Goal: Task Accomplishment & Management: Manage account settings

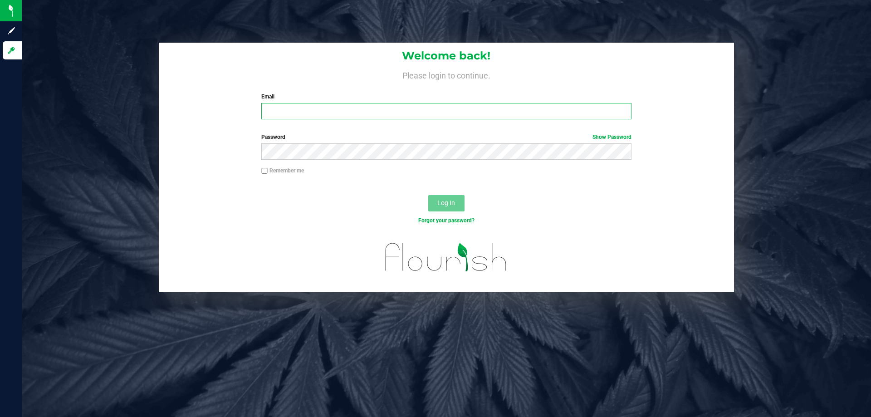
click at [301, 110] on input "Email" at bounding box center [446, 111] width 370 height 16
type input "t"
click at [396, 107] on input "Email" at bounding box center [446, 111] width 370 height 16
type input "tmckenzie@liveparallel.com"
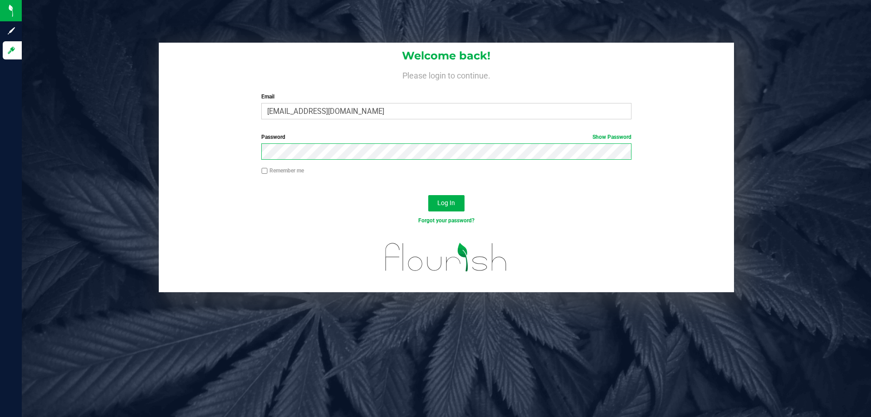
click at [428, 195] on button "Log In" at bounding box center [446, 203] width 36 height 16
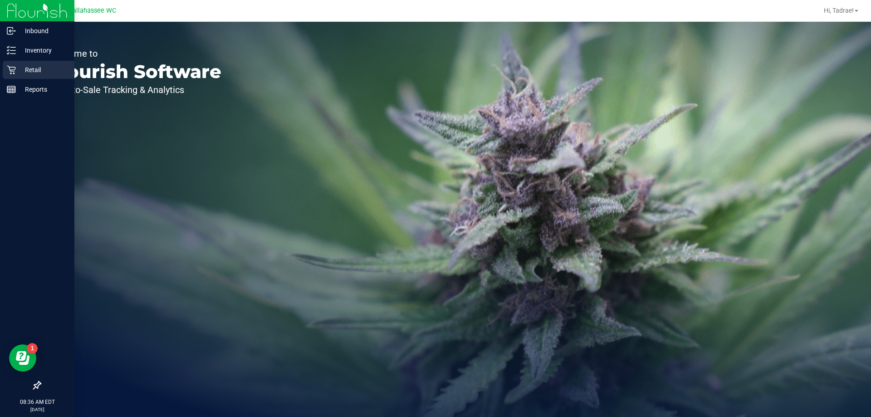
click at [18, 68] on p "Retail" at bounding box center [43, 69] width 54 height 11
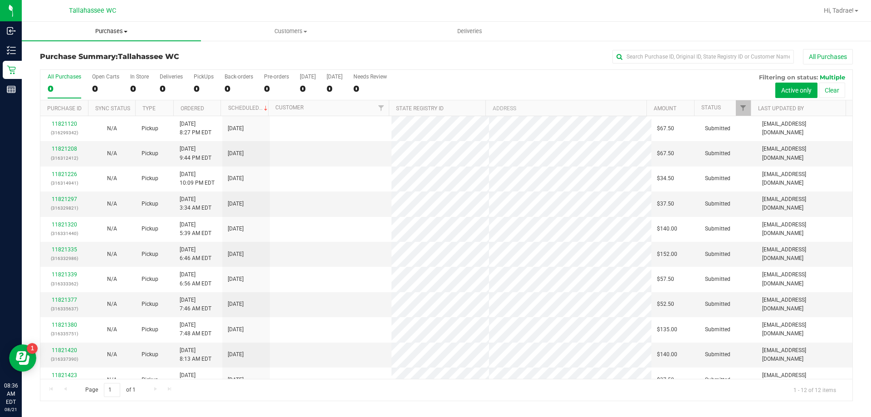
click at [109, 28] on span "Purchases" at bounding box center [111, 31] width 179 height 8
click at [61, 62] on span "Fulfillment" at bounding box center [50, 66] width 56 height 8
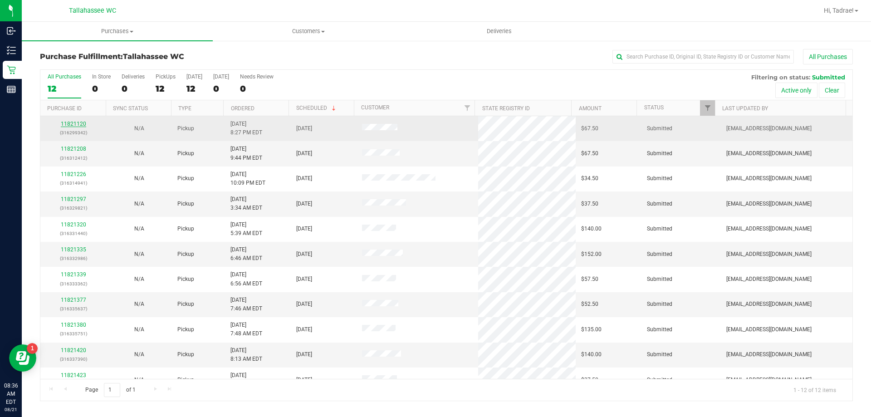
click at [62, 122] on link "11821120" at bounding box center [73, 124] width 25 height 6
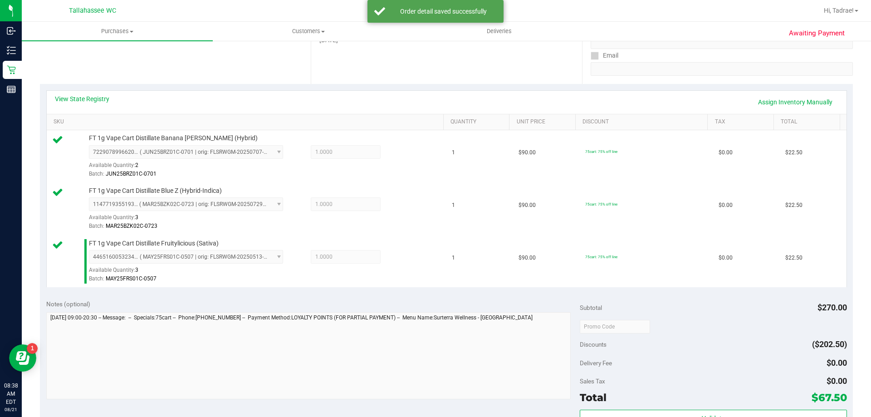
scroll to position [363, 0]
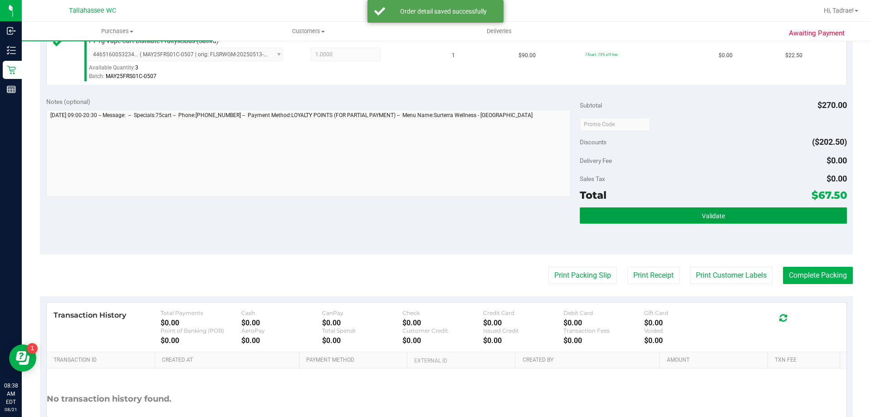
click at [652, 220] on button "Validate" at bounding box center [713, 215] width 267 height 16
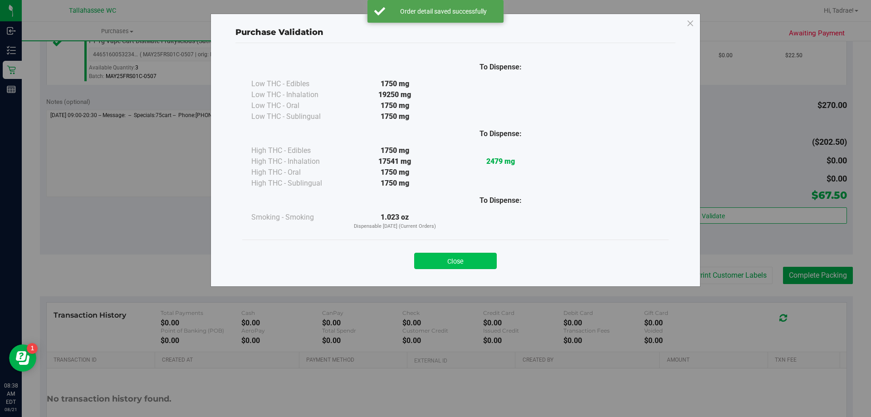
click at [464, 262] on button "Close" at bounding box center [455, 261] width 83 height 16
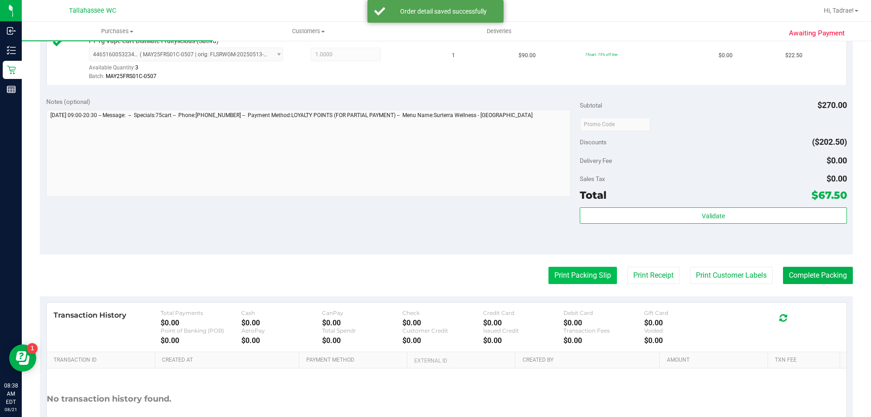
click at [588, 268] on button "Print Packing Slip" at bounding box center [583, 275] width 69 height 17
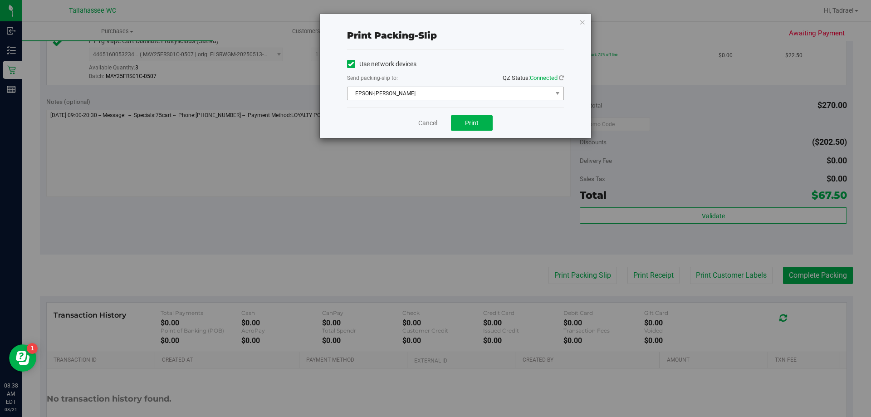
click at [439, 95] on span "EPSON-AKON" at bounding box center [450, 93] width 205 height 13
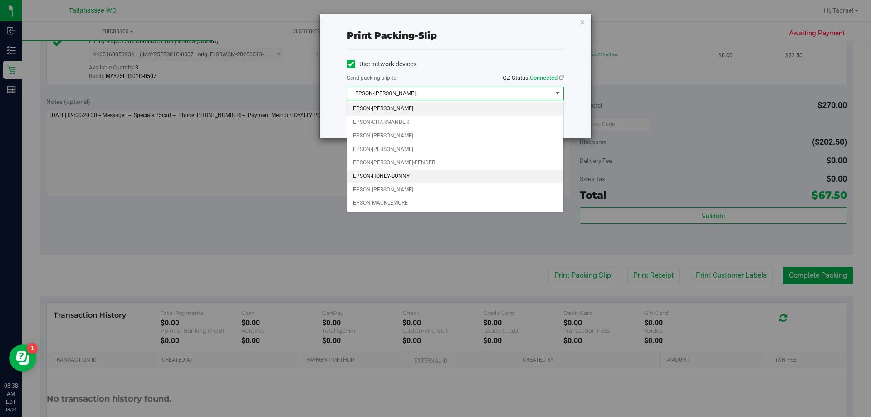
click at [415, 174] on li "EPSON-HONEY-BUNNY" at bounding box center [456, 177] width 216 height 14
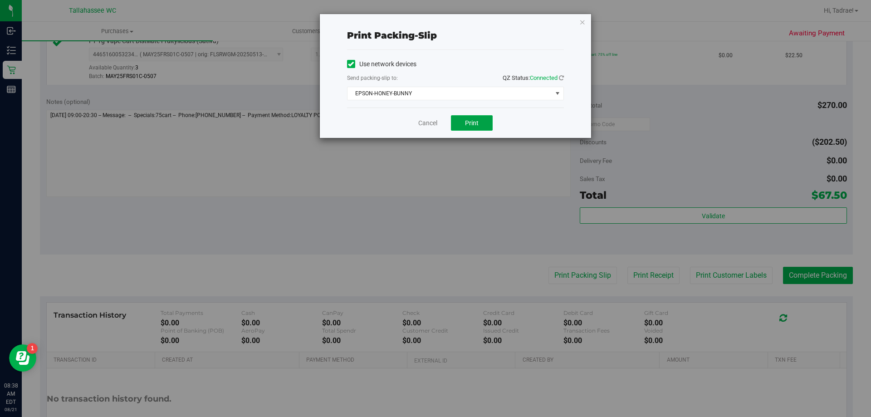
drag, startPoint x: 474, startPoint y: 124, endPoint x: 471, endPoint y: 131, distance: 7.3
click at [474, 126] on span "Print" at bounding box center [472, 122] width 14 height 7
click at [582, 19] on icon "button" at bounding box center [583, 21] width 6 height 11
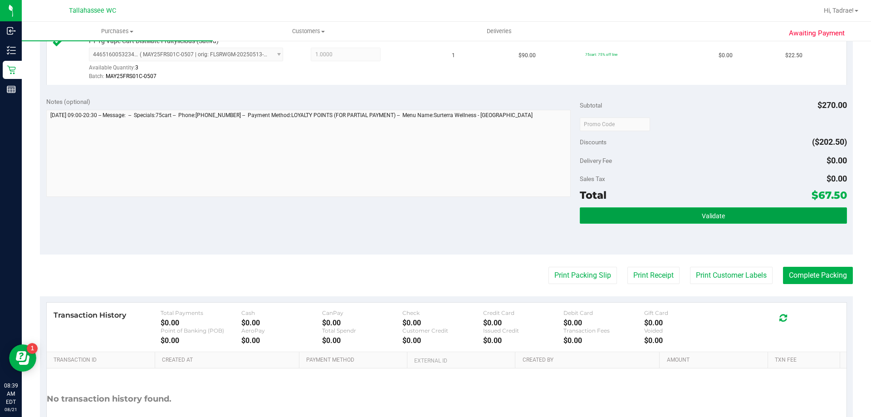
click at [640, 223] on button "Validate" at bounding box center [713, 215] width 267 height 16
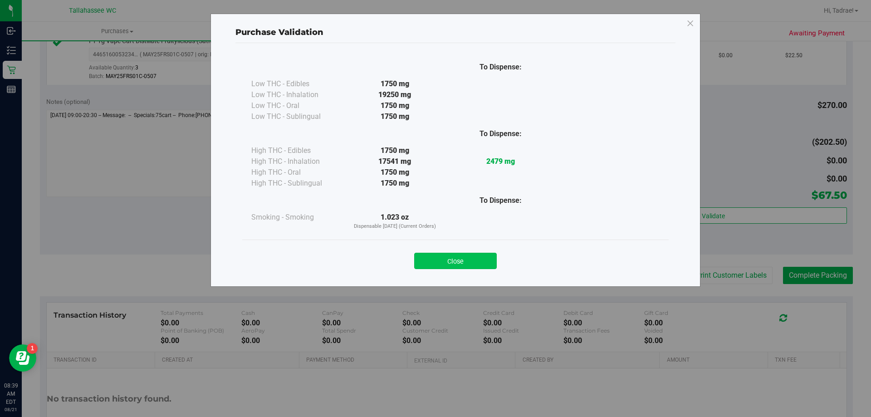
click at [433, 261] on button "Close" at bounding box center [455, 261] width 83 height 16
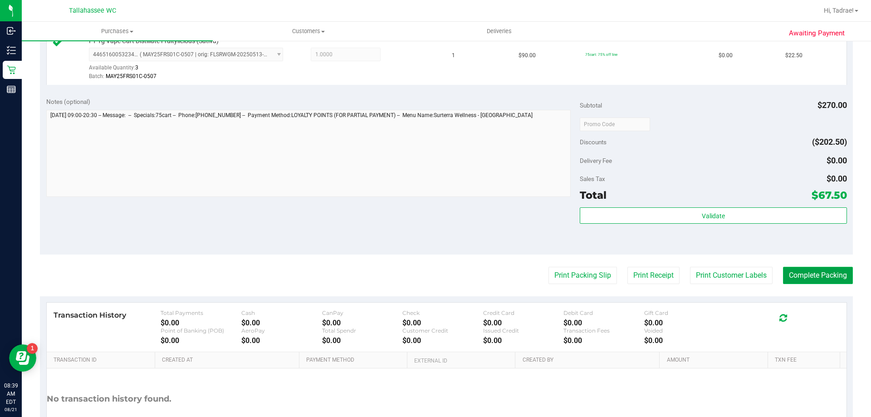
click at [825, 278] on button "Complete Packing" at bounding box center [818, 275] width 70 height 17
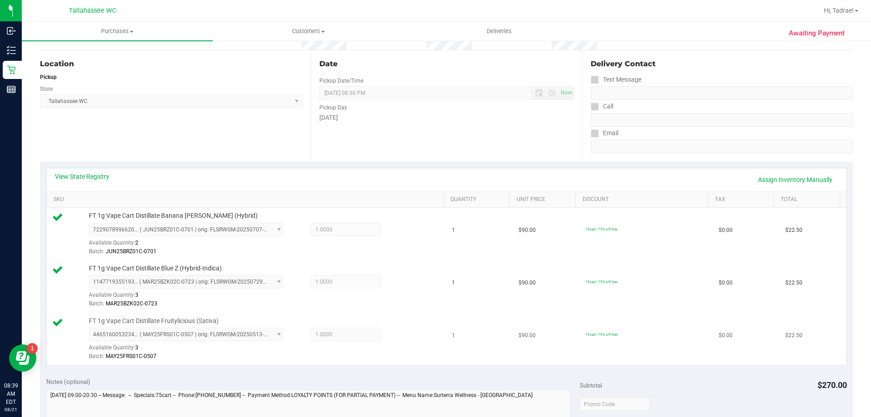
scroll to position [0, 0]
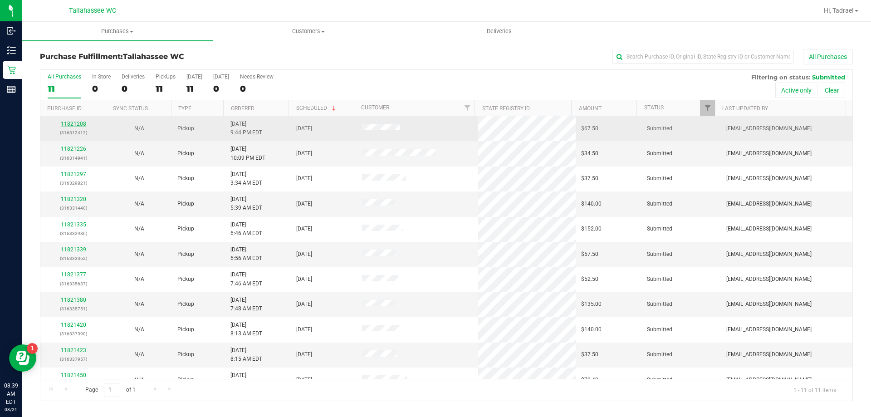
click at [75, 123] on link "11821208" at bounding box center [73, 124] width 25 height 6
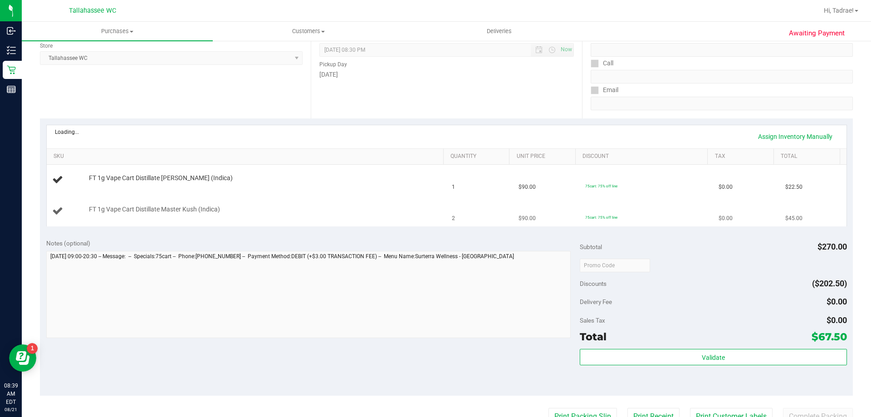
scroll to position [136, 0]
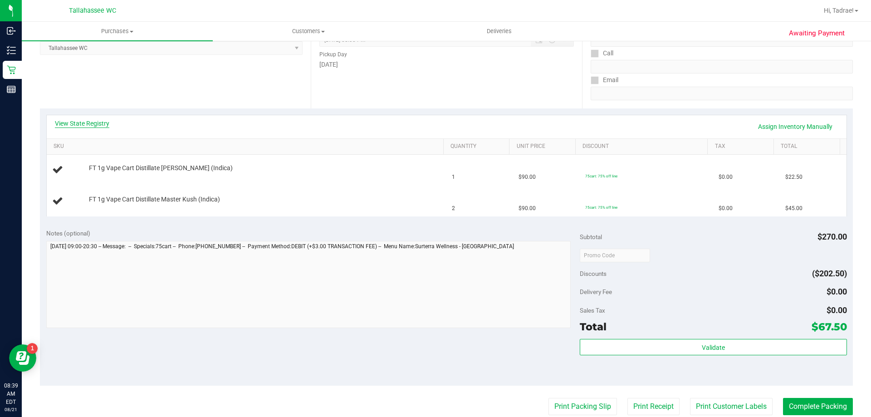
click at [95, 125] on link "View State Registry" at bounding box center [82, 123] width 54 height 9
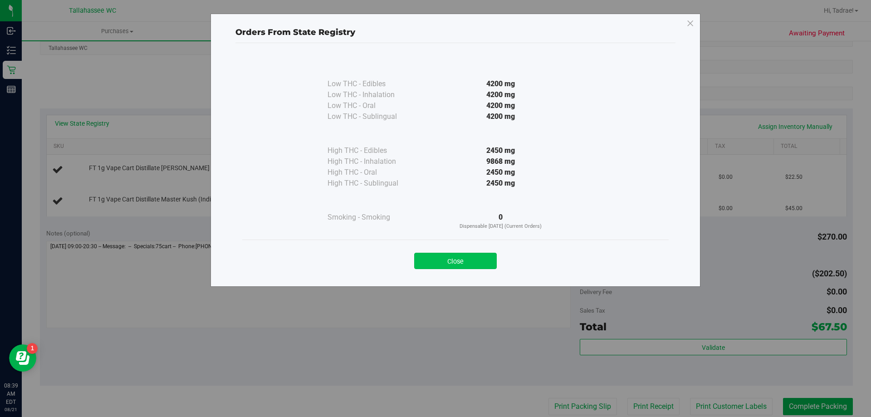
click at [449, 266] on button "Close" at bounding box center [455, 261] width 83 height 16
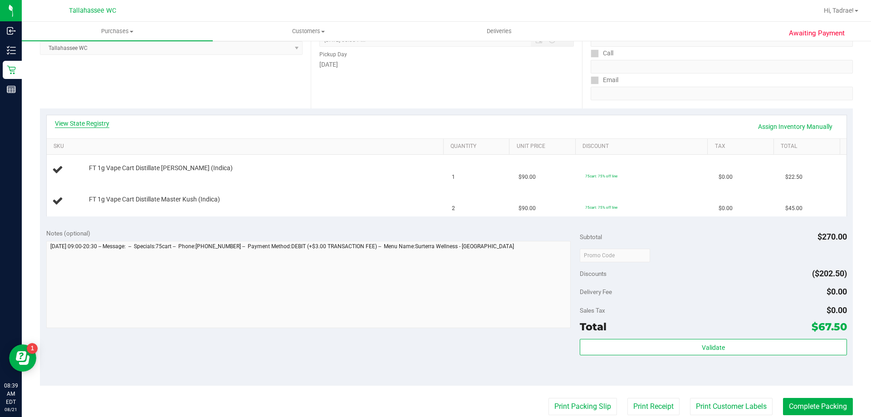
click at [99, 123] on link "View State Registry" at bounding box center [82, 123] width 54 height 9
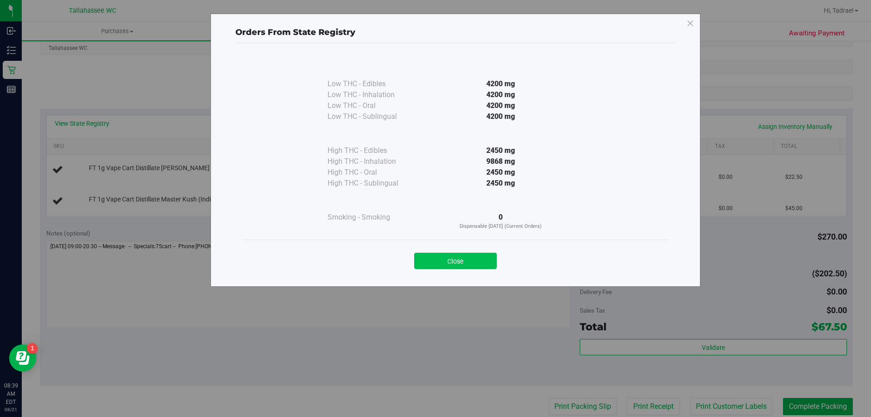
click at [463, 256] on button "Close" at bounding box center [455, 261] width 83 height 16
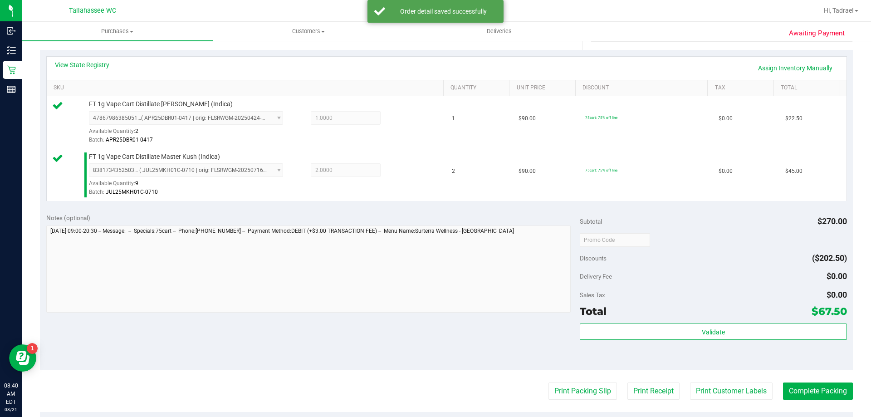
scroll to position [318, 0]
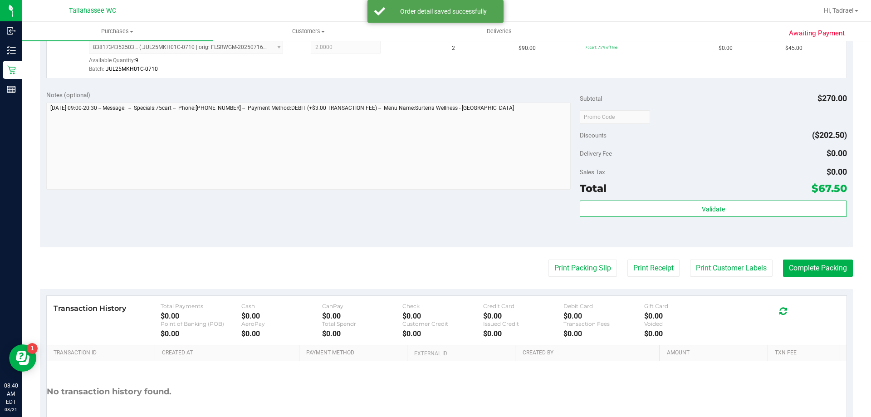
click at [744, 229] on div "Validate" at bounding box center [713, 221] width 267 height 41
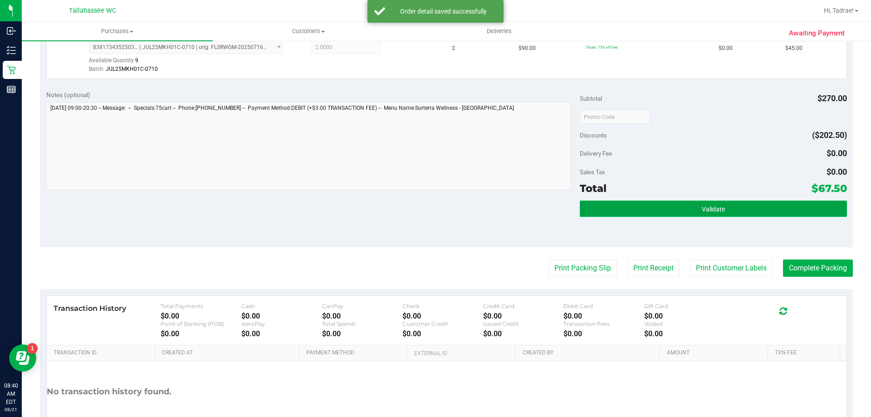
click at [742, 213] on button "Validate" at bounding box center [713, 209] width 267 height 16
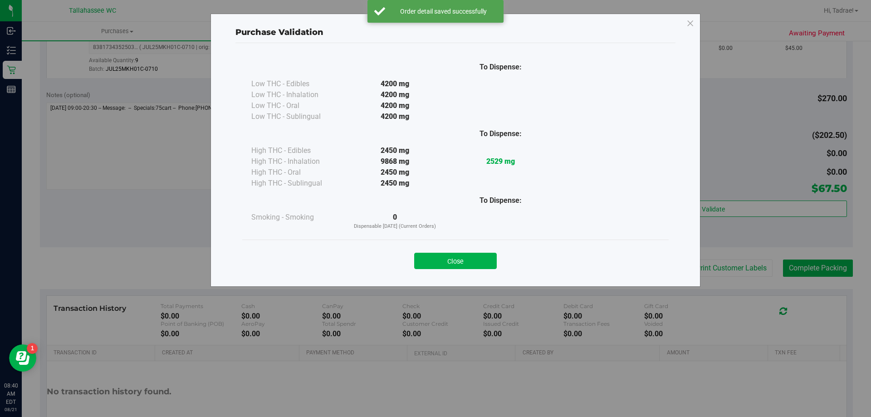
click at [458, 260] on button "Close" at bounding box center [455, 261] width 83 height 16
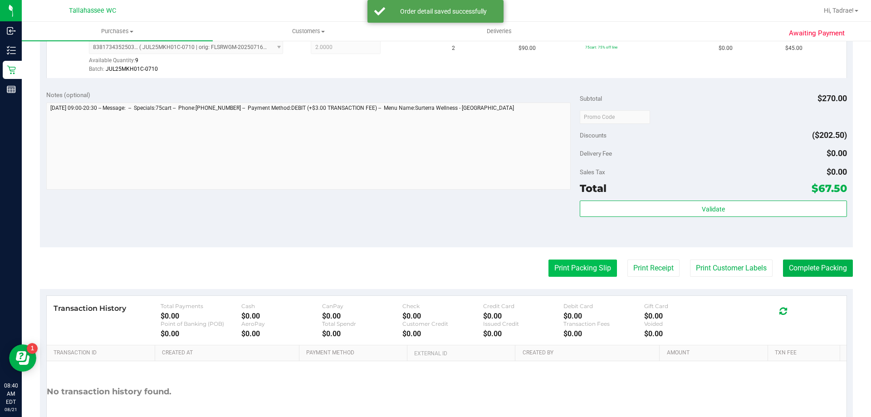
click at [555, 269] on button "Print Packing Slip" at bounding box center [583, 268] width 69 height 17
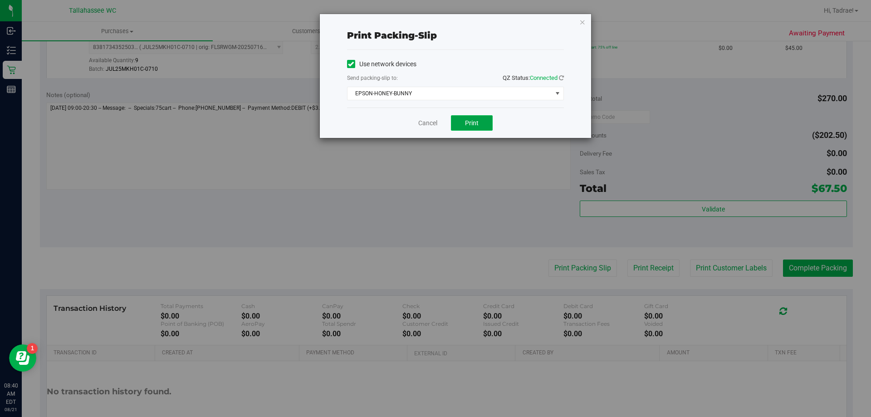
click at [460, 116] on button "Print" at bounding box center [472, 122] width 42 height 15
click at [582, 23] on icon "button" at bounding box center [583, 21] width 6 height 11
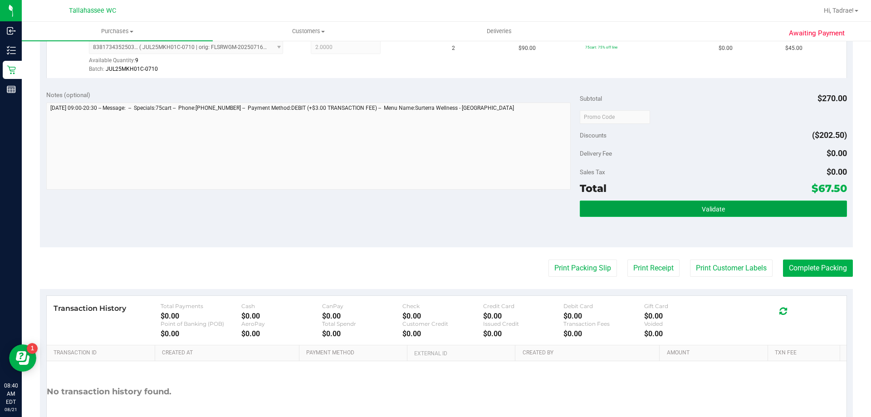
click at [687, 215] on button "Validate" at bounding box center [713, 209] width 267 height 16
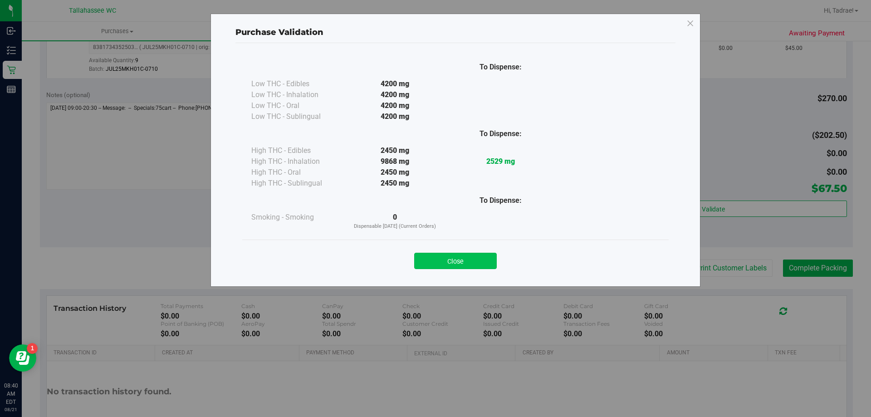
click at [433, 256] on button "Close" at bounding box center [455, 261] width 83 height 16
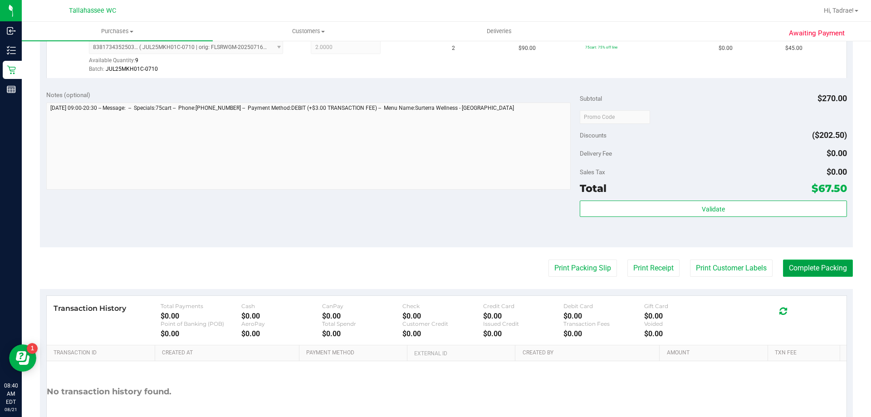
click at [800, 261] on button "Complete Packing" at bounding box center [818, 268] width 70 height 17
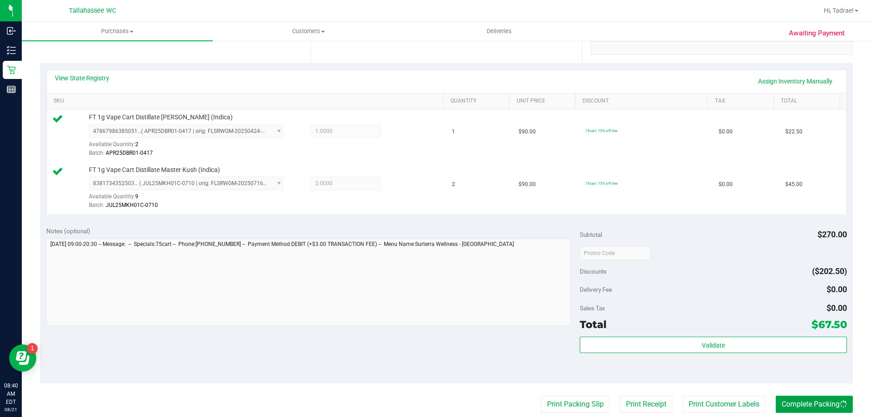
scroll to position [45, 0]
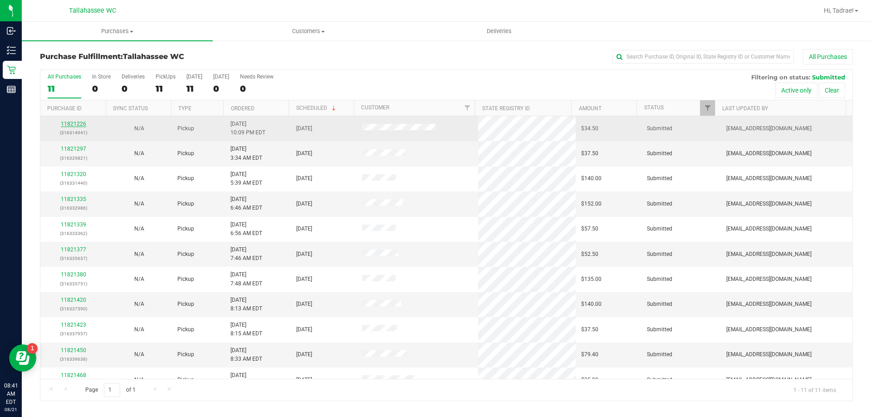
click at [69, 124] on link "11821226" at bounding box center [73, 124] width 25 height 6
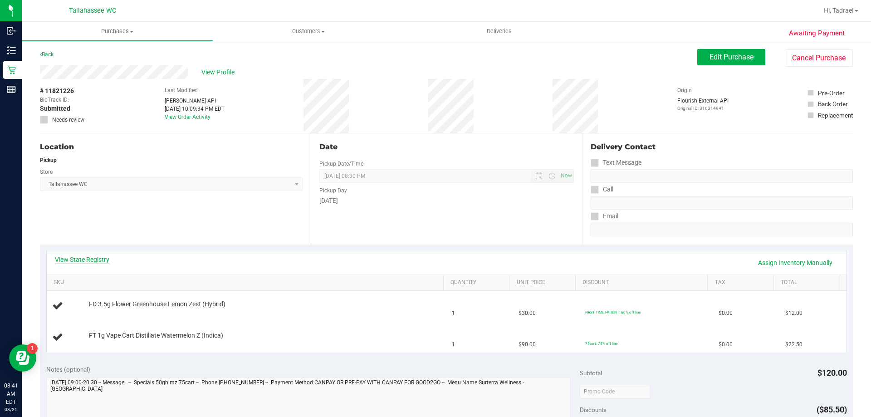
click at [98, 264] on link "View State Registry" at bounding box center [82, 259] width 54 height 9
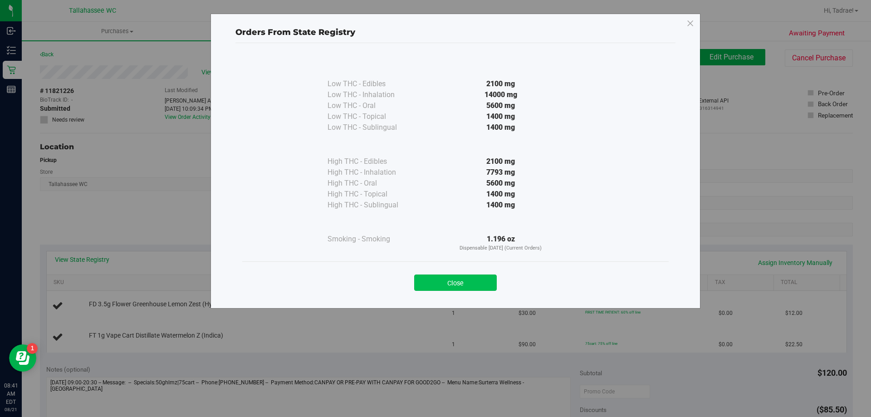
click at [467, 289] on button "Close" at bounding box center [455, 283] width 83 height 16
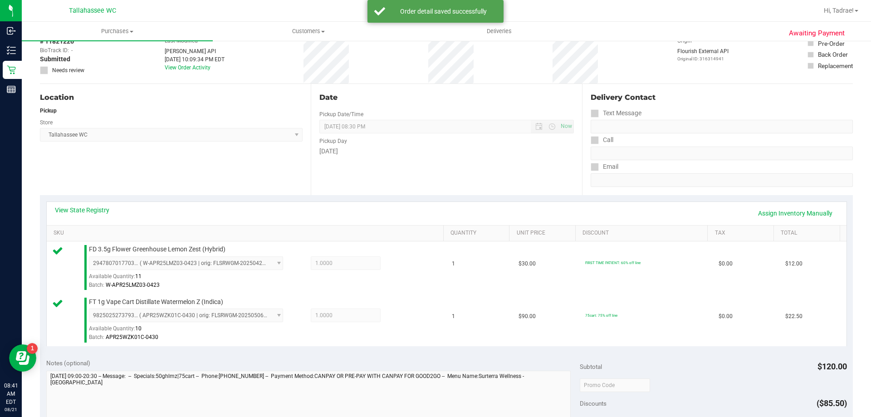
scroll to position [136, 0]
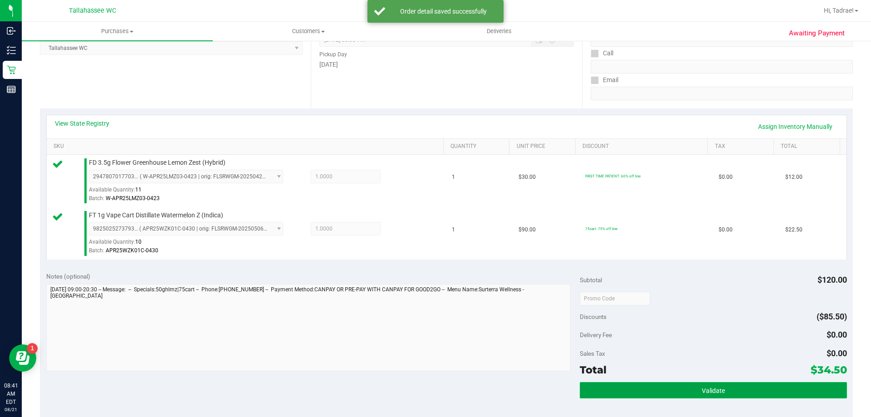
click at [707, 384] on button "Validate" at bounding box center [713, 390] width 267 height 16
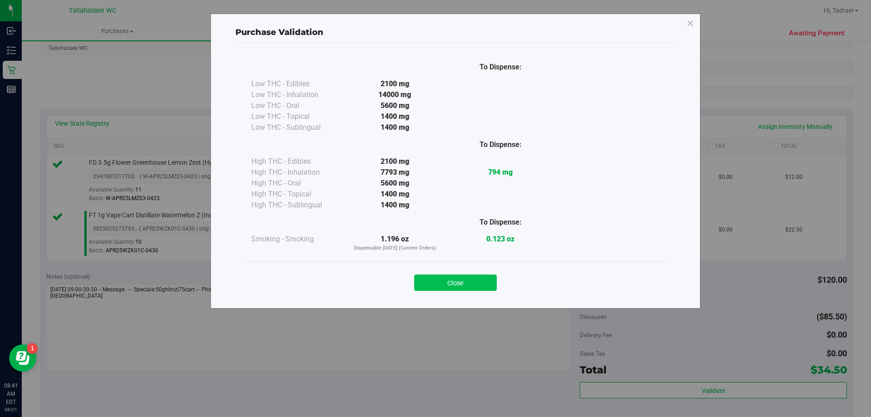
click at [484, 285] on button "Close" at bounding box center [455, 283] width 83 height 16
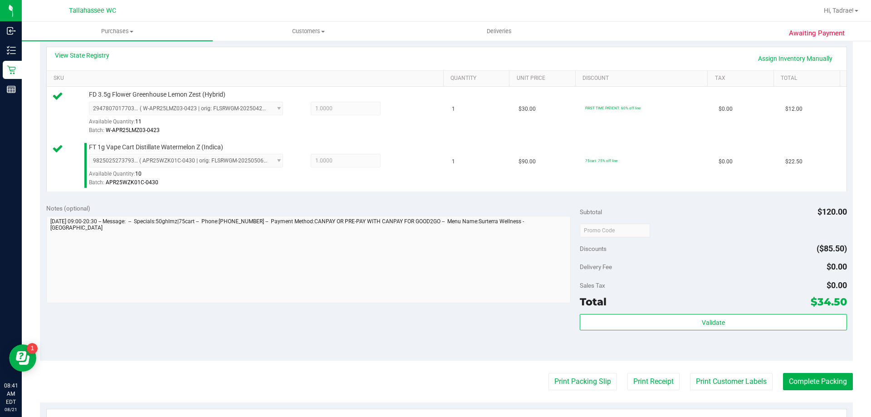
scroll to position [318, 0]
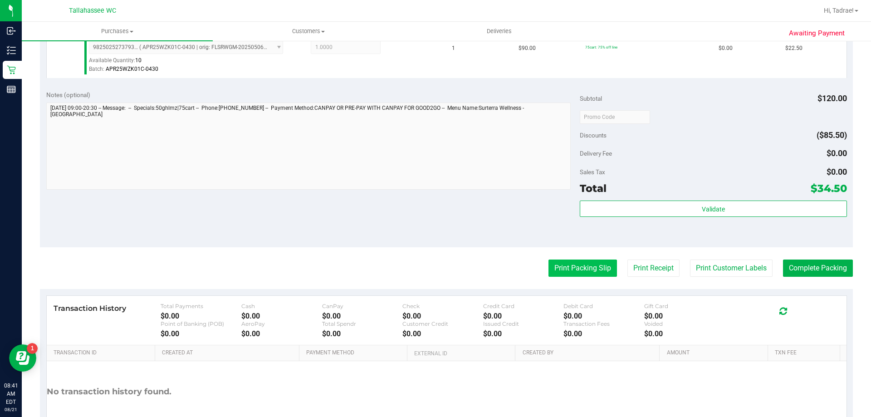
click at [575, 261] on button "Print Packing Slip" at bounding box center [583, 268] width 69 height 17
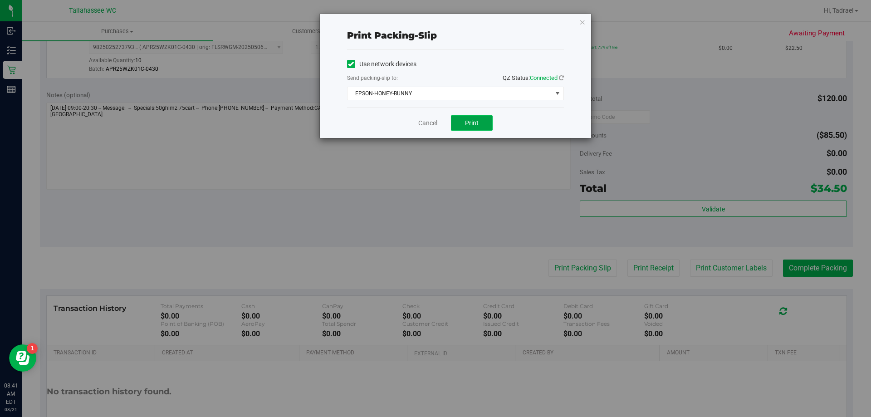
click at [479, 116] on button "Print" at bounding box center [472, 122] width 42 height 15
click at [585, 21] on icon "button" at bounding box center [583, 21] width 6 height 11
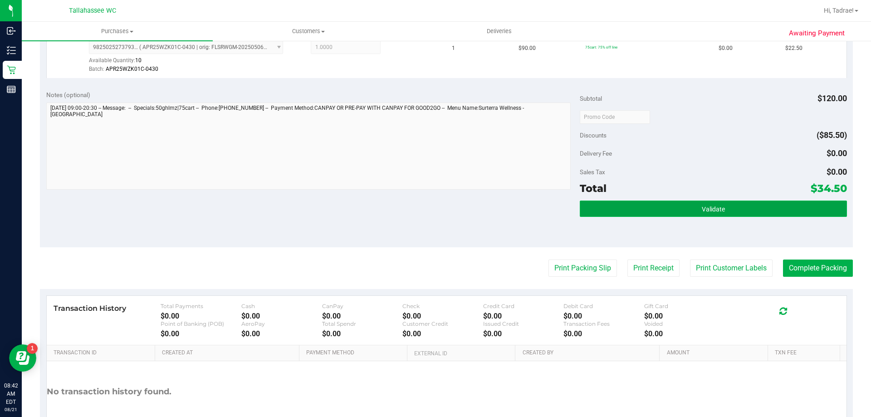
click at [704, 207] on span "Validate" at bounding box center [713, 209] width 23 height 7
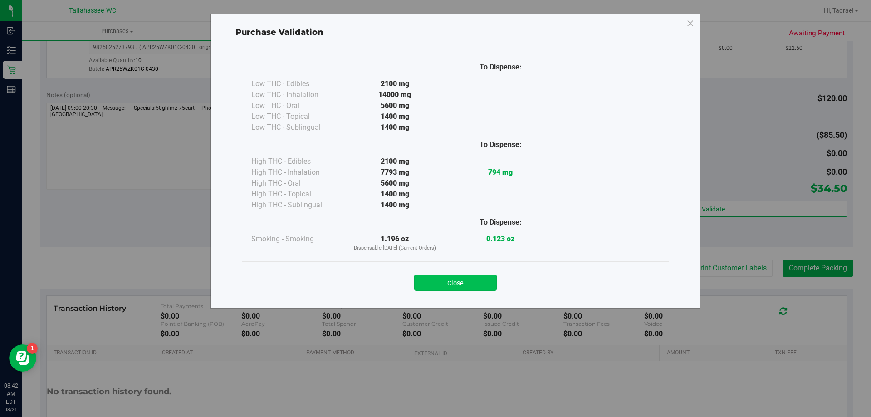
click at [469, 281] on button "Close" at bounding box center [455, 283] width 83 height 16
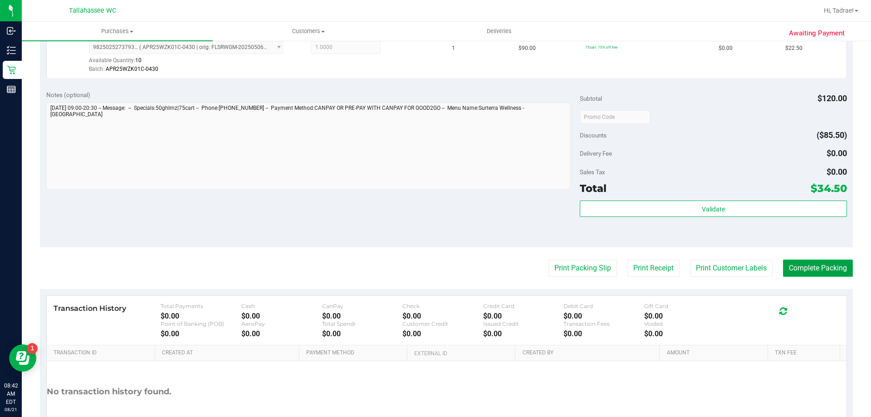
click at [797, 263] on button "Complete Packing" at bounding box center [818, 268] width 70 height 17
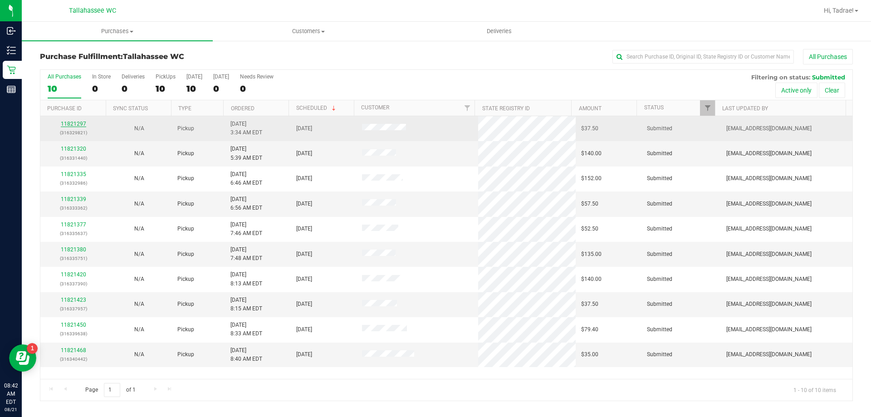
click at [73, 122] on link "11821297" at bounding box center [73, 124] width 25 height 6
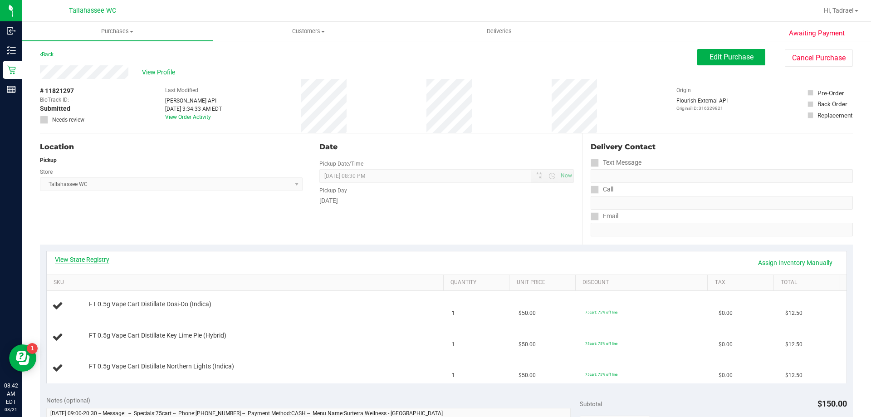
click at [73, 263] on link "View State Registry" at bounding box center [82, 259] width 54 height 9
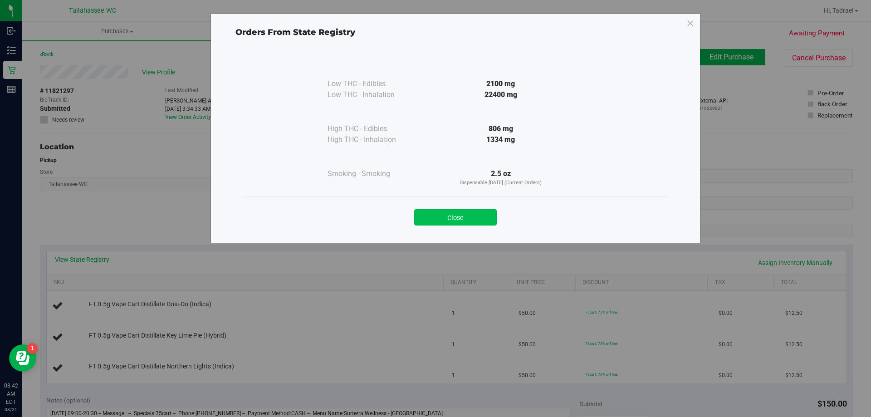
click at [475, 211] on button "Close" at bounding box center [455, 217] width 83 height 16
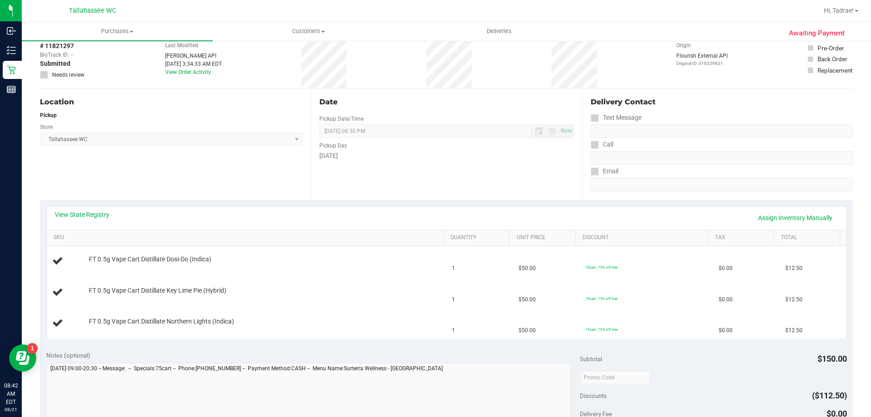
scroll to position [45, 0]
click at [84, 213] on link "View State Registry" at bounding box center [82, 214] width 54 height 9
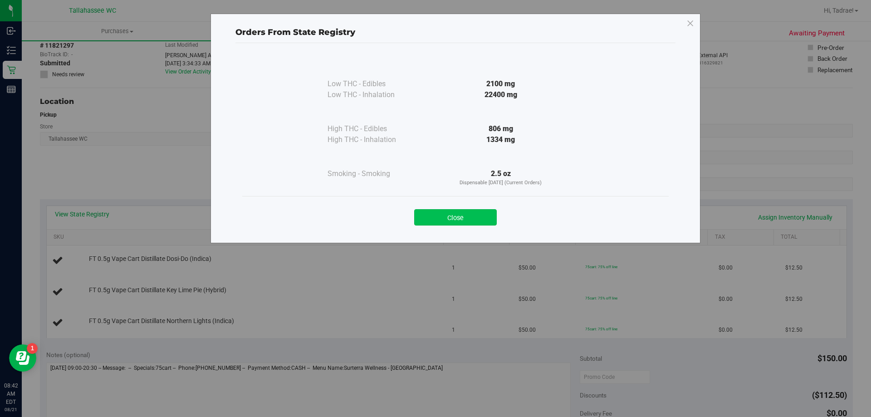
click at [445, 214] on button "Close" at bounding box center [455, 217] width 83 height 16
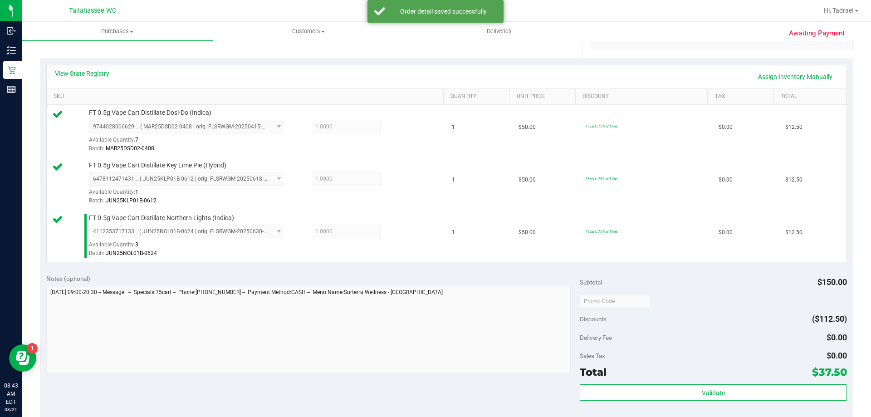
scroll to position [227, 0]
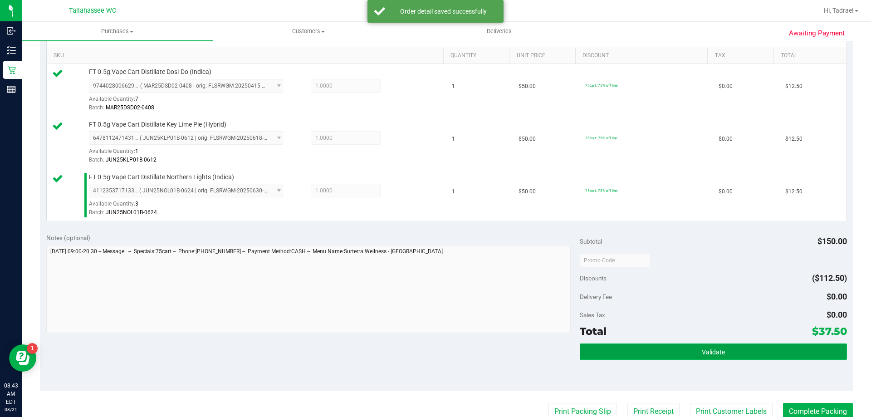
click at [685, 347] on button "Validate" at bounding box center [713, 352] width 267 height 16
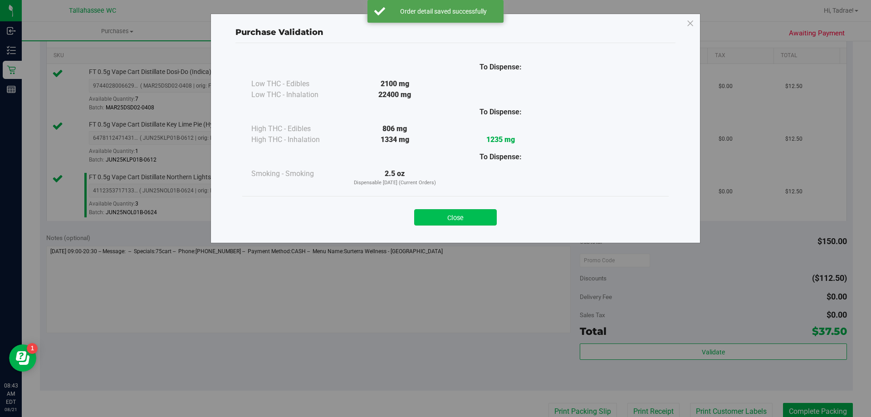
click at [444, 224] on button "Close" at bounding box center [455, 217] width 83 height 16
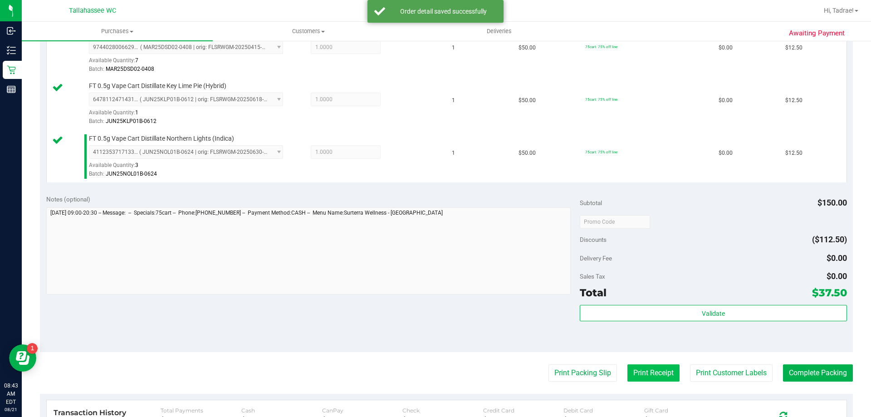
scroll to position [318, 0]
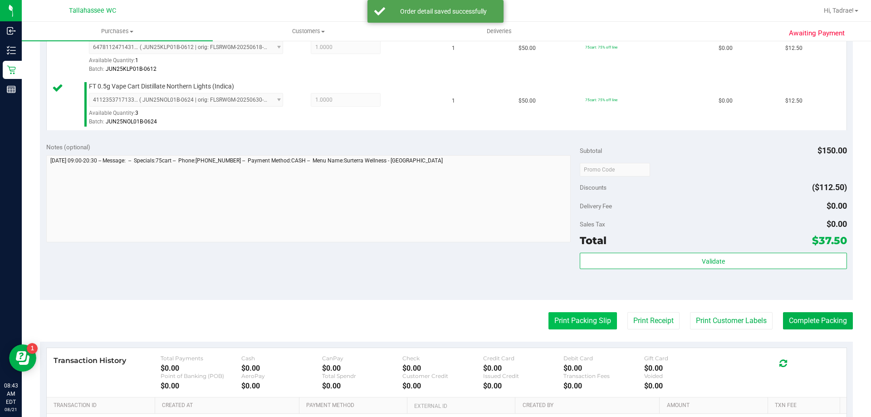
click at [605, 321] on button "Print Packing Slip" at bounding box center [583, 320] width 69 height 17
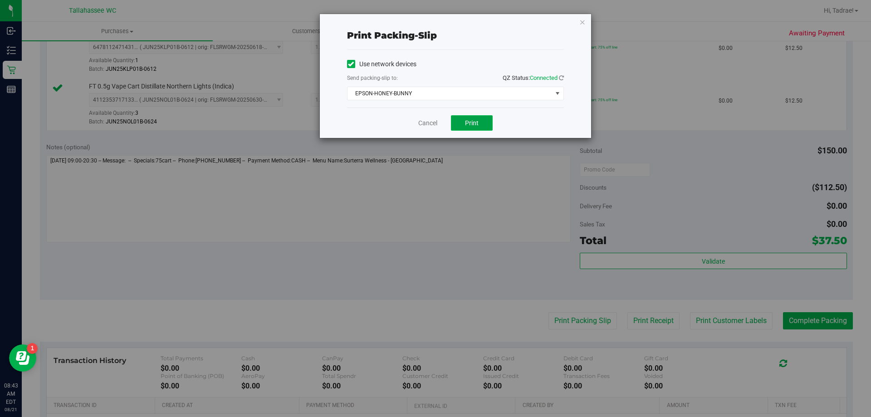
click at [481, 120] on button "Print" at bounding box center [472, 122] width 42 height 15
click at [585, 21] on icon "button" at bounding box center [583, 21] width 6 height 11
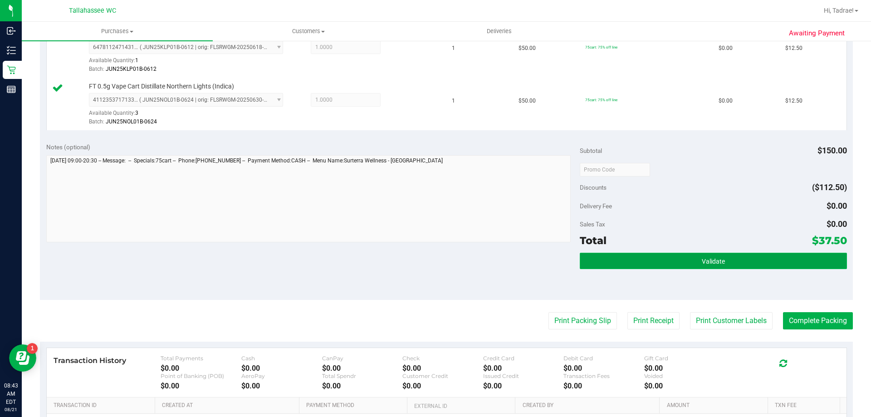
click at [605, 266] on button "Validate" at bounding box center [713, 261] width 267 height 16
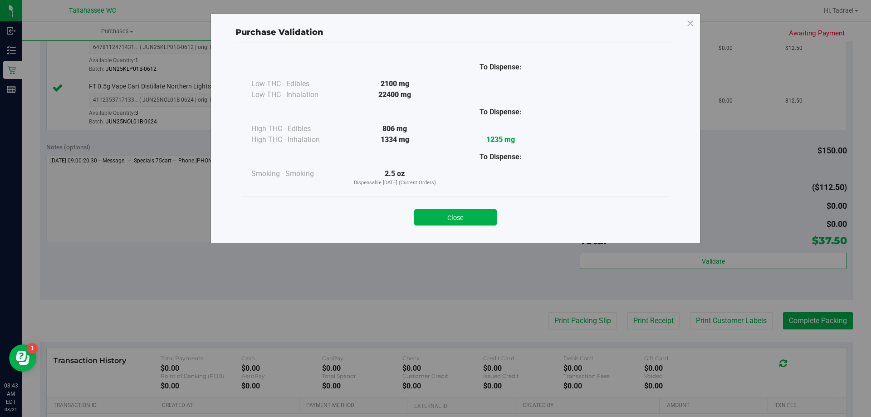
drag, startPoint x: 461, startPoint y: 216, endPoint x: 467, endPoint y: 216, distance: 5.9
click at [461, 216] on button "Close" at bounding box center [455, 217] width 83 height 16
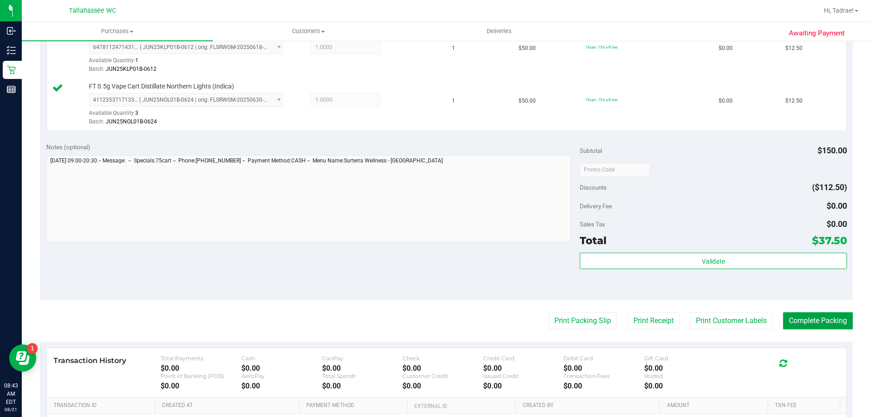
click at [824, 327] on button "Complete Packing" at bounding box center [818, 320] width 70 height 17
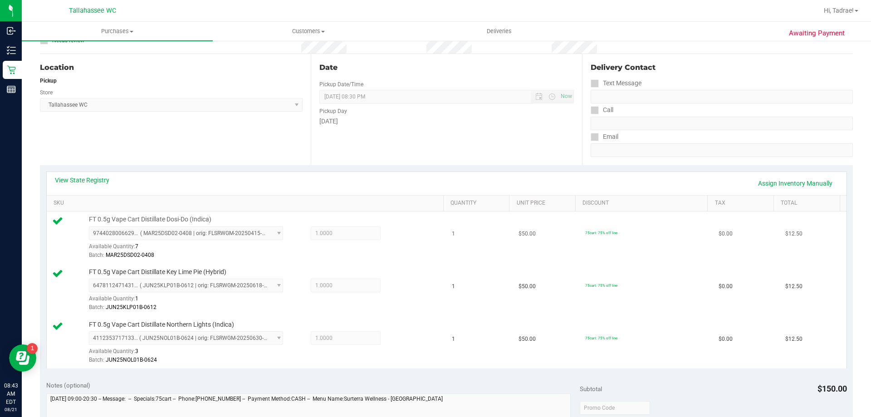
scroll to position [0, 0]
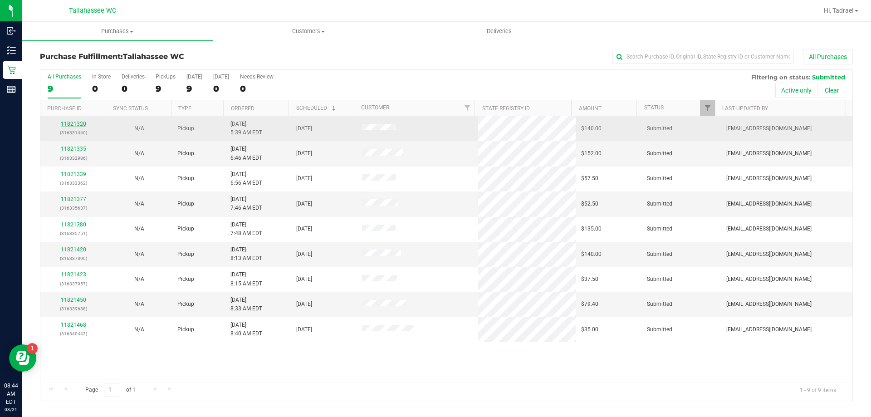
click at [81, 124] on link "11821320" at bounding box center [73, 124] width 25 height 6
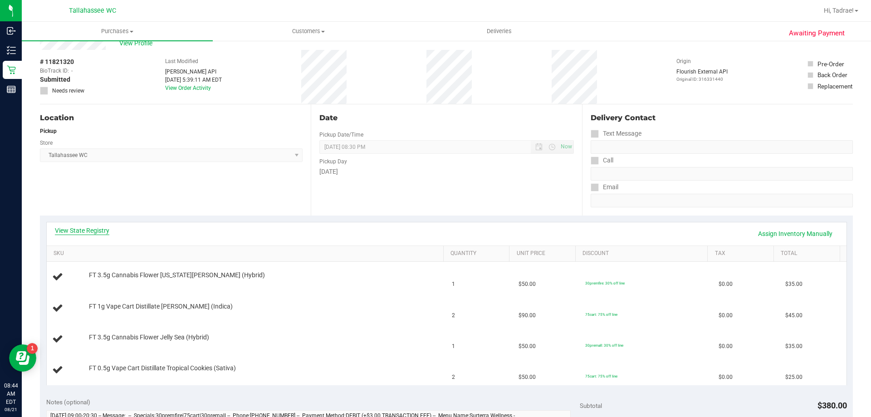
scroll to position [45, 0]
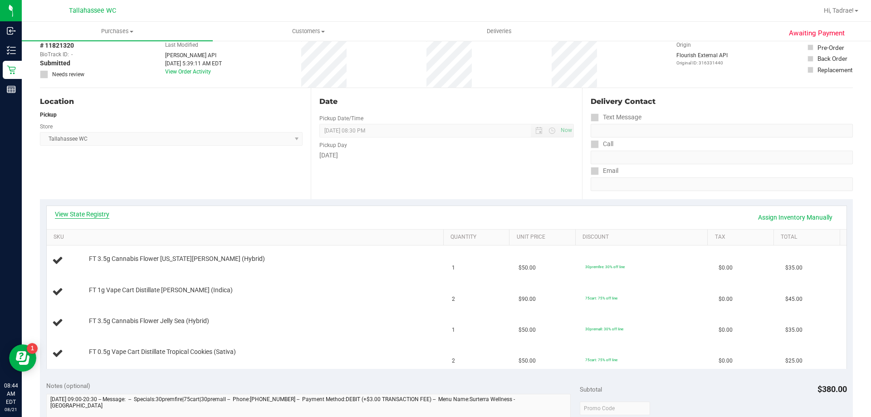
click at [68, 213] on link "View State Registry" at bounding box center [82, 214] width 54 height 9
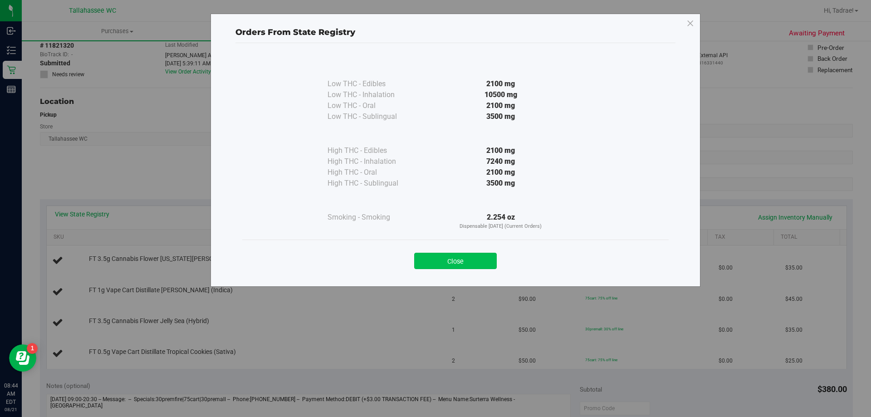
click at [448, 263] on button "Close" at bounding box center [455, 261] width 83 height 16
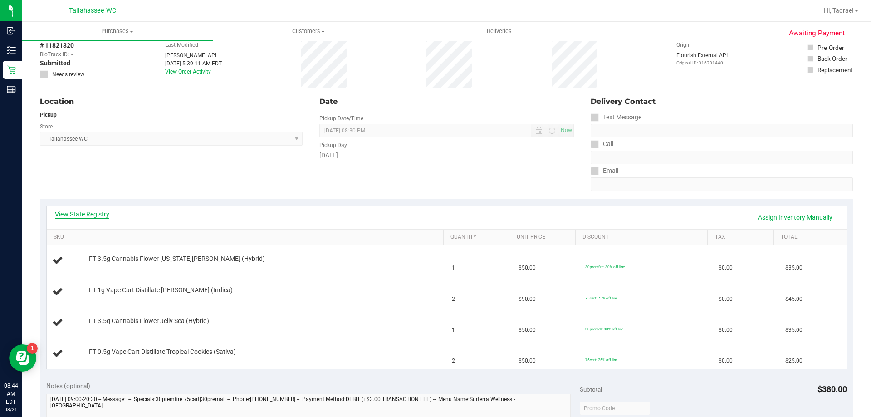
click at [89, 212] on link "View State Registry" at bounding box center [82, 214] width 54 height 9
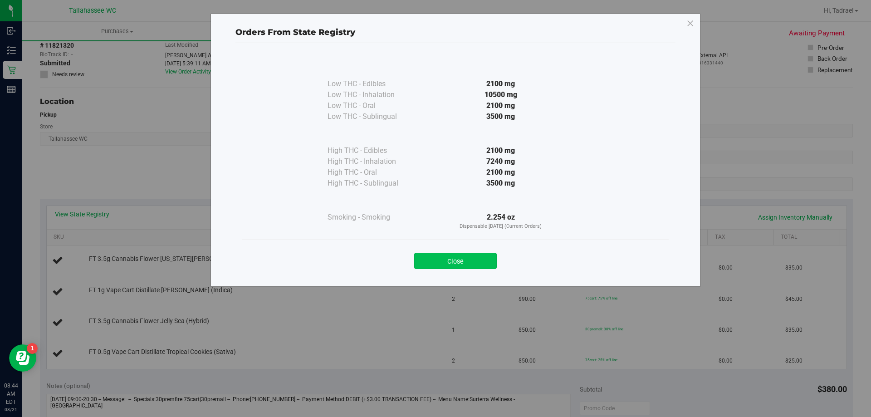
click at [463, 260] on button "Close" at bounding box center [455, 261] width 83 height 16
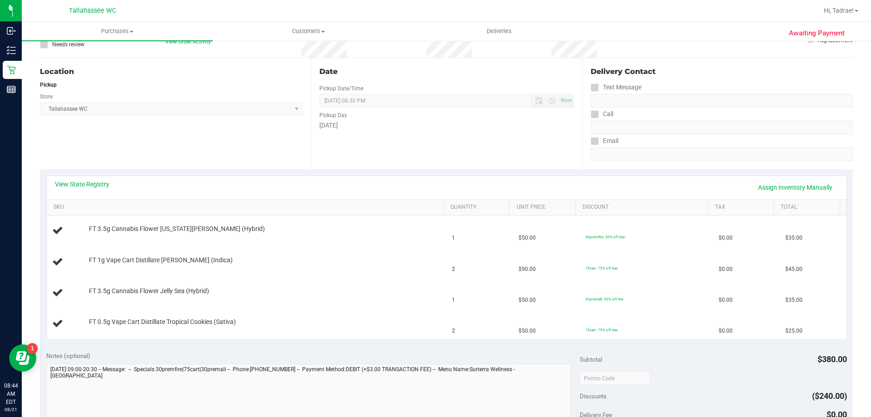
scroll to position [91, 0]
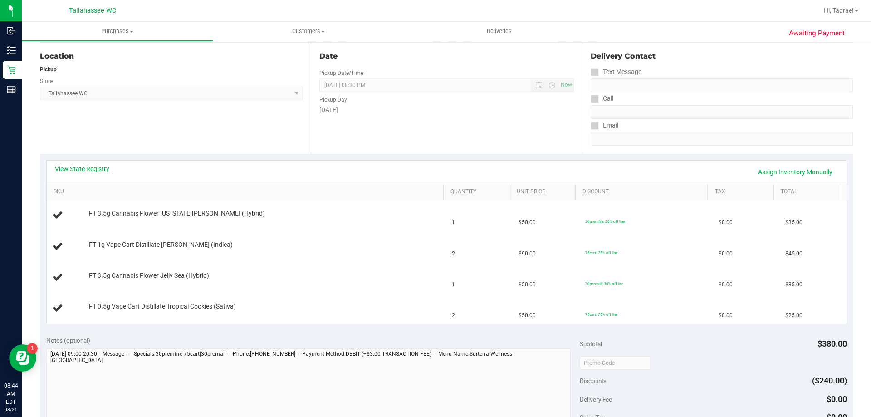
click at [90, 172] on link "View State Registry" at bounding box center [82, 168] width 54 height 9
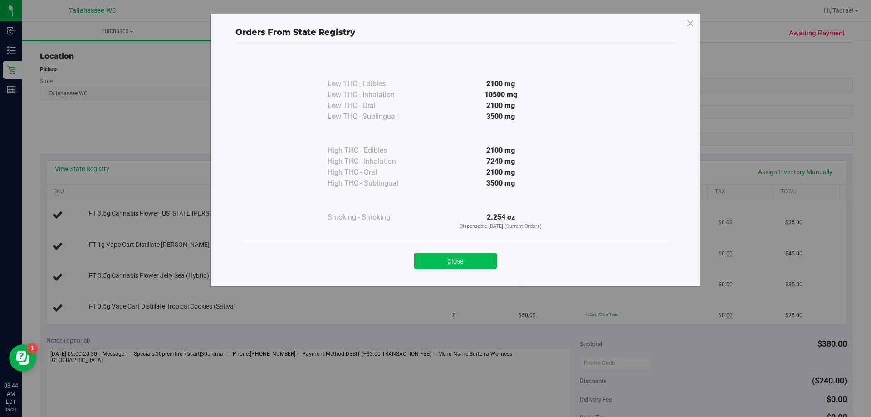
click at [423, 257] on button "Close" at bounding box center [455, 261] width 83 height 16
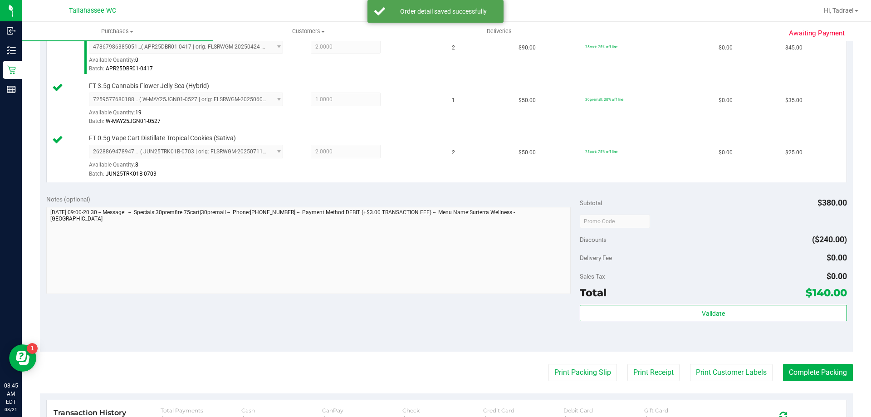
scroll to position [363, 0]
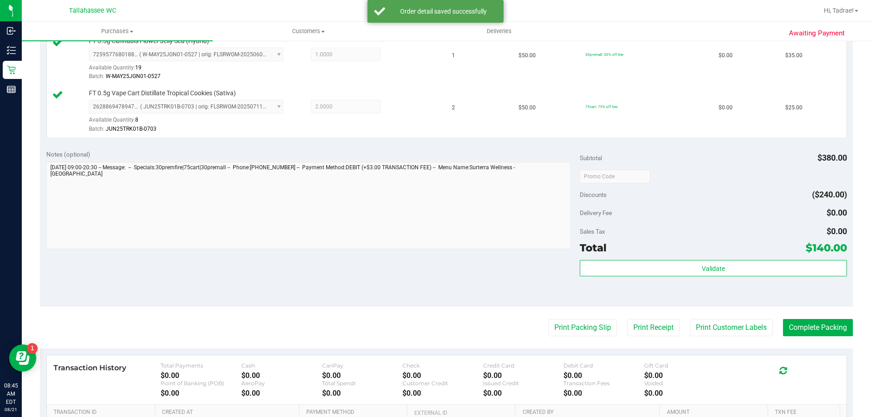
click at [742, 251] on div "Total $140.00" at bounding box center [713, 248] width 267 height 16
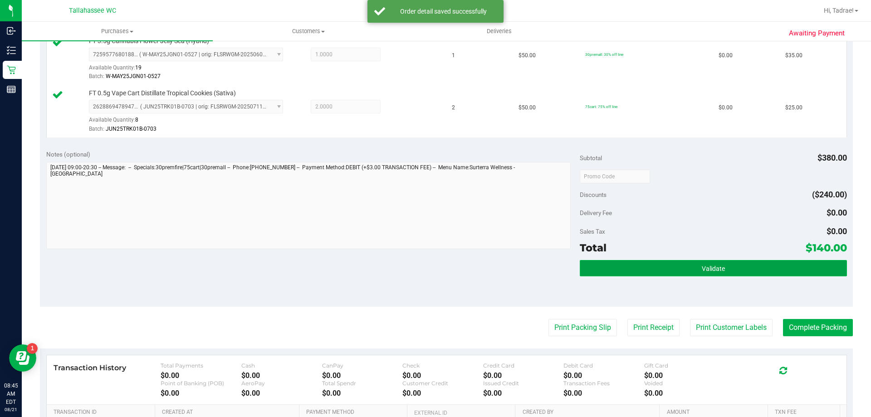
click at [726, 268] on button "Validate" at bounding box center [713, 268] width 267 height 16
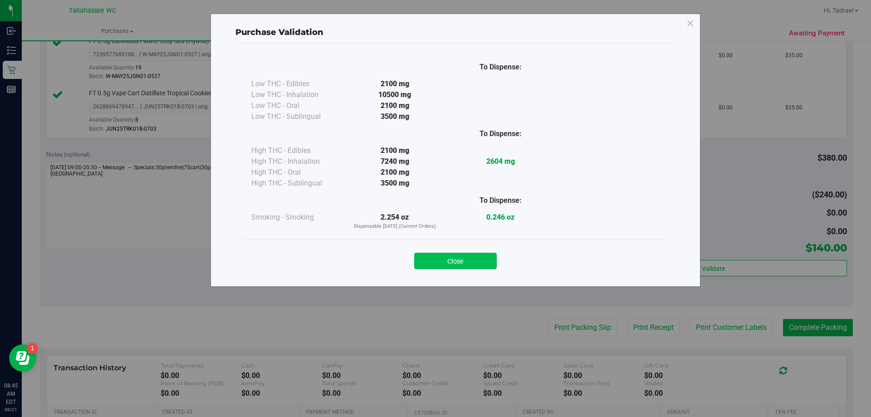
click at [480, 262] on button "Close" at bounding box center [455, 261] width 83 height 16
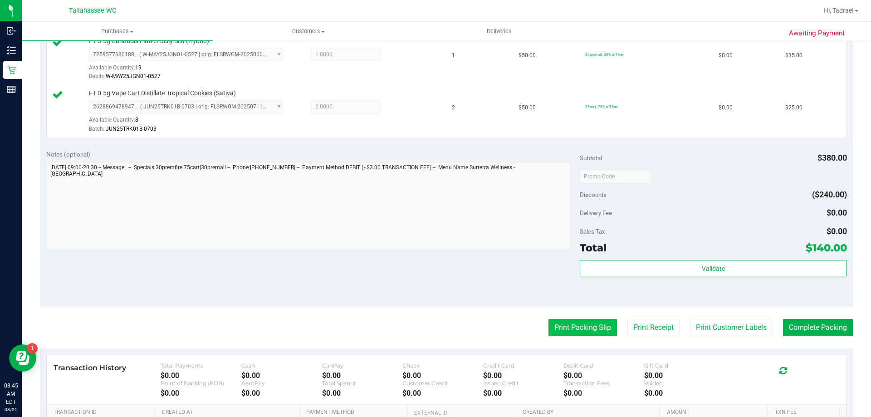
click at [566, 322] on button "Print Packing Slip" at bounding box center [583, 327] width 69 height 17
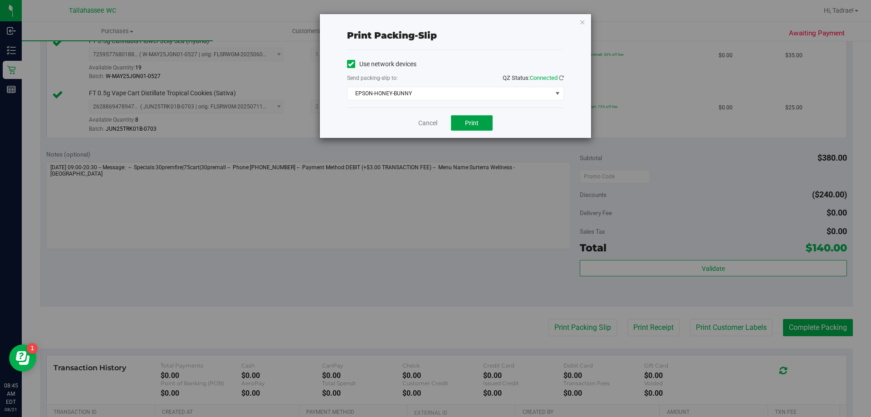
click at [459, 121] on button "Print" at bounding box center [472, 122] width 42 height 15
click at [583, 23] on icon "button" at bounding box center [583, 21] width 6 height 11
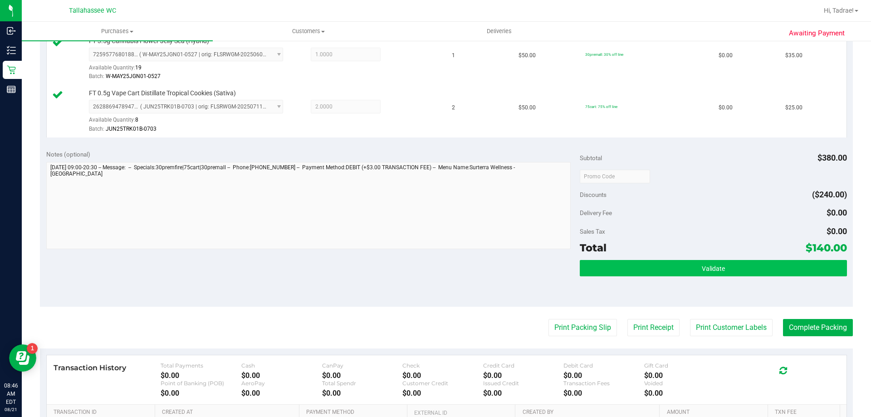
click at [616, 259] on div "Subtotal $380.00 Discounts ($240.00) Delivery Fee $0.00 Sales Tax $0.00 Total $…" at bounding box center [713, 225] width 267 height 151
click at [617, 269] on button "Validate" at bounding box center [713, 268] width 267 height 16
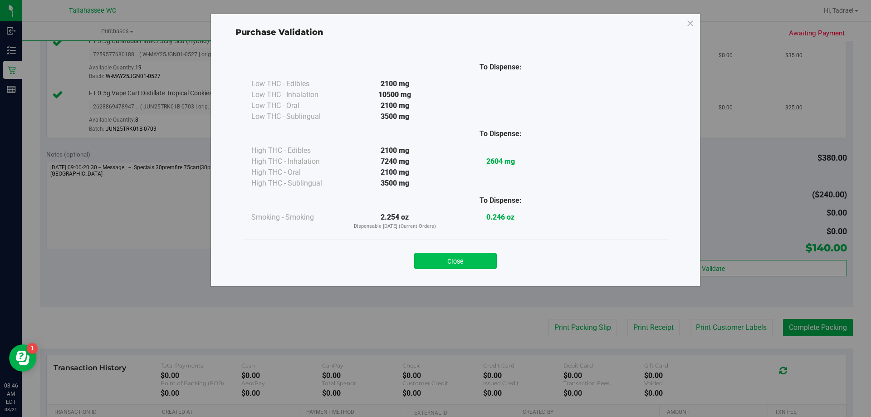
click at [453, 261] on button "Close" at bounding box center [455, 261] width 83 height 16
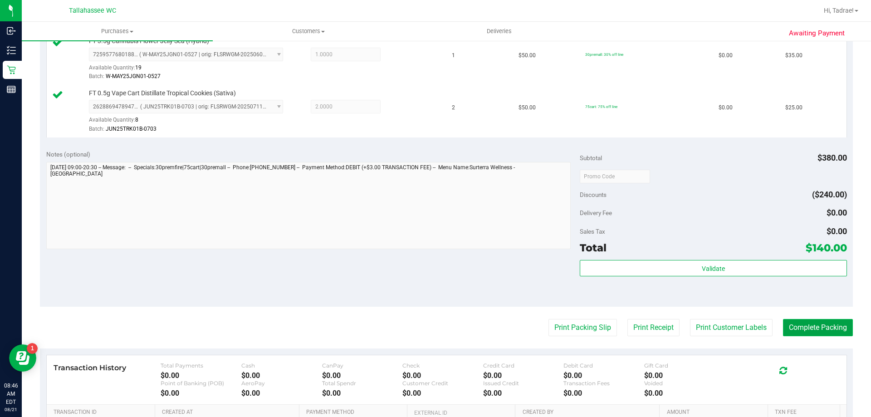
click at [823, 330] on button "Complete Packing" at bounding box center [818, 327] width 70 height 17
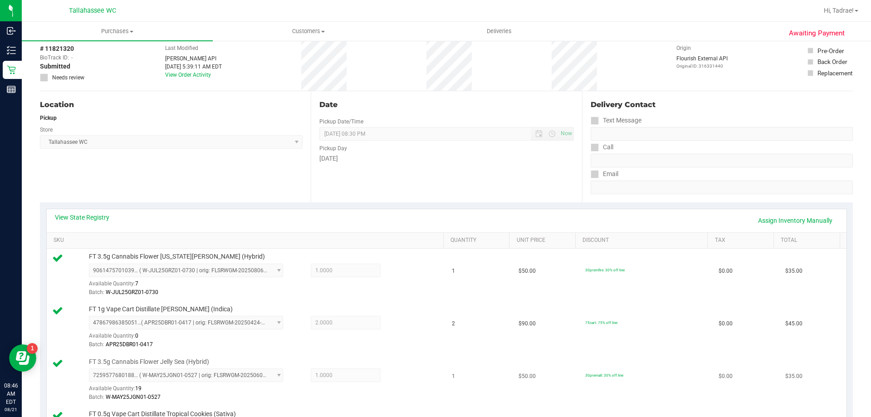
scroll to position [0, 0]
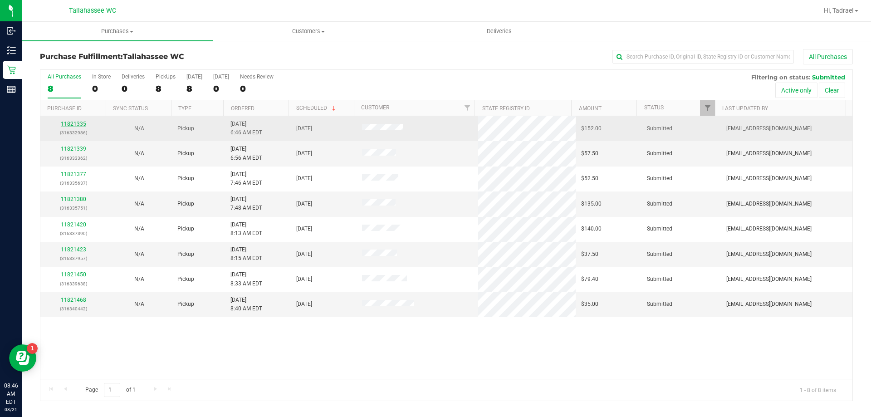
click at [77, 123] on link "11821335" at bounding box center [73, 124] width 25 height 6
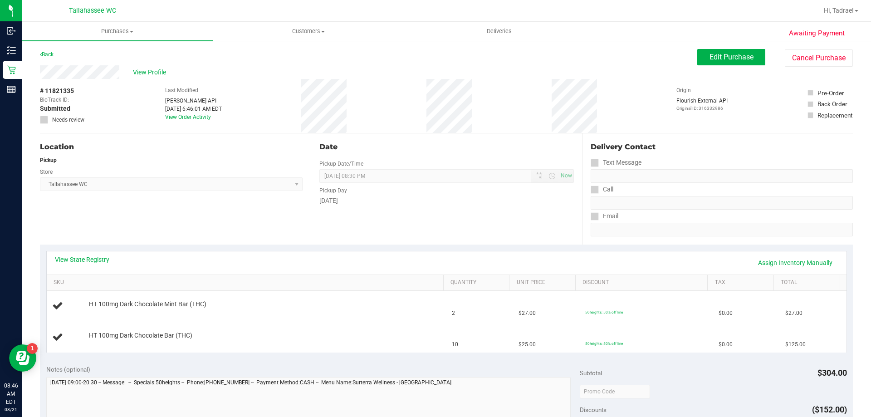
click at [98, 254] on div "View State Registry Assign Inventory Manually" at bounding box center [447, 262] width 800 height 23
click at [97, 263] on link "View State Registry" at bounding box center [82, 259] width 54 height 9
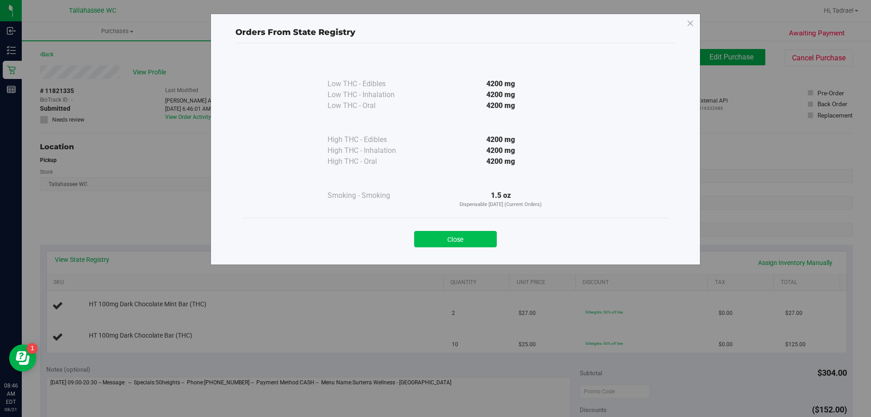
click at [439, 236] on button "Close" at bounding box center [455, 239] width 83 height 16
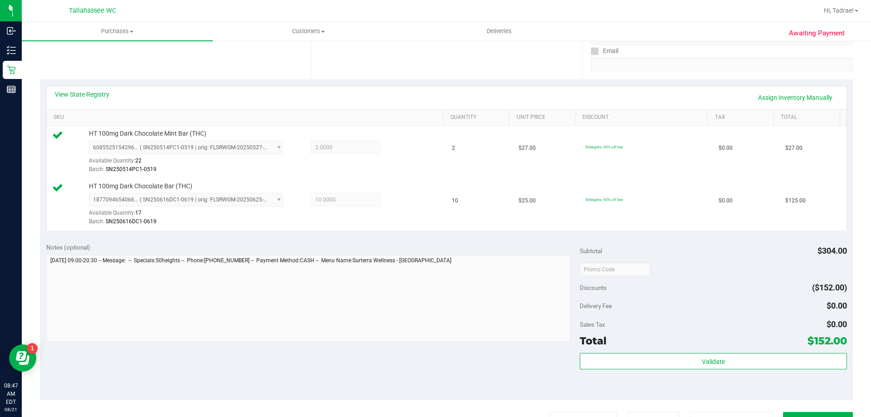
scroll to position [182, 0]
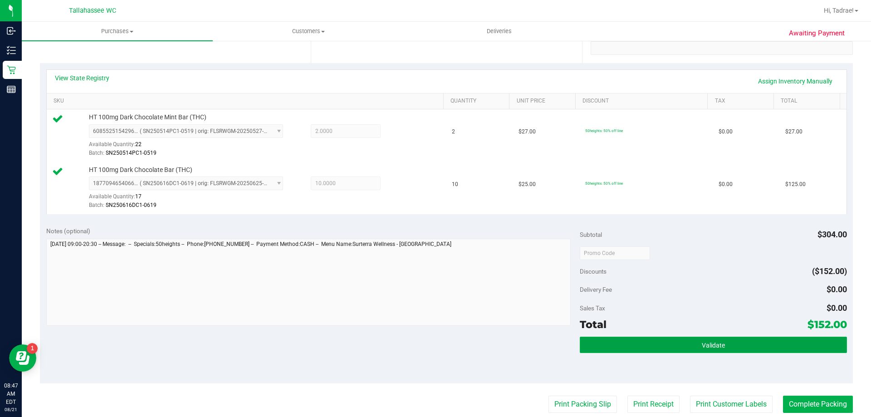
click at [630, 338] on button "Validate" at bounding box center [713, 345] width 267 height 16
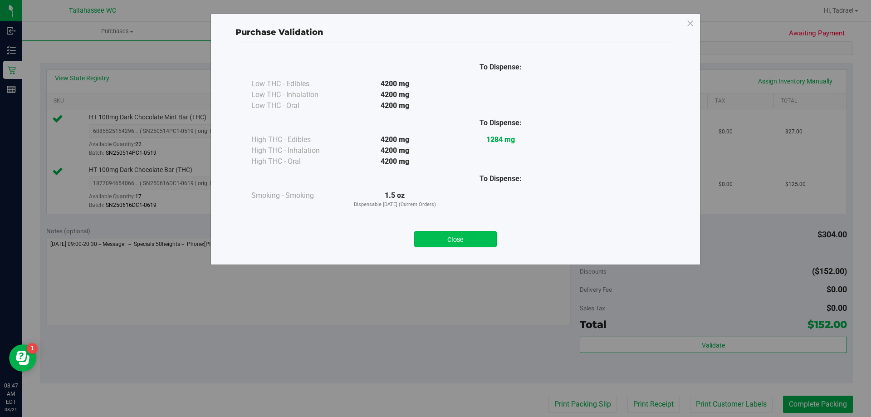
click at [495, 241] on button "Close" at bounding box center [455, 239] width 83 height 16
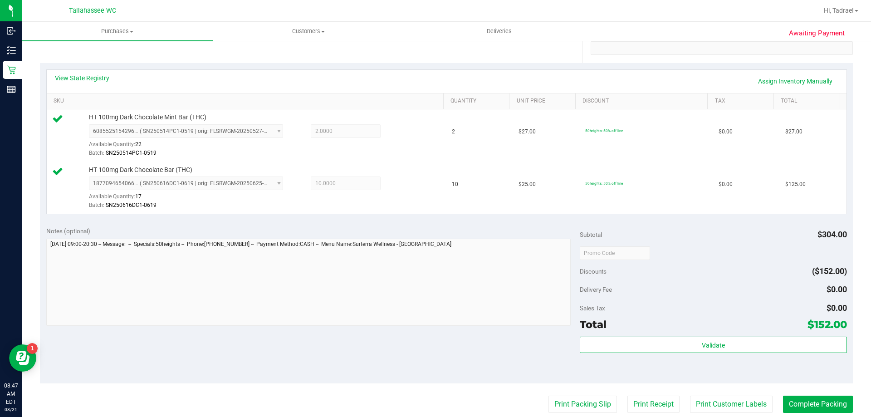
click at [571, 415] on purchase-details "Back Edit Purchase Cancel Purchase View Profile # 11821335 BioTrack ID: - Submi…" at bounding box center [446, 231] width 813 height 728
click at [571, 403] on button "Print Packing Slip" at bounding box center [583, 404] width 69 height 17
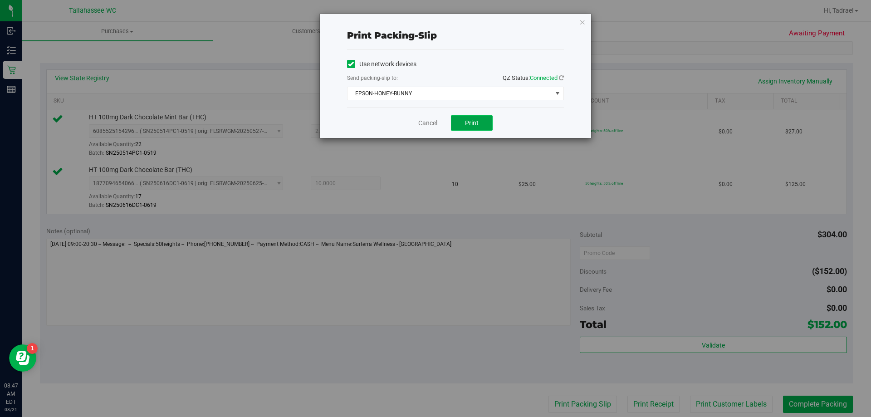
click at [487, 124] on button "Print" at bounding box center [472, 122] width 42 height 15
click at [584, 23] on icon "button" at bounding box center [583, 21] width 6 height 11
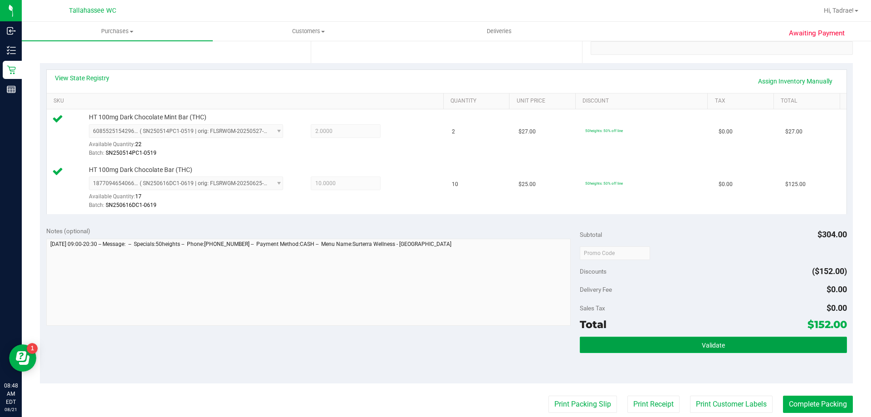
click at [614, 340] on button "Validate" at bounding box center [713, 345] width 267 height 16
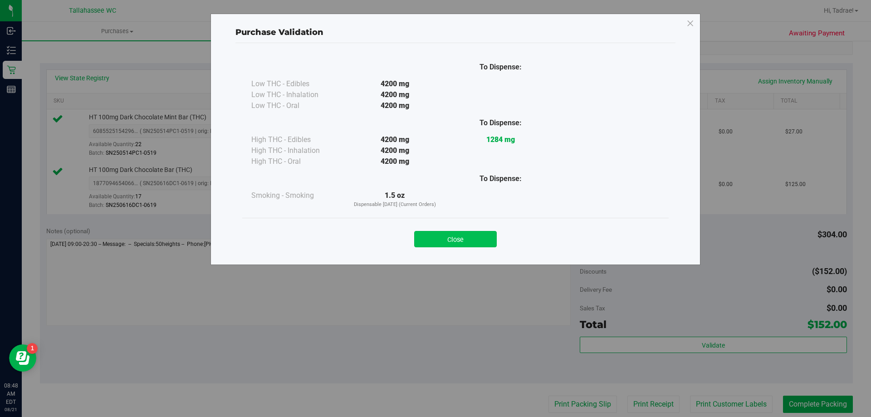
click at [449, 240] on button "Close" at bounding box center [455, 239] width 83 height 16
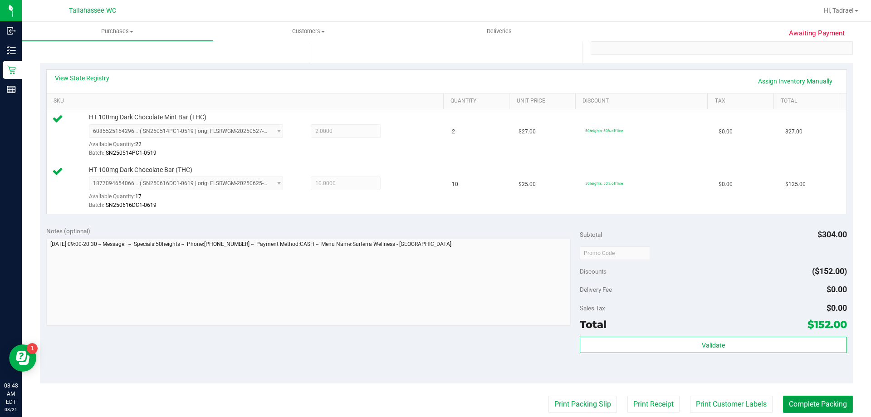
click at [823, 401] on button "Complete Packing" at bounding box center [818, 404] width 70 height 17
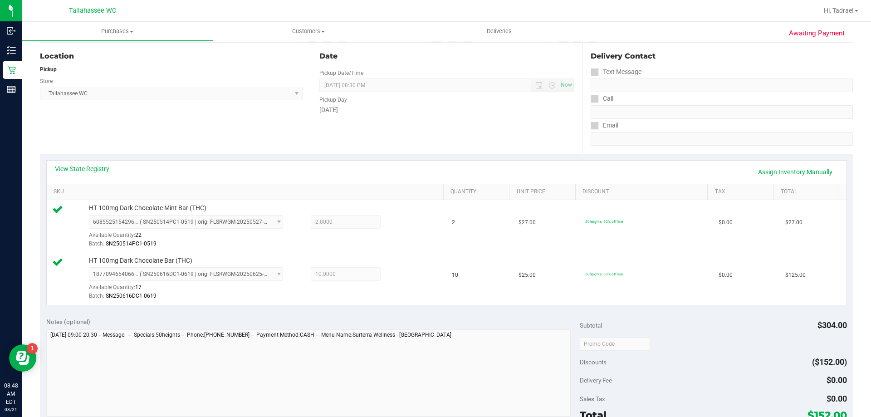
scroll to position [0, 0]
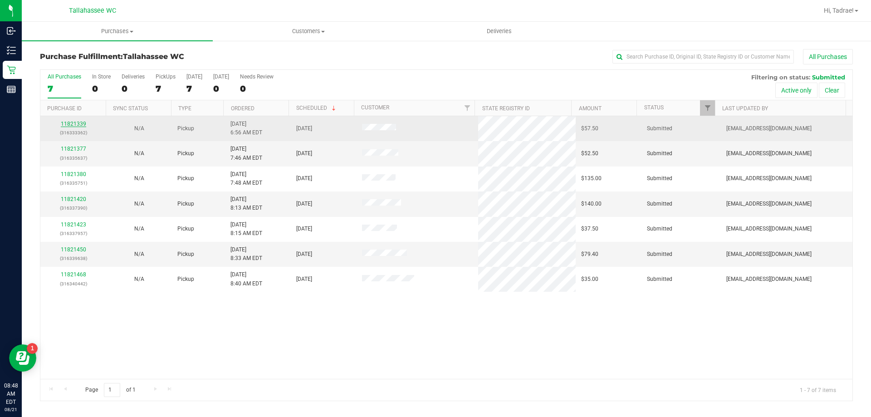
click at [80, 123] on link "11821339" at bounding box center [73, 124] width 25 height 6
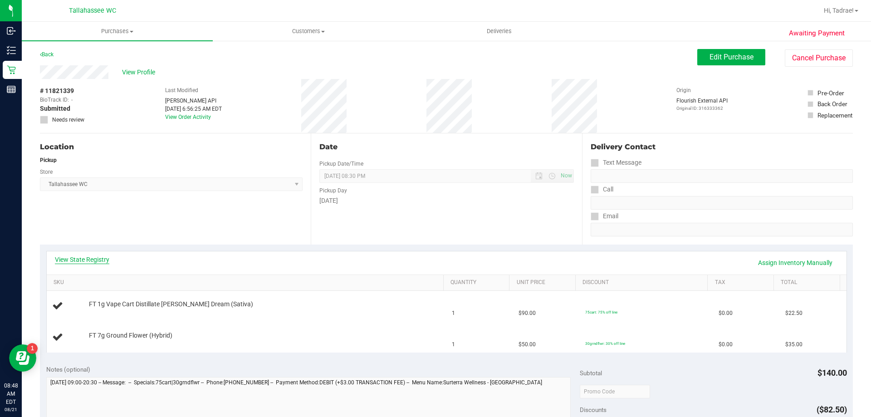
click at [88, 261] on link "View State Registry" at bounding box center [82, 259] width 54 height 9
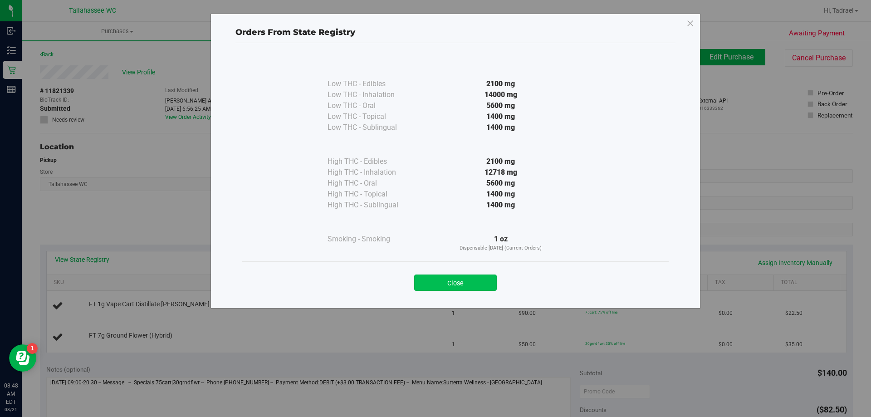
click at [461, 280] on button "Close" at bounding box center [455, 283] width 83 height 16
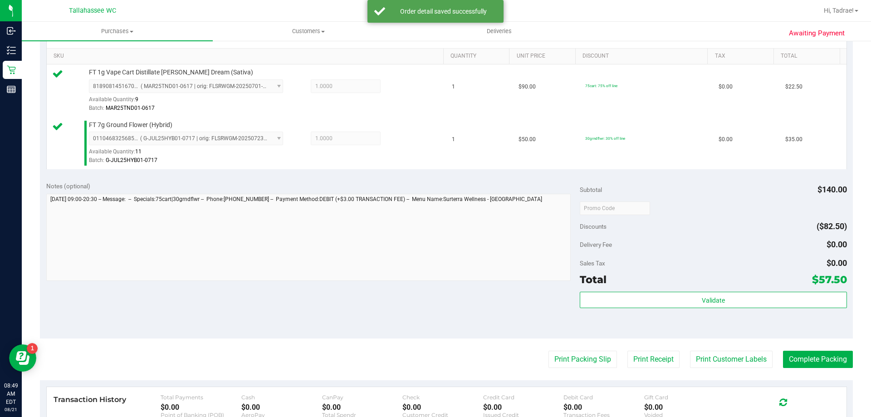
scroll to position [227, 0]
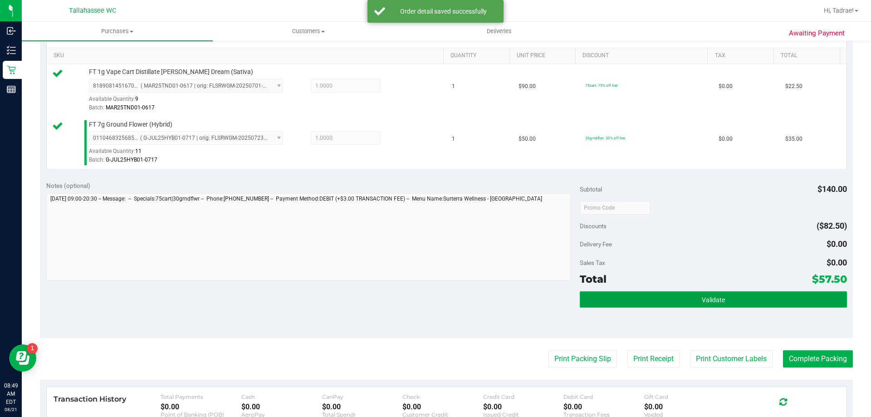
click at [643, 293] on button "Validate" at bounding box center [713, 299] width 267 height 16
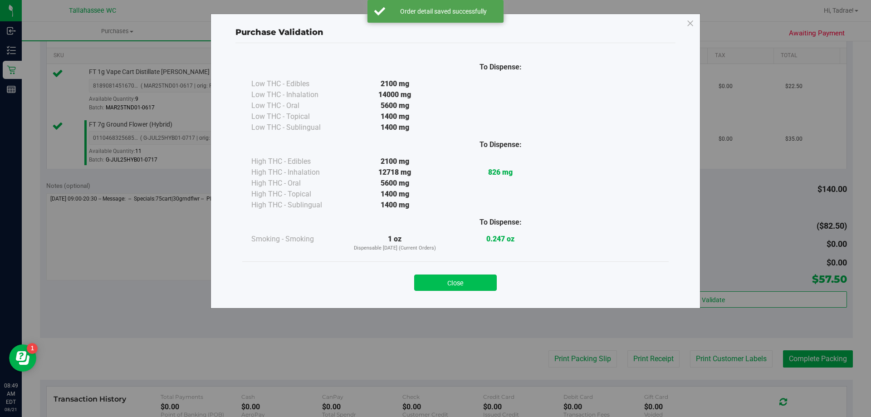
click at [450, 281] on button "Close" at bounding box center [455, 283] width 83 height 16
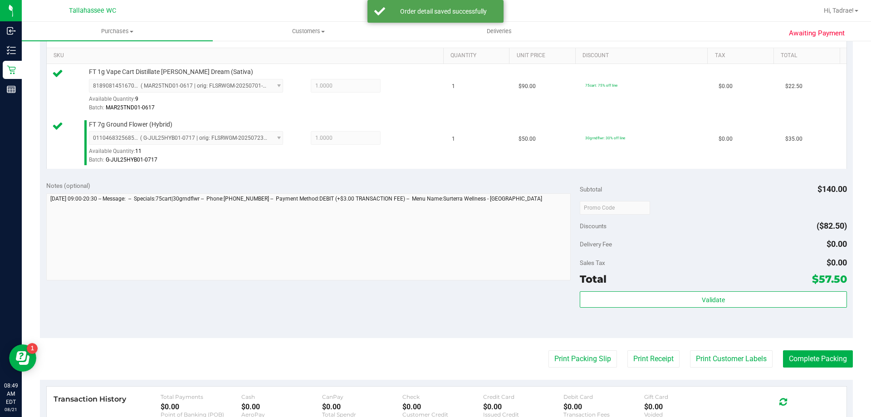
click at [566, 349] on purchase-details "Back Edit Purchase Cancel Purchase View Profile # 11821339 BioTrack ID: - Submi…" at bounding box center [446, 186] width 813 height 728
click at [566, 357] on button "Print Packing Slip" at bounding box center [583, 358] width 69 height 17
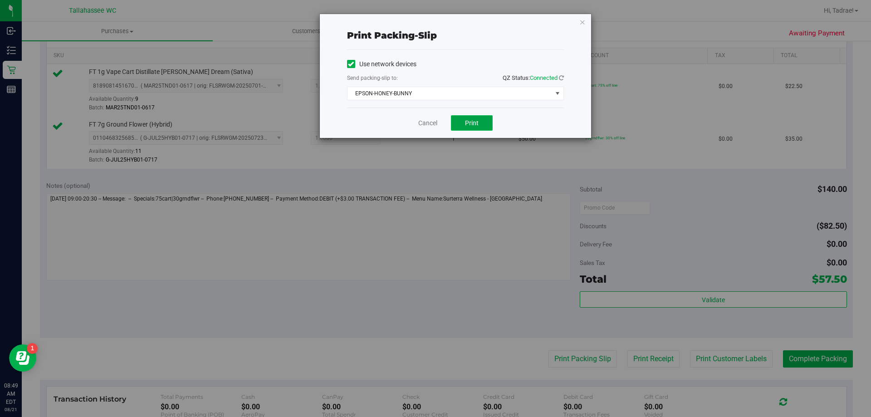
click at [476, 126] on span "Print" at bounding box center [472, 122] width 14 height 7
click at [584, 22] on icon "button" at bounding box center [583, 21] width 6 height 11
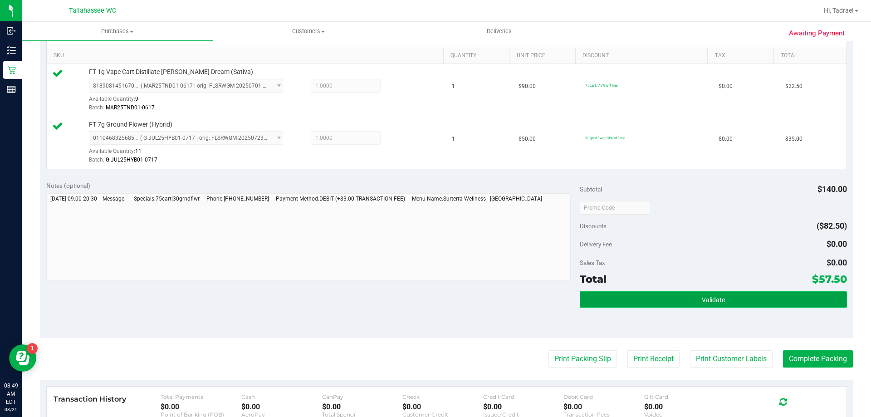
click at [733, 293] on button "Validate" at bounding box center [713, 299] width 267 height 16
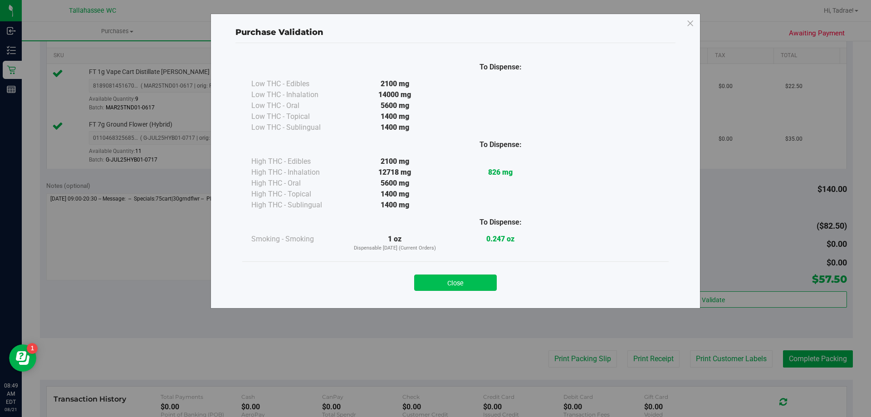
click at [473, 280] on button "Close" at bounding box center [455, 283] width 83 height 16
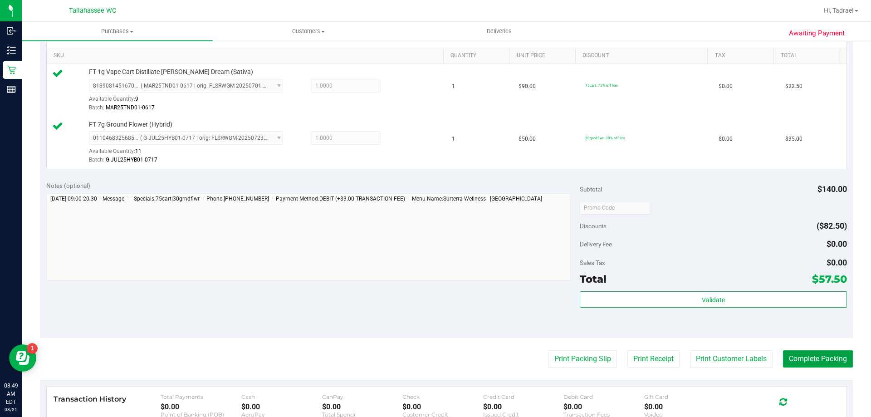
click at [828, 359] on button "Complete Packing" at bounding box center [818, 358] width 70 height 17
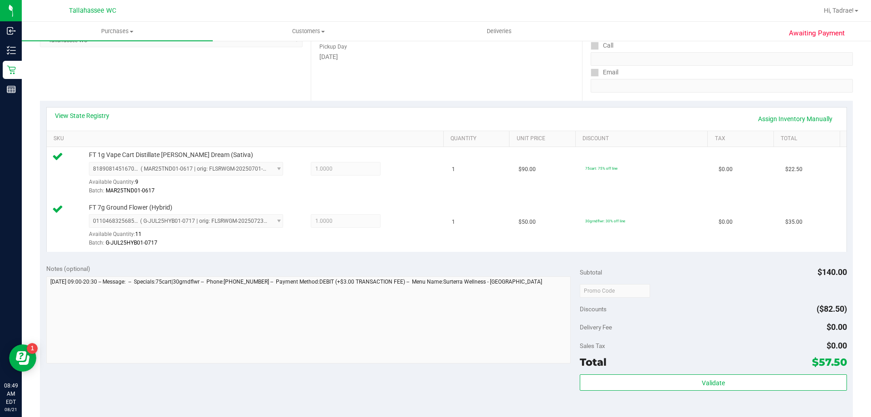
scroll to position [0, 0]
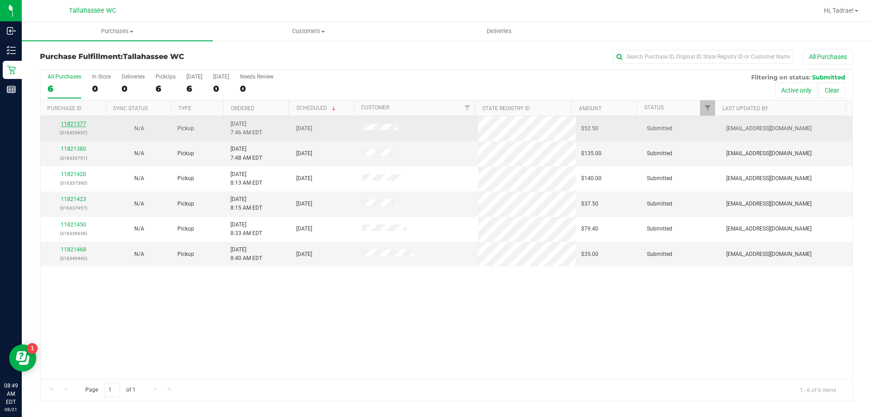
click at [68, 126] on link "11821377" at bounding box center [73, 124] width 25 height 6
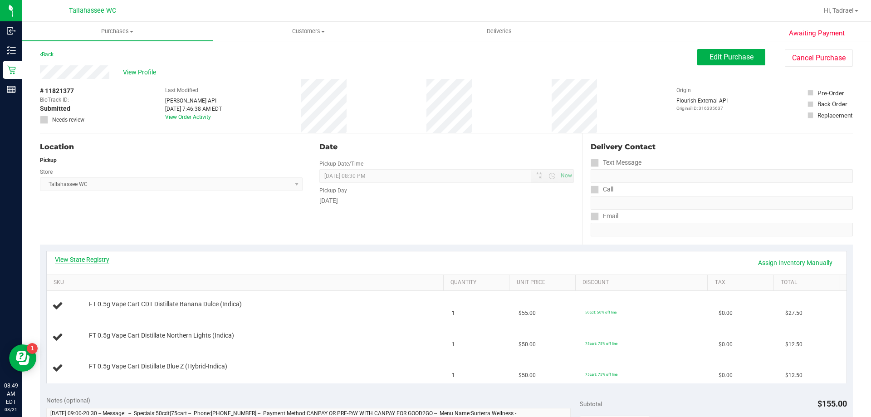
click at [94, 255] on link "View State Registry" at bounding box center [82, 259] width 54 height 9
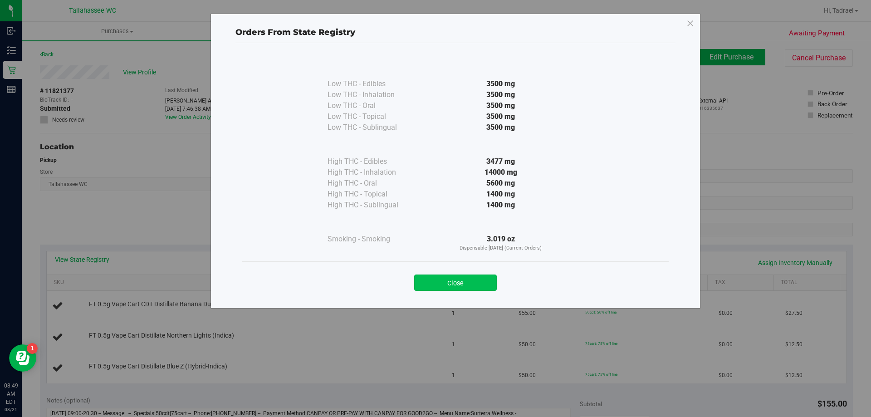
click at [457, 280] on button "Close" at bounding box center [455, 283] width 83 height 16
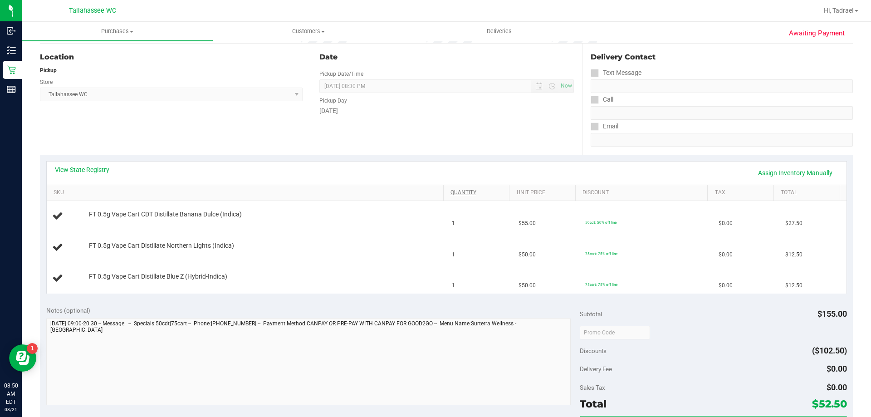
scroll to position [91, 0]
click at [66, 177] on div "View State Registry Assign Inventory Manually" at bounding box center [447, 171] width 784 height 15
click at [71, 170] on link "View State Registry" at bounding box center [82, 168] width 54 height 9
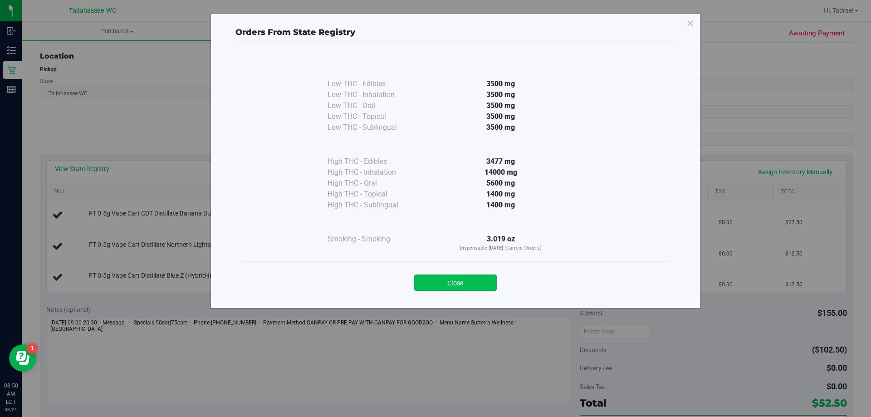
click at [475, 283] on button "Close" at bounding box center [455, 283] width 83 height 16
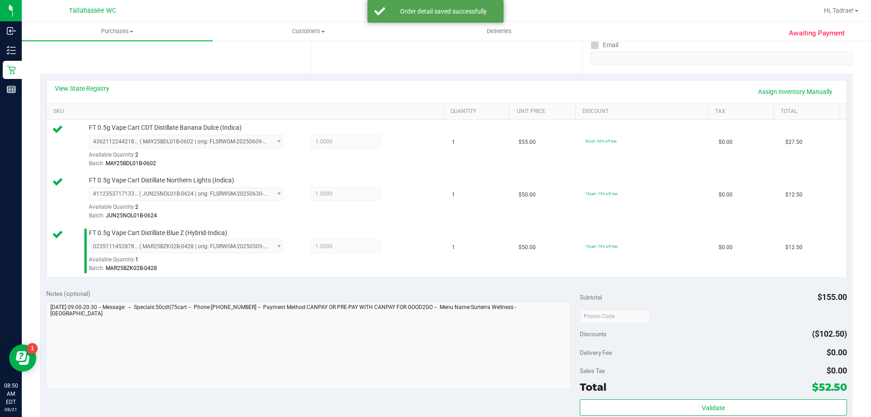
scroll to position [363, 0]
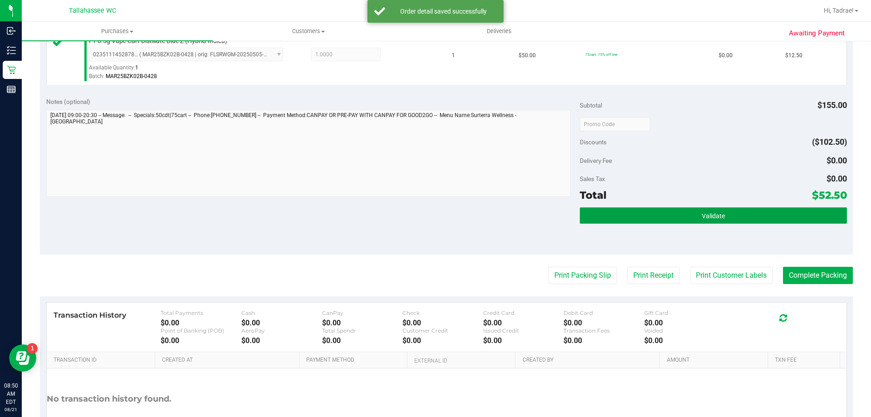
click at [740, 209] on button "Validate" at bounding box center [713, 215] width 267 height 16
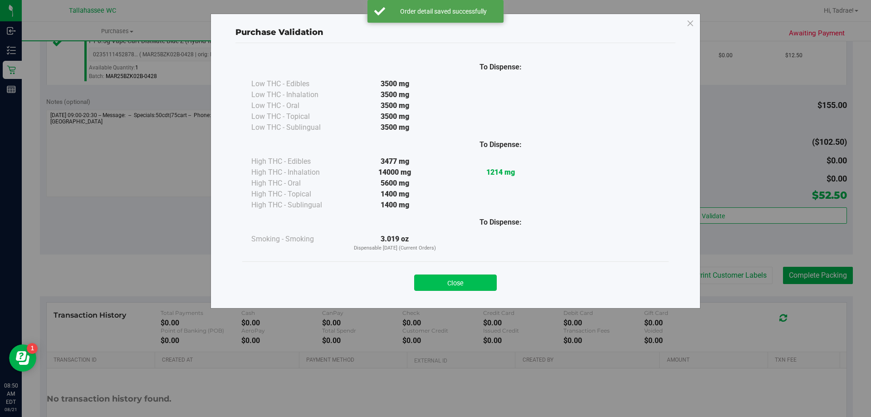
click at [470, 284] on button "Close" at bounding box center [455, 283] width 83 height 16
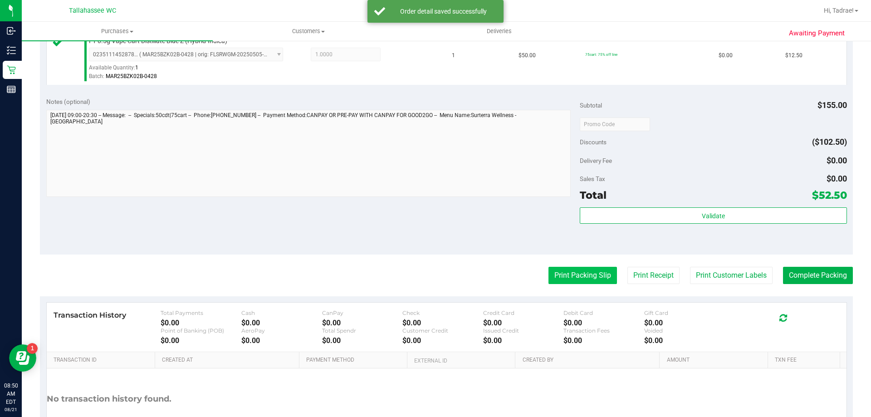
click at [590, 269] on button "Print Packing Slip" at bounding box center [583, 275] width 69 height 17
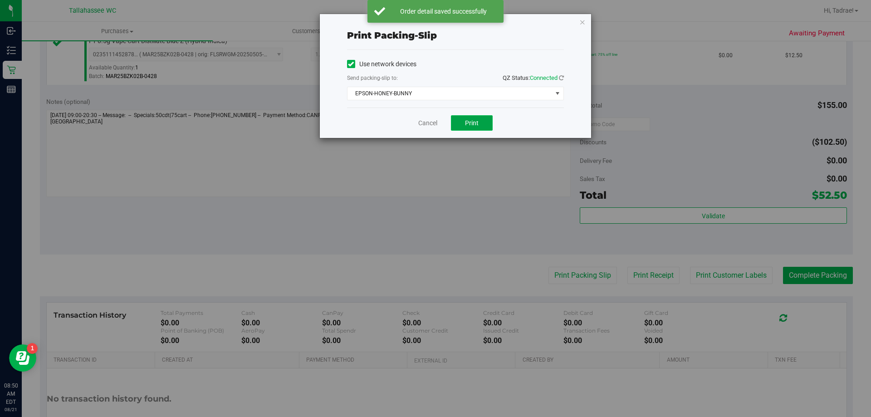
click at [481, 118] on button "Print" at bounding box center [472, 122] width 42 height 15
click at [581, 22] on icon "button" at bounding box center [583, 21] width 6 height 11
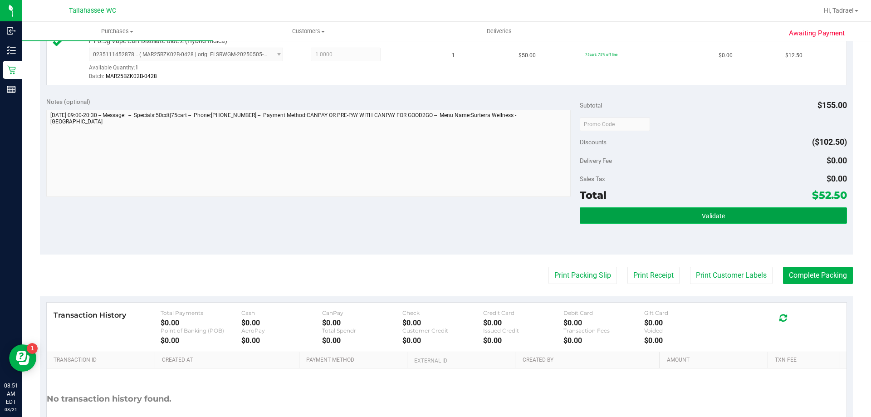
click at [599, 224] on button "Validate" at bounding box center [713, 215] width 267 height 16
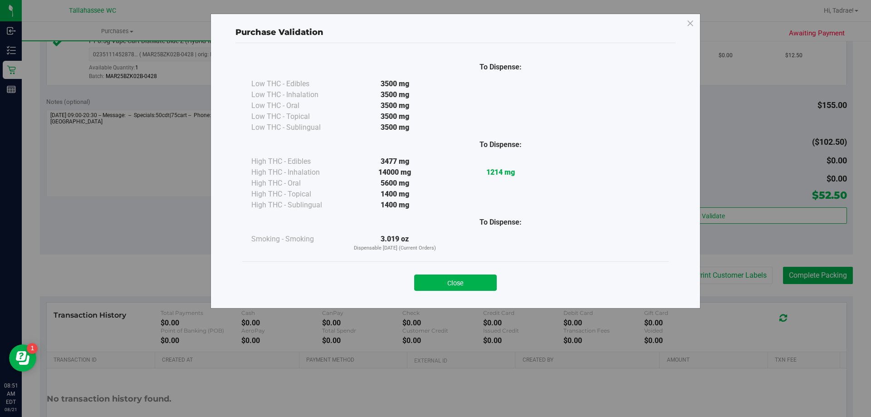
drag, startPoint x: 473, startPoint y: 274, endPoint x: 471, endPoint y: 283, distance: 8.8
click at [472, 278] on div "Close" at bounding box center [455, 280] width 413 height 23
click at [471, 283] on button "Close" at bounding box center [455, 283] width 83 height 16
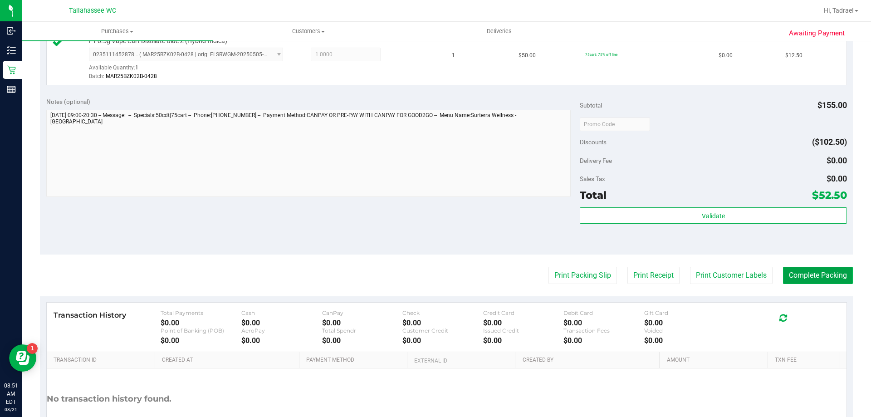
click at [824, 275] on button "Complete Packing" at bounding box center [818, 275] width 70 height 17
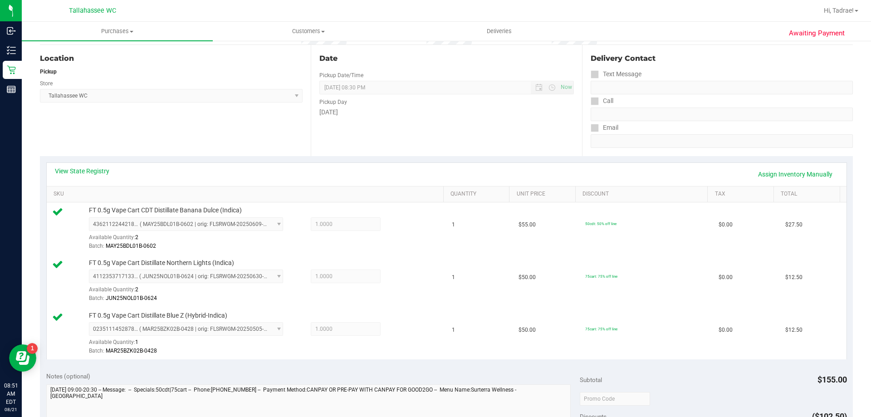
scroll to position [45, 0]
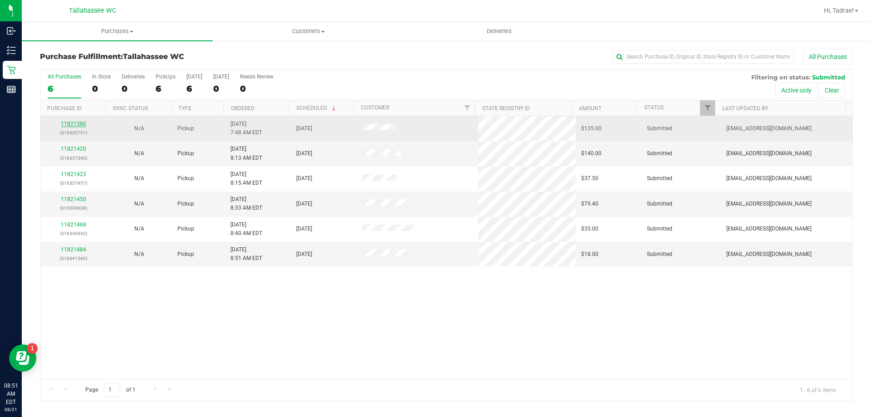
click at [73, 123] on link "11821380" at bounding box center [73, 124] width 25 height 6
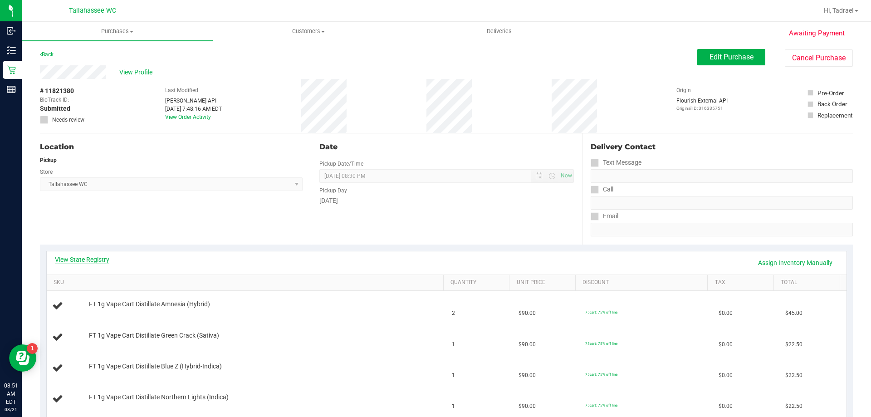
click at [93, 263] on link "View State Registry" at bounding box center [82, 259] width 54 height 9
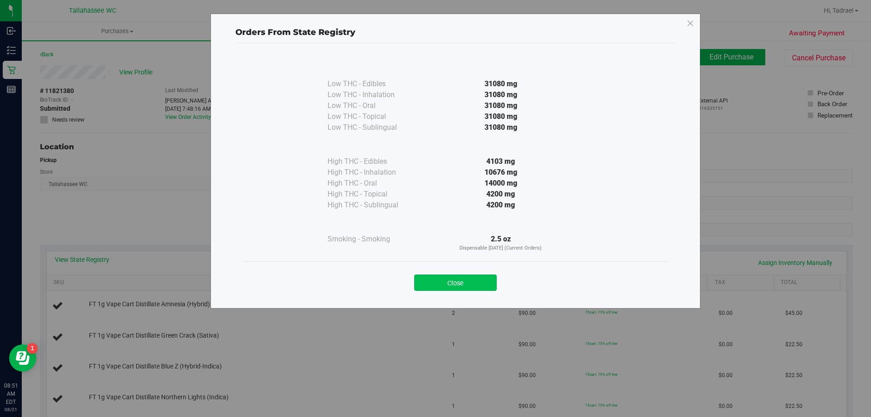
click at [449, 288] on button "Close" at bounding box center [455, 283] width 83 height 16
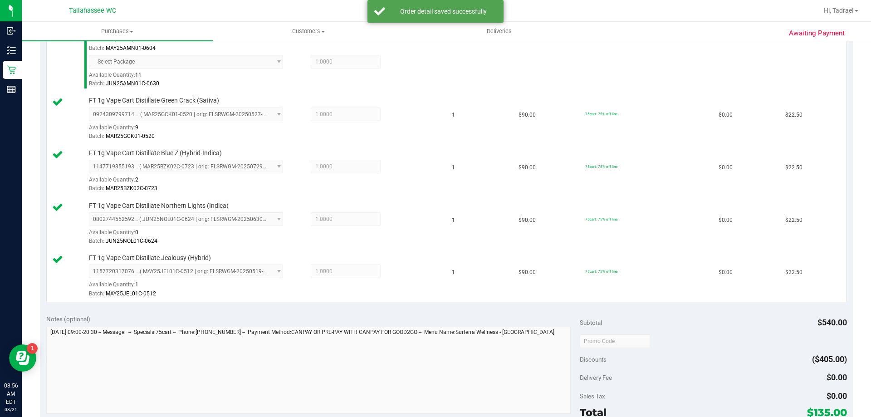
scroll to position [408, 0]
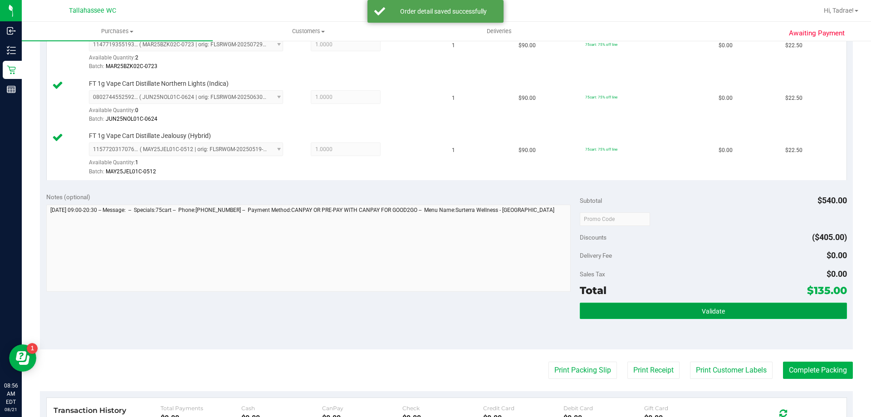
click at [649, 315] on button "Validate" at bounding box center [713, 311] width 267 height 16
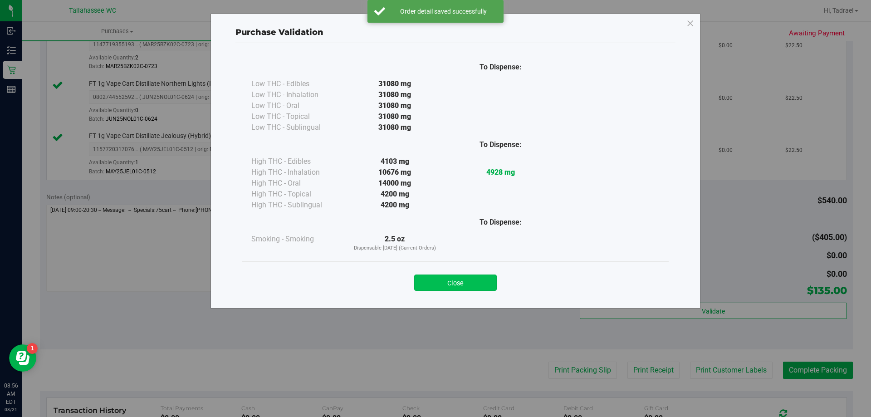
click at [479, 280] on button "Close" at bounding box center [455, 283] width 83 height 16
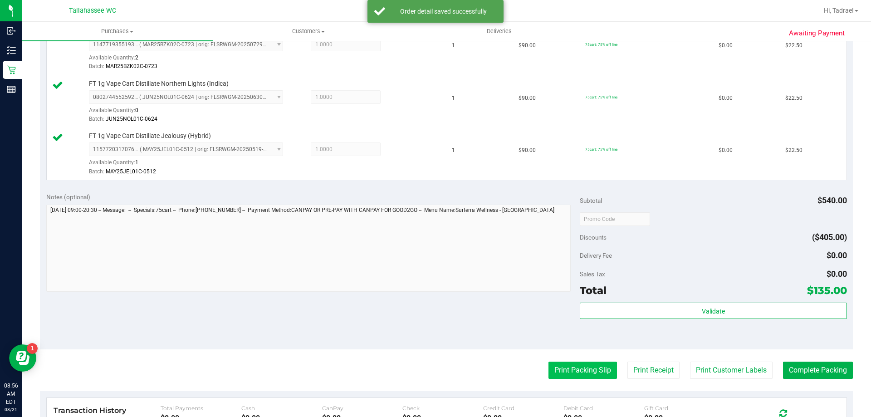
click at [571, 363] on button "Print Packing Slip" at bounding box center [583, 370] width 69 height 17
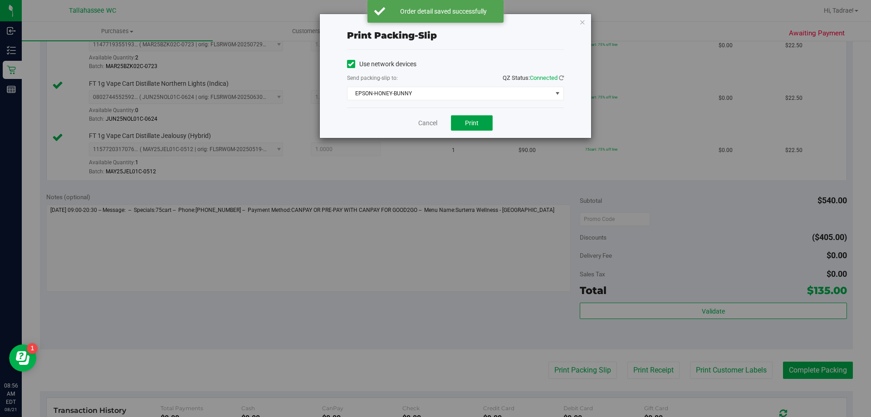
click at [452, 124] on button "Print" at bounding box center [472, 122] width 42 height 15
click at [582, 23] on icon "button" at bounding box center [583, 21] width 6 height 11
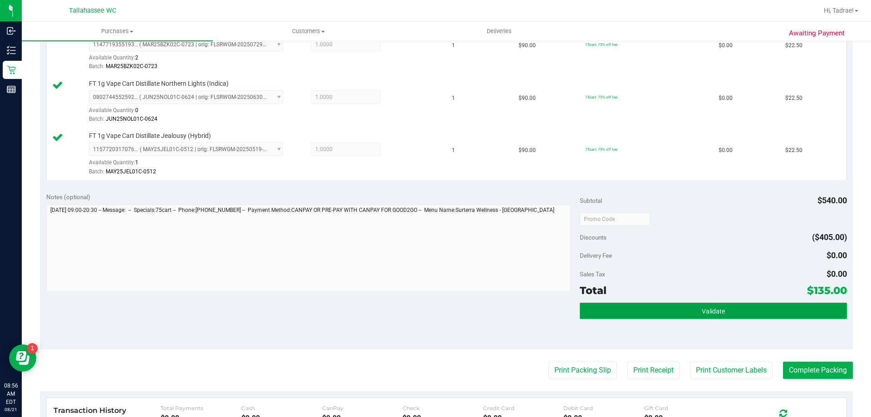
click at [622, 308] on button "Validate" at bounding box center [713, 311] width 267 height 16
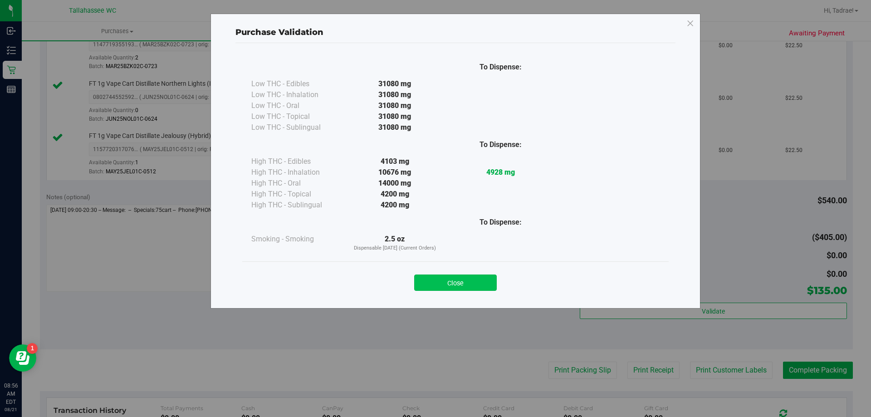
click at [462, 280] on button "Close" at bounding box center [455, 283] width 83 height 16
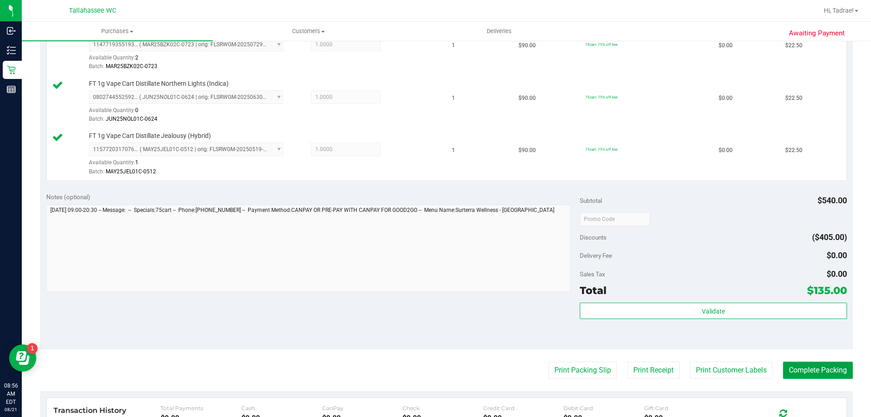
click at [807, 378] on button "Complete Packing" at bounding box center [818, 370] width 70 height 17
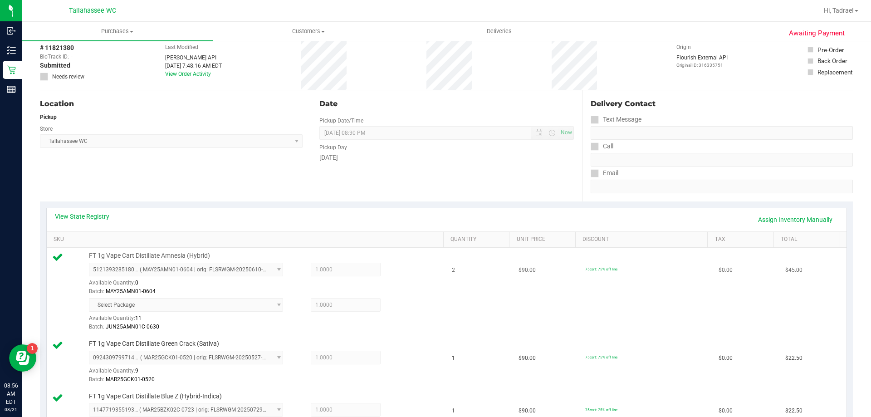
scroll to position [0, 0]
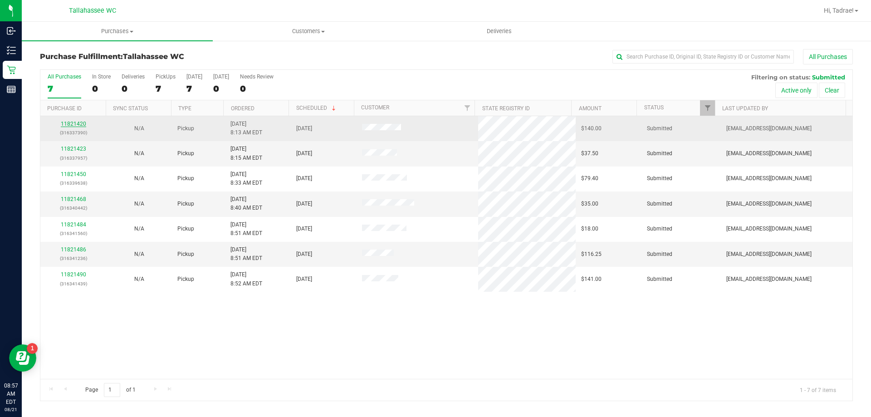
click at [69, 123] on link "11821420" at bounding box center [73, 124] width 25 height 6
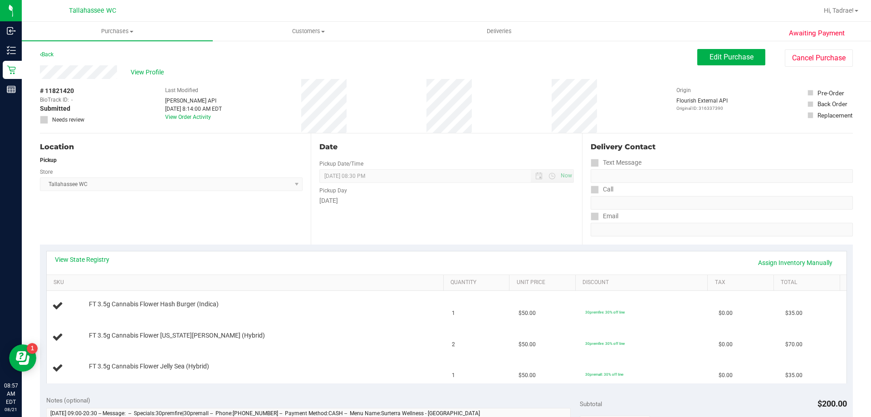
click at [85, 252] on div "View State Registry Assign Inventory Manually" at bounding box center [447, 262] width 800 height 23
click at [81, 256] on link "View State Registry" at bounding box center [82, 259] width 54 height 9
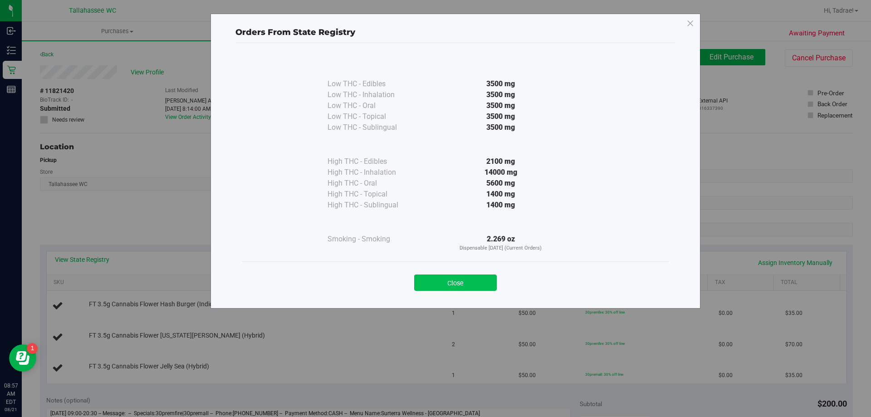
click at [477, 289] on button "Close" at bounding box center [455, 283] width 83 height 16
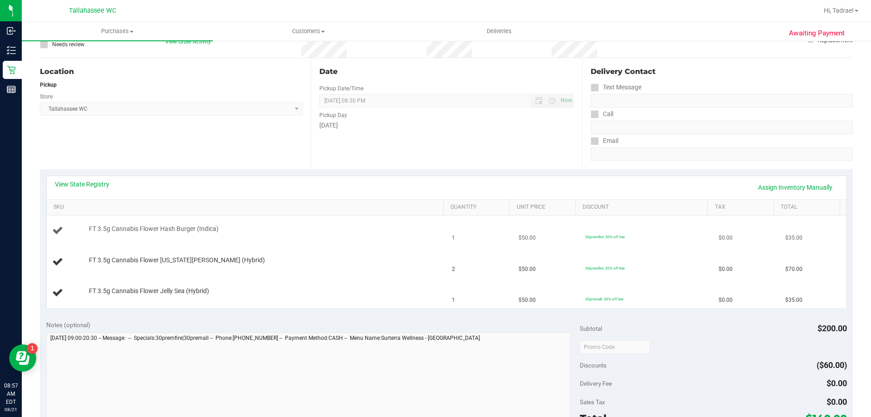
scroll to position [91, 0]
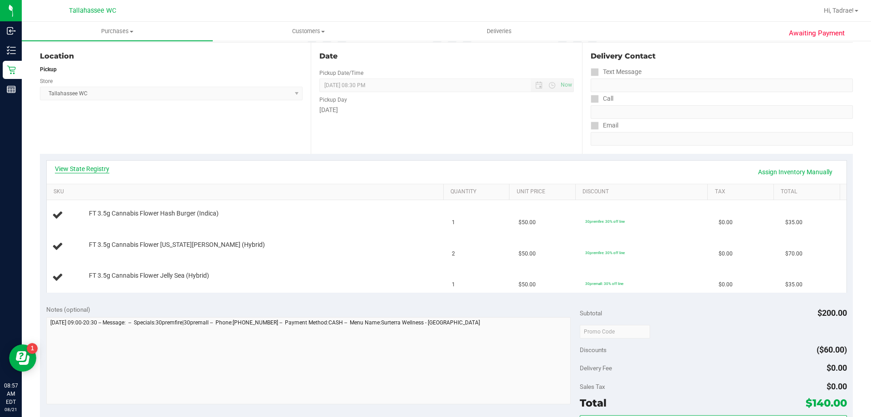
click at [81, 171] on link "View State Registry" at bounding box center [82, 168] width 54 height 9
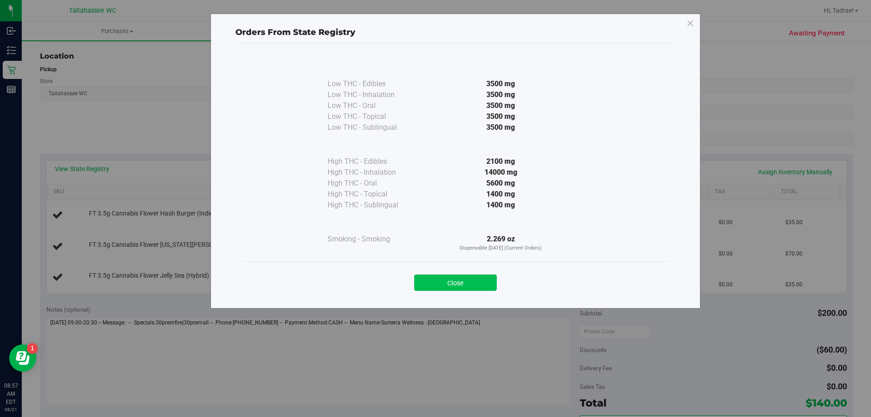
click at [439, 286] on button "Close" at bounding box center [455, 283] width 83 height 16
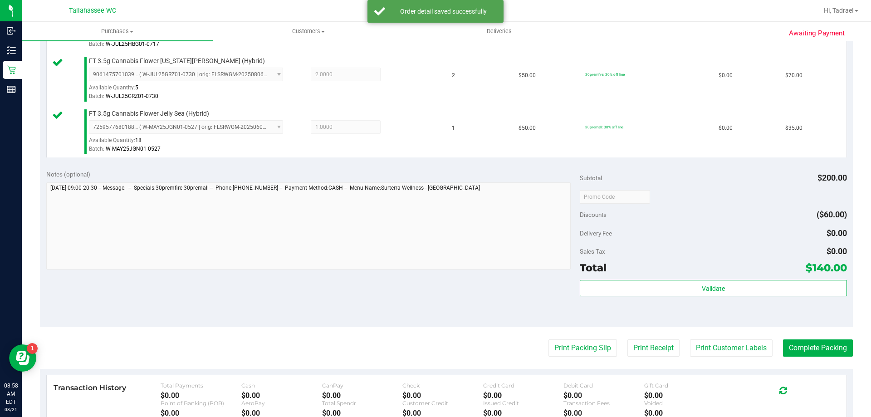
scroll to position [318, 0]
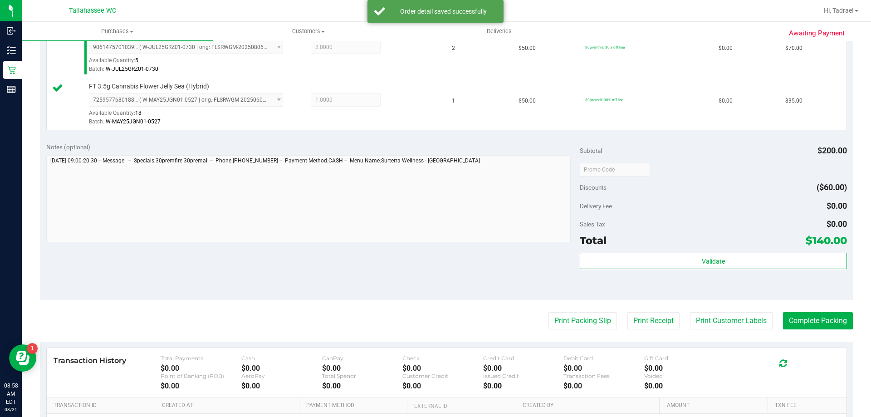
click at [611, 250] on div "Subtotal $200.00 Discounts ($60.00) Delivery Fee $0.00 Sales Tax $0.00 Total $1…" at bounding box center [713, 218] width 267 height 151
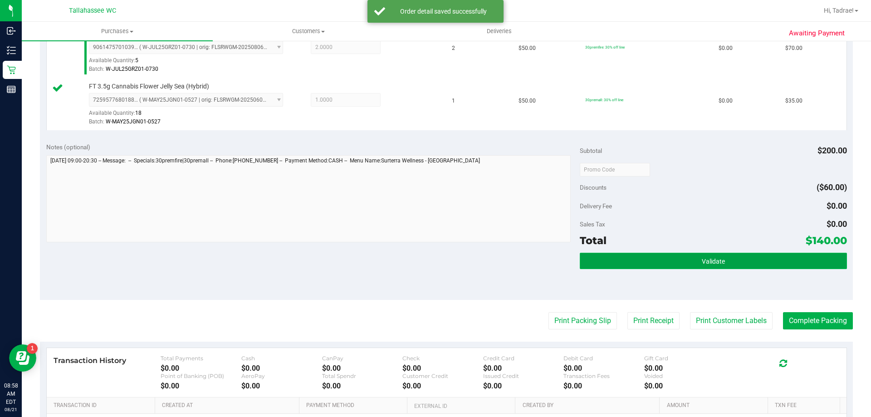
click at [610, 264] on button "Validate" at bounding box center [713, 261] width 267 height 16
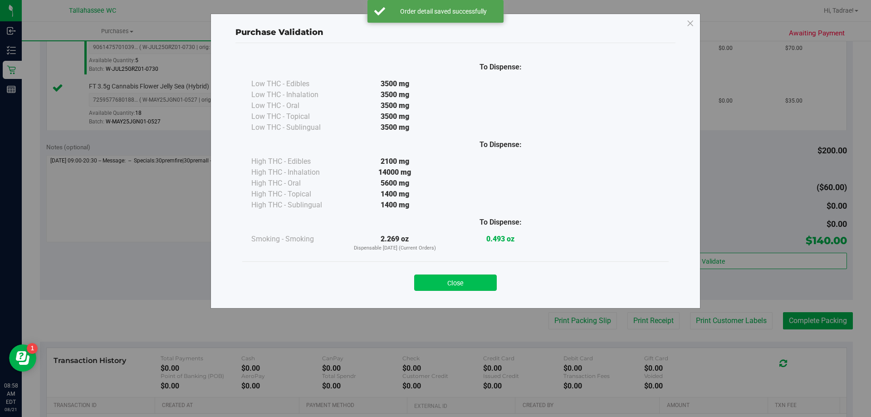
click at [460, 279] on button "Close" at bounding box center [455, 283] width 83 height 16
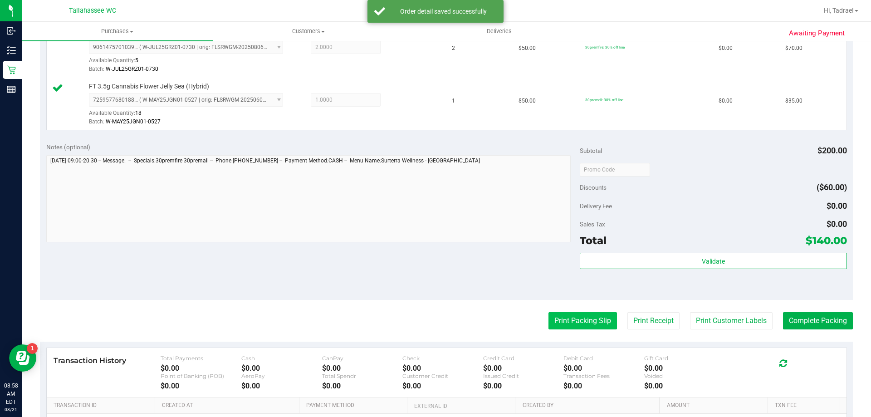
click at [554, 325] on button "Print Packing Slip" at bounding box center [583, 320] width 69 height 17
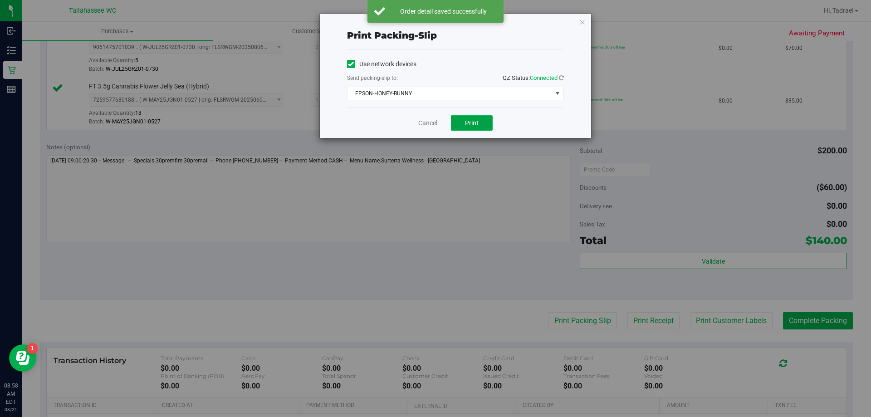
click at [474, 128] on button "Print" at bounding box center [472, 122] width 42 height 15
click at [583, 24] on icon "button" at bounding box center [583, 21] width 6 height 11
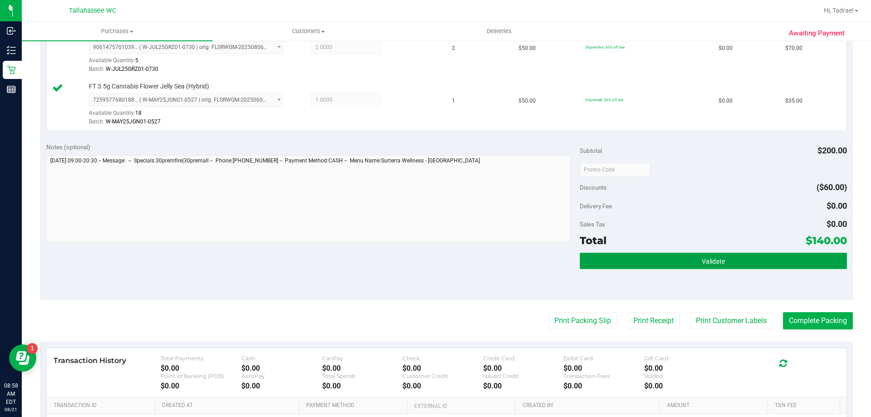
click at [702, 267] on button "Validate" at bounding box center [713, 261] width 267 height 16
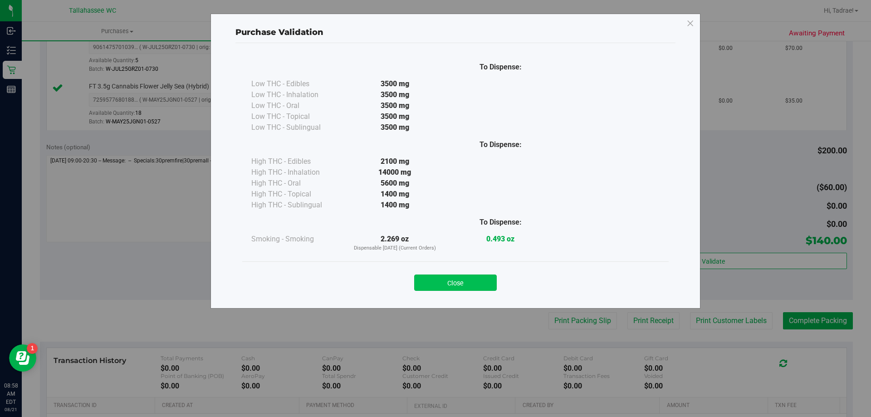
click at [487, 281] on button "Close" at bounding box center [455, 283] width 83 height 16
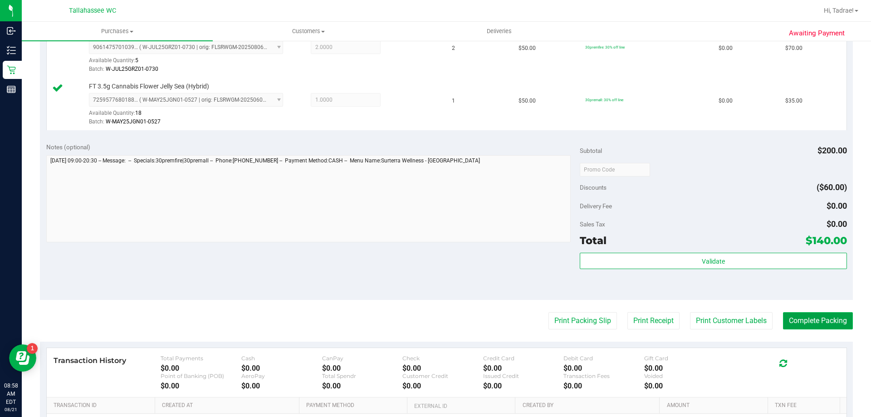
click at [818, 318] on button "Complete Packing" at bounding box center [818, 320] width 70 height 17
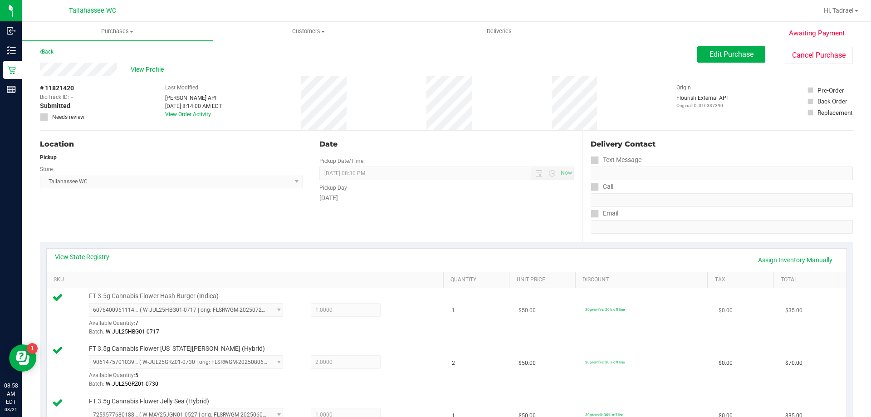
scroll to position [0, 0]
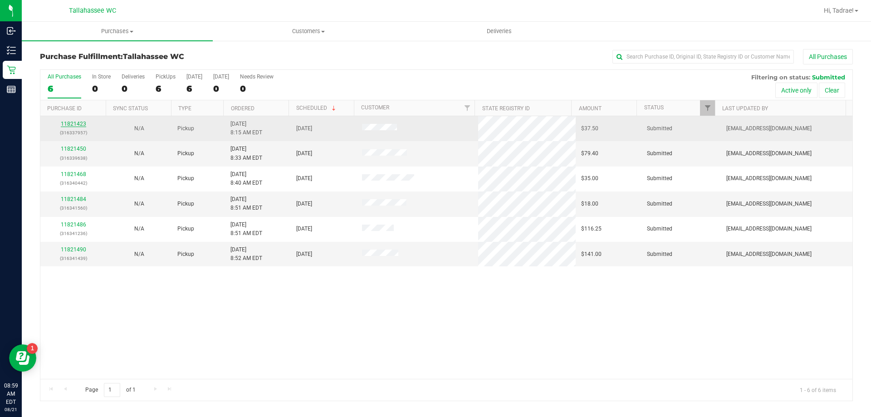
click at [66, 125] on link "11821423" at bounding box center [73, 124] width 25 height 6
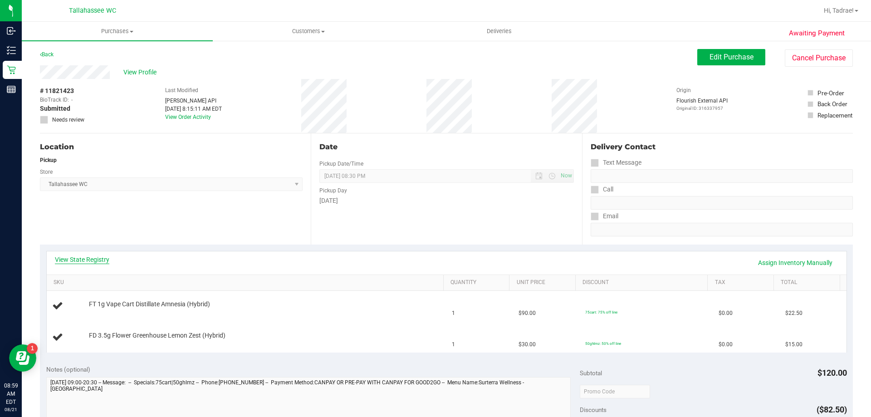
click at [107, 261] on link "View State Registry" at bounding box center [82, 259] width 54 height 9
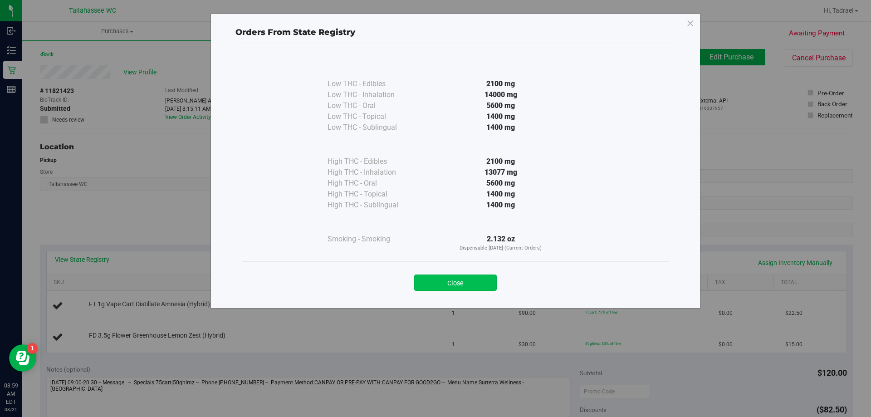
click at [493, 279] on button "Close" at bounding box center [455, 283] width 83 height 16
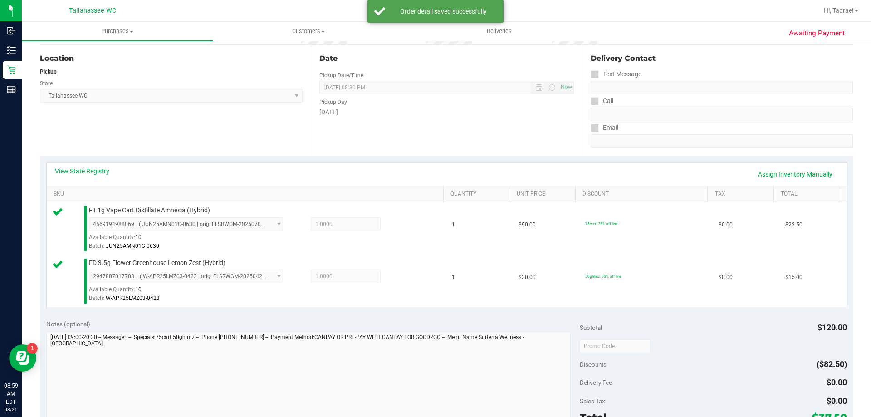
scroll to position [136, 0]
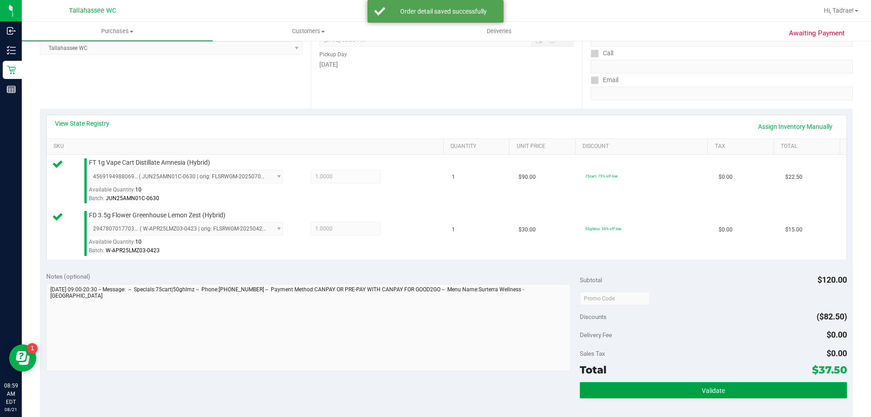
click at [678, 390] on button "Validate" at bounding box center [713, 390] width 267 height 16
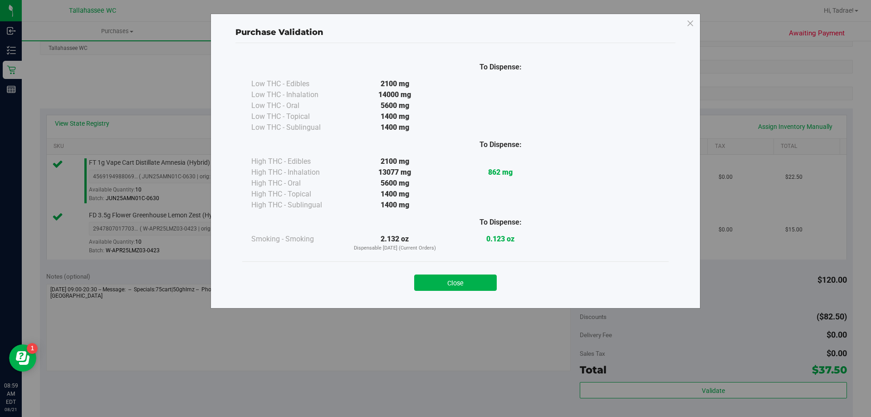
click at [459, 291] on div "Close" at bounding box center [455, 279] width 427 height 37
click at [459, 288] on button "Close" at bounding box center [455, 283] width 83 height 16
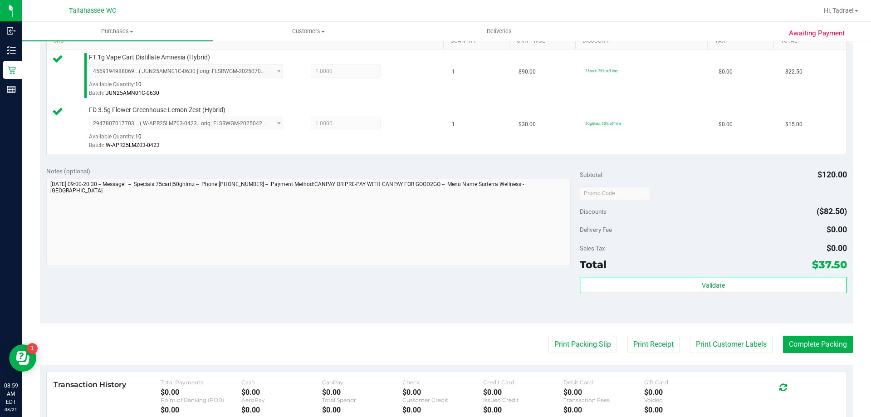
scroll to position [363, 0]
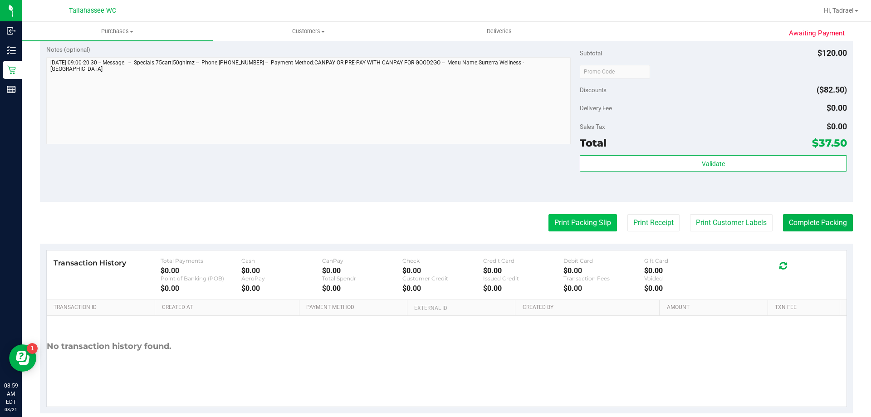
click at [559, 229] on button "Print Packing Slip" at bounding box center [583, 222] width 69 height 17
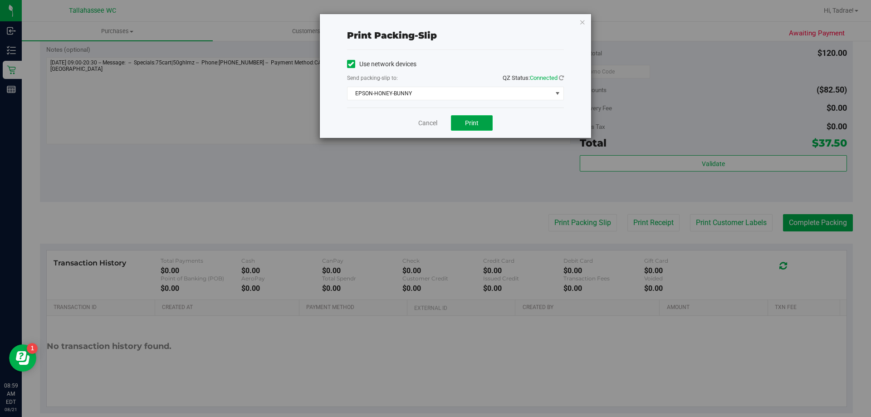
click at [477, 119] on span "Print" at bounding box center [472, 122] width 14 height 7
click at [581, 20] on icon "button" at bounding box center [583, 21] width 6 height 11
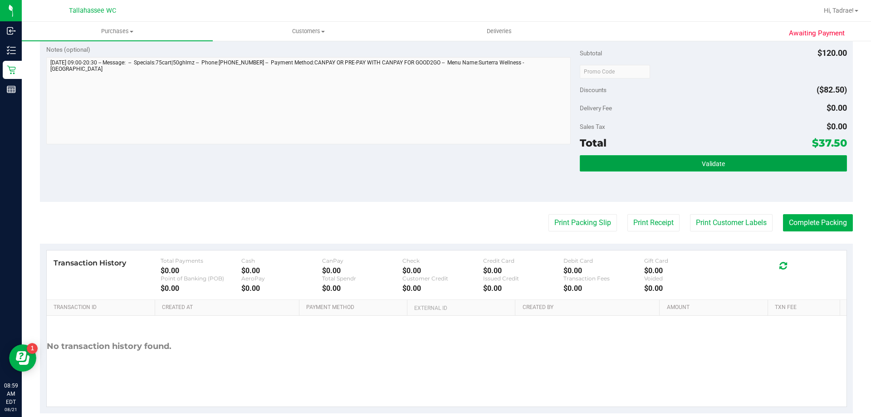
click at [713, 165] on span "Validate" at bounding box center [713, 163] width 23 height 7
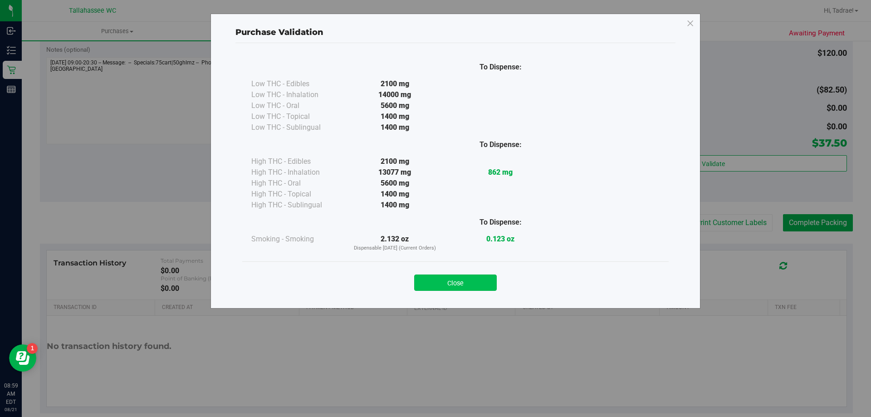
click at [466, 279] on button "Close" at bounding box center [455, 283] width 83 height 16
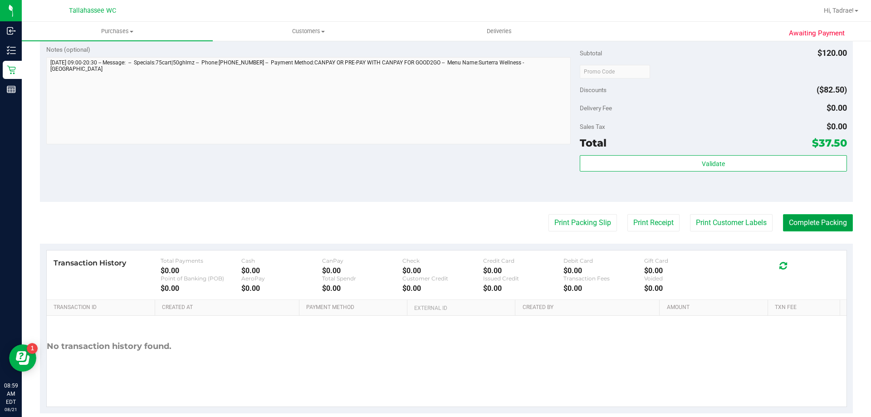
click at [802, 231] on button "Complete Packing" at bounding box center [818, 222] width 70 height 17
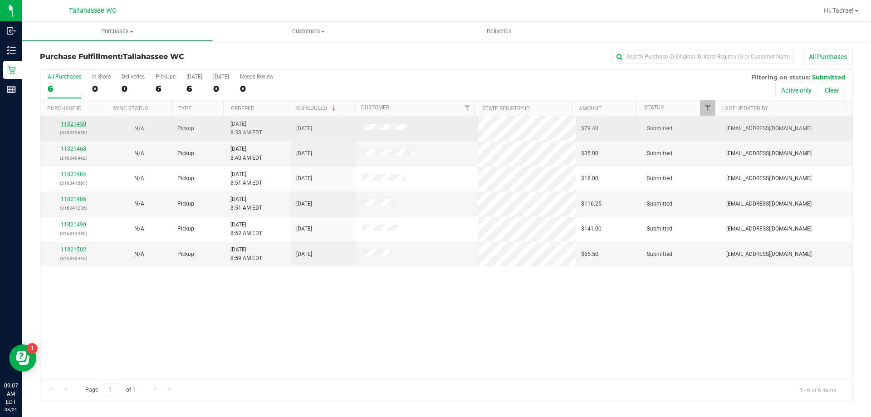
click at [76, 123] on link "11821450" at bounding box center [73, 124] width 25 height 6
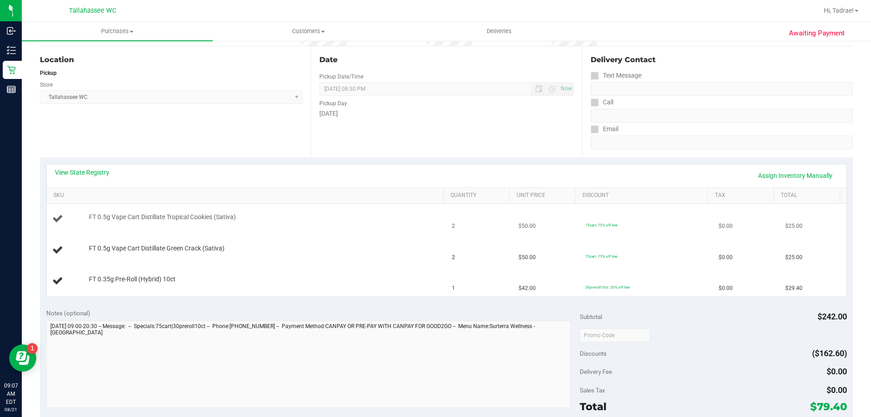
scroll to position [91, 0]
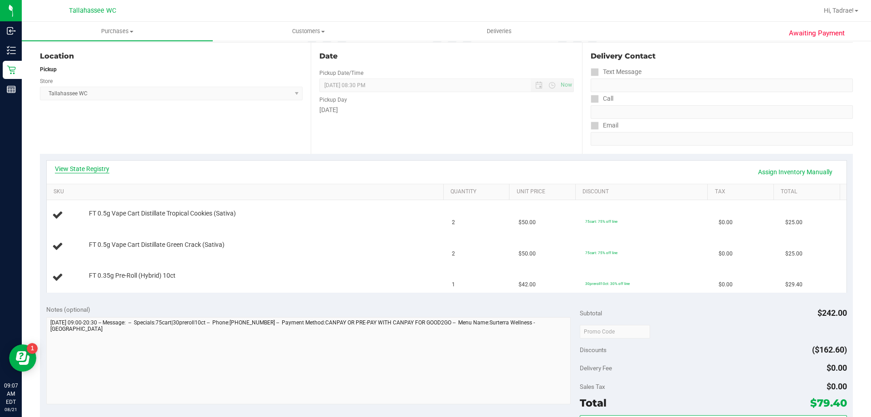
click at [77, 165] on link "View State Registry" at bounding box center [82, 168] width 54 height 9
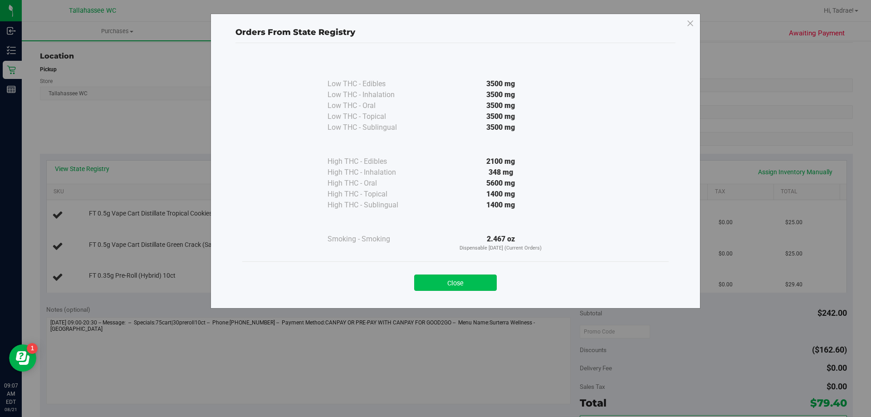
click at [468, 282] on button "Close" at bounding box center [455, 283] width 83 height 16
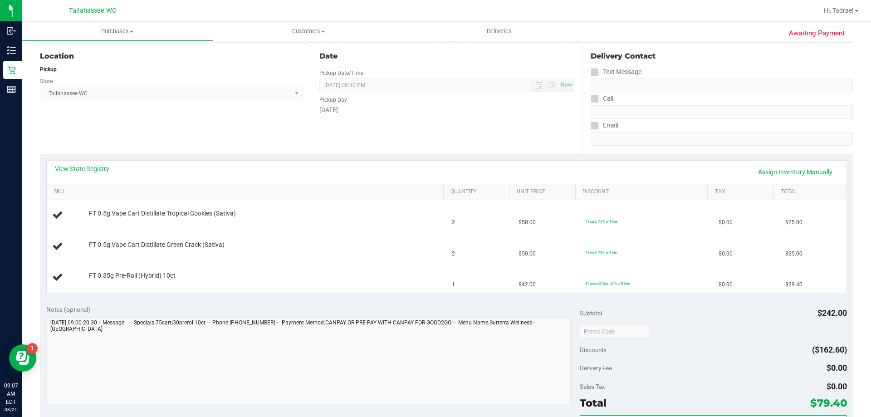
click at [109, 163] on div "View State Registry Assign Inventory Manually" at bounding box center [447, 172] width 800 height 23
click at [103, 167] on link "View State Registry" at bounding box center [82, 168] width 54 height 9
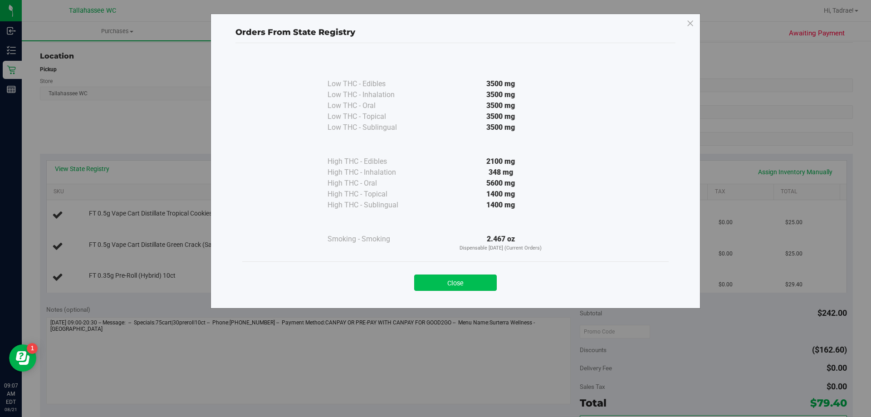
click at [449, 278] on button "Close" at bounding box center [455, 283] width 83 height 16
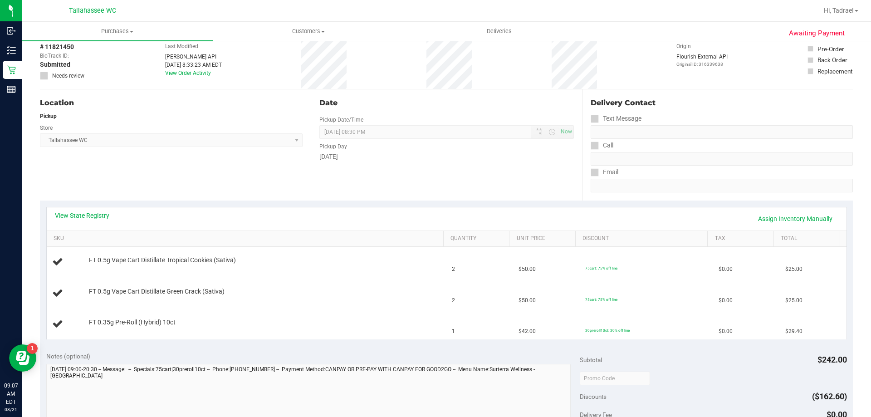
scroll to position [0, 0]
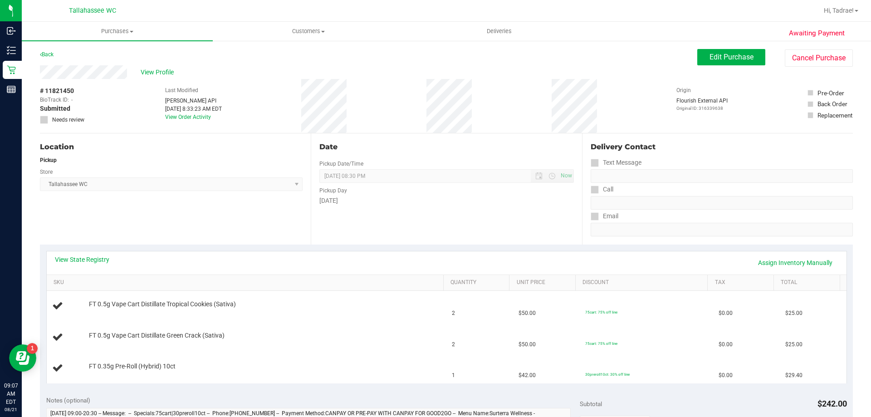
click at [49, 58] on div "Back" at bounding box center [47, 54] width 14 height 11
click at [49, 55] on link "Back" at bounding box center [47, 54] width 14 height 6
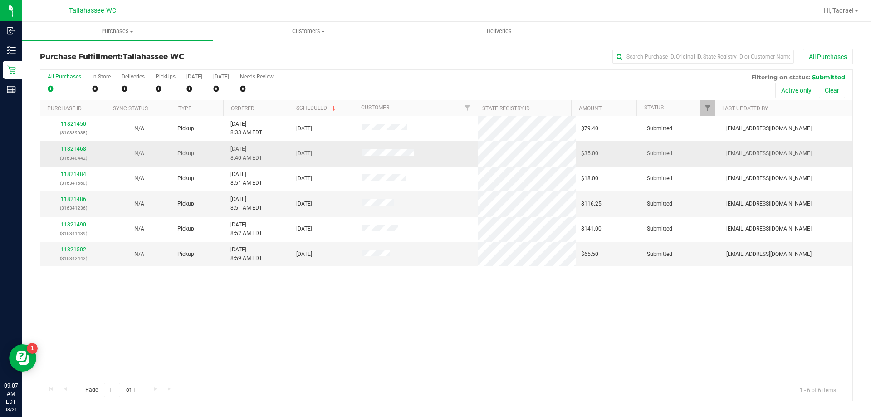
click at [69, 150] on link "11821468" at bounding box center [73, 149] width 25 height 6
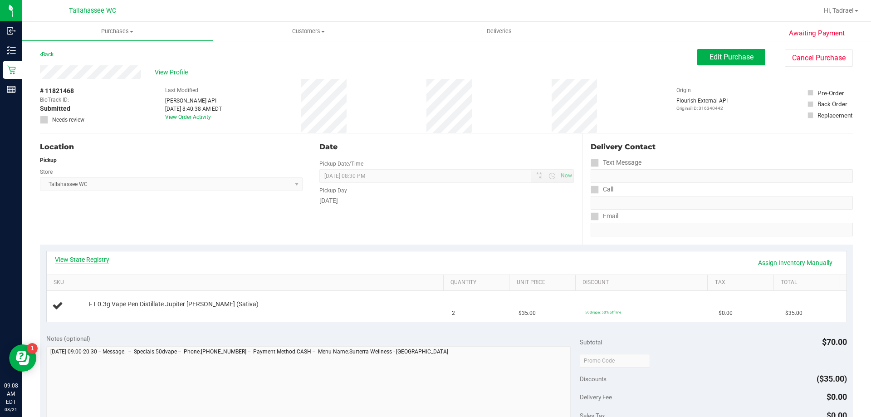
click at [89, 258] on link "View State Registry" at bounding box center [82, 259] width 54 height 9
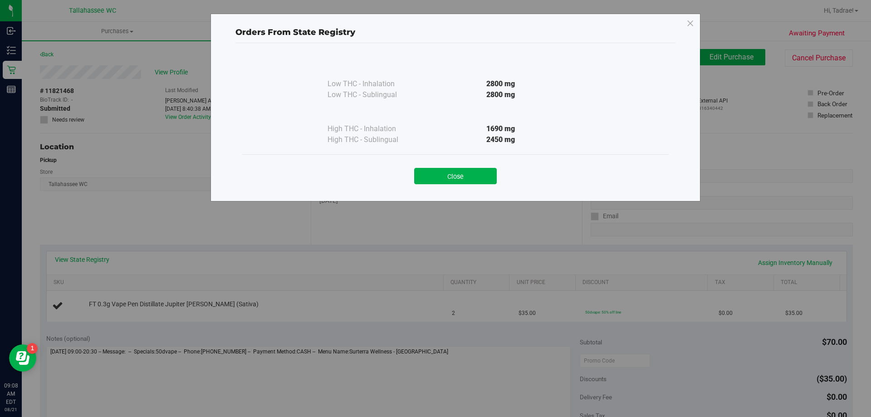
click at [457, 175] on button "Close" at bounding box center [455, 176] width 83 height 16
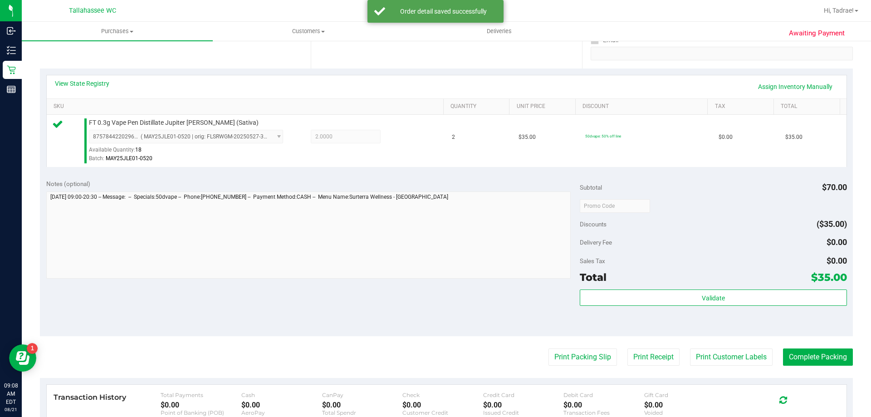
scroll to position [182, 0]
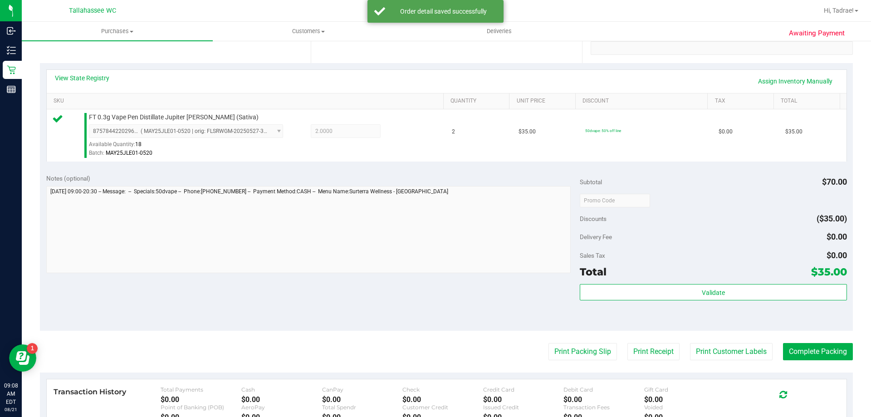
click at [639, 305] on div "Validate" at bounding box center [713, 304] width 267 height 41
click at [639, 302] on div "Validate" at bounding box center [713, 304] width 267 height 41
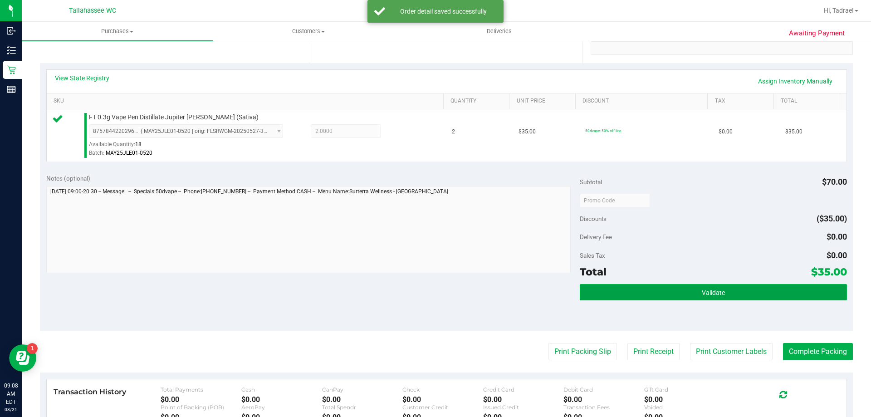
click at [639, 297] on button "Validate" at bounding box center [713, 292] width 267 height 16
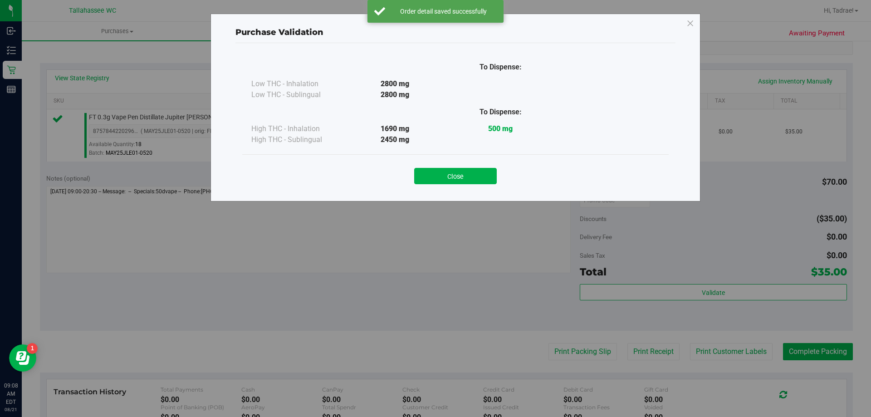
click at [457, 184] on div "Close" at bounding box center [455, 172] width 427 height 37
click at [460, 177] on button "Close" at bounding box center [455, 176] width 83 height 16
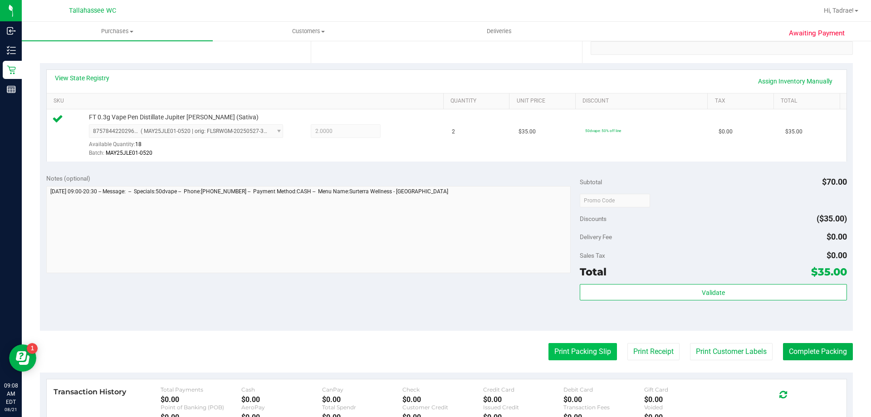
click at [577, 350] on button "Print Packing Slip" at bounding box center [583, 351] width 69 height 17
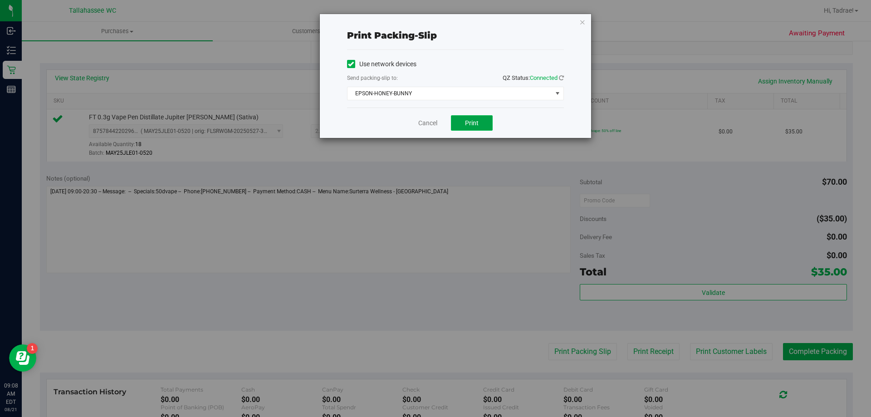
click at [474, 118] on button "Print" at bounding box center [472, 122] width 42 height 15
click at [584, 21] on icon "button" at bounding box center [583, 21] width 6 height 11
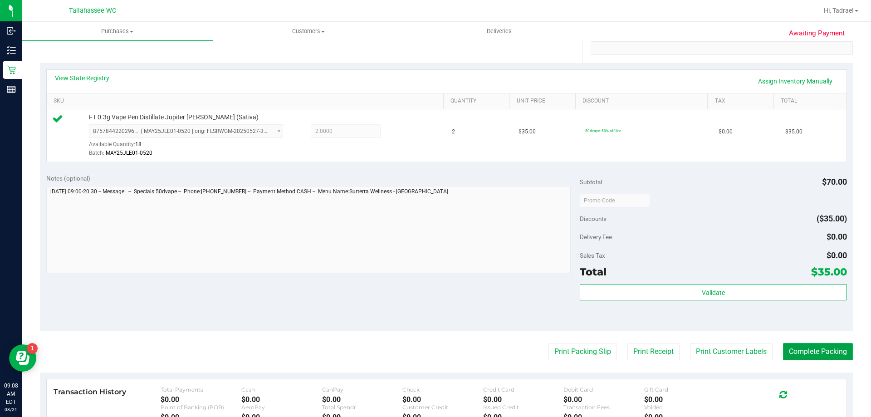
click at [797, 349] on button "Complete Packing" at bounding box center [818, 351] width 70 height 17
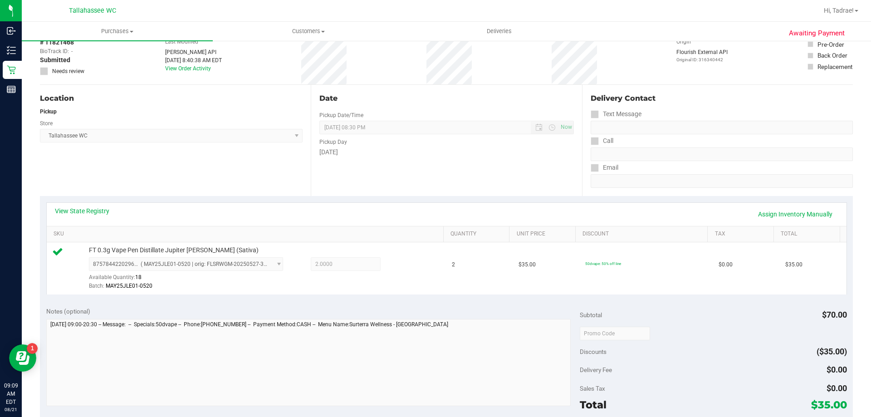
scroll to position [0, 0]
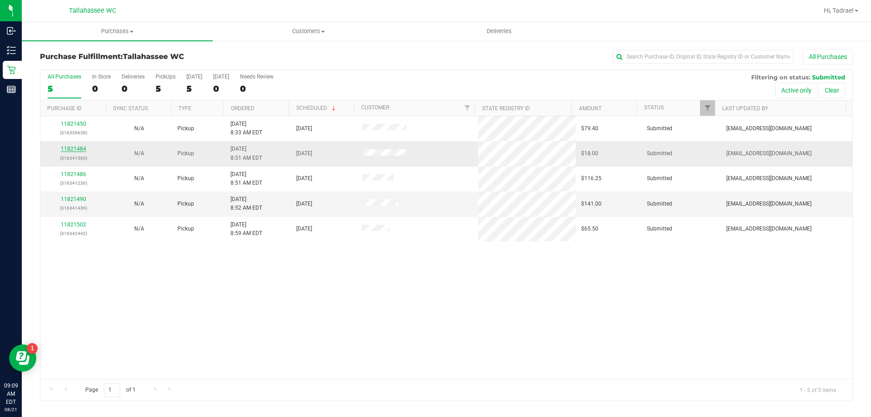
click at [83, 149] on link "11821484" at bounding box center [73, 149] width 25 height 6
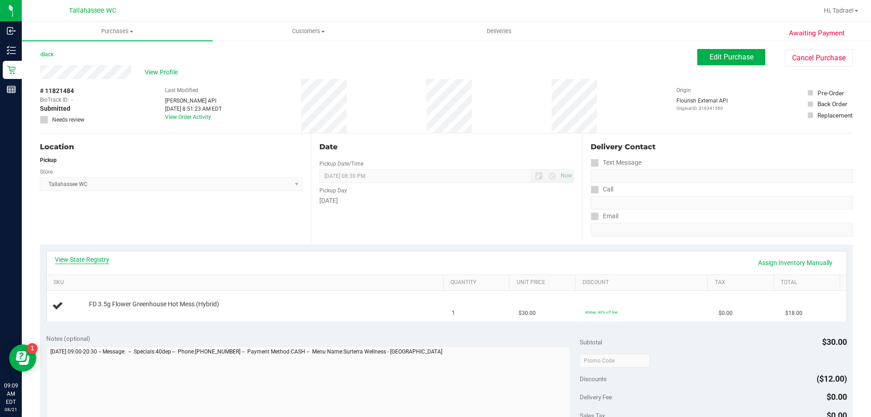
click at [89, 258] on link "View State Registry" at bounding box center [82, 259] width 54 height 9
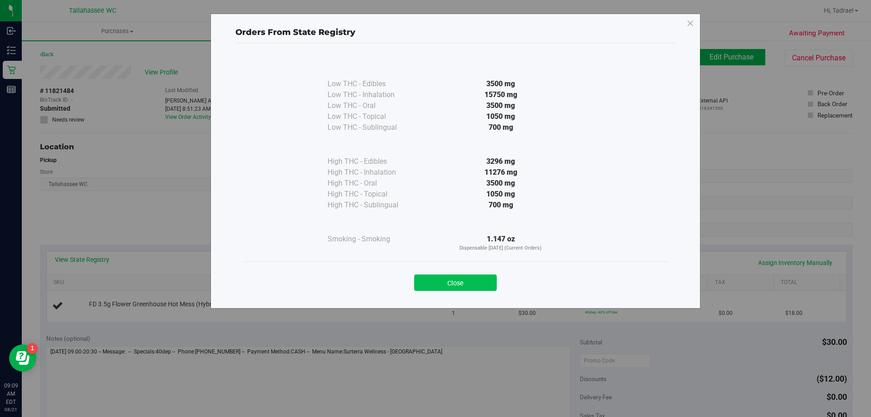
click at [462, 287] on button "Close" at bounding box center [455, 283] width 83 height 16
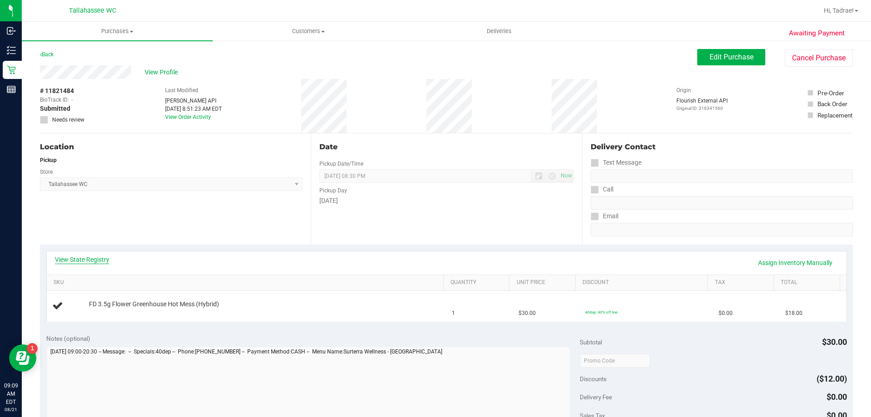
click at [87, 261] on link "View State Registry" at bounding box center [82, 259] width 54 height 9
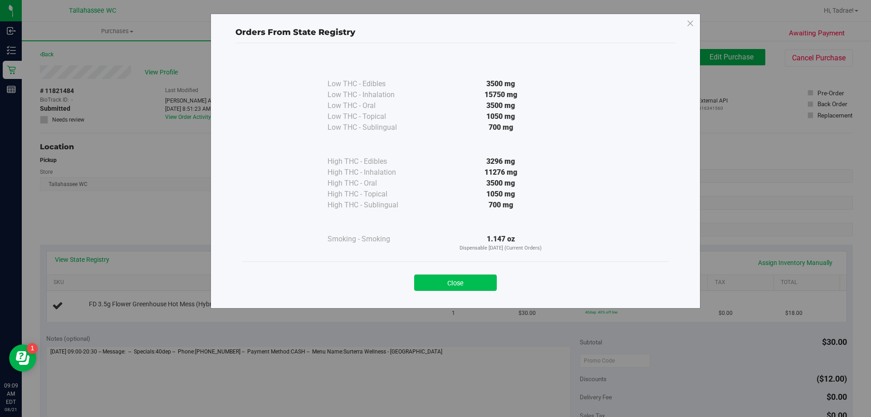
click at [452, 284] on button "Close" at bounding box center [455, 283] width 83 height 16
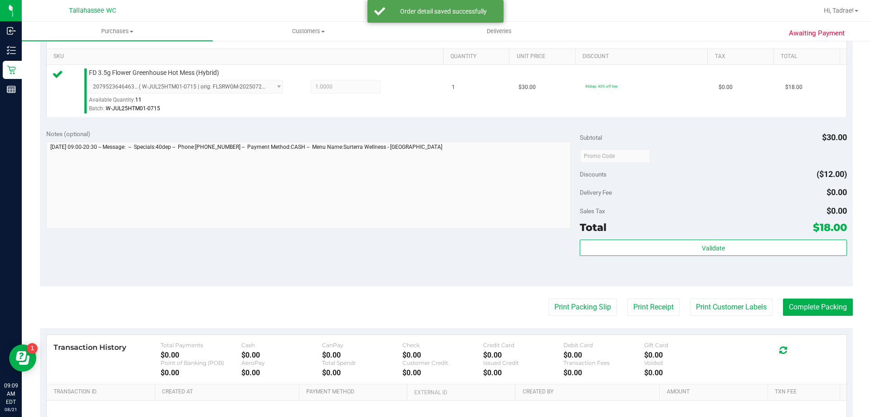
scroll to position [227, 0]
click at [623, 256] on div "Validate" at bounding box center [713, 259] width 267 height 41
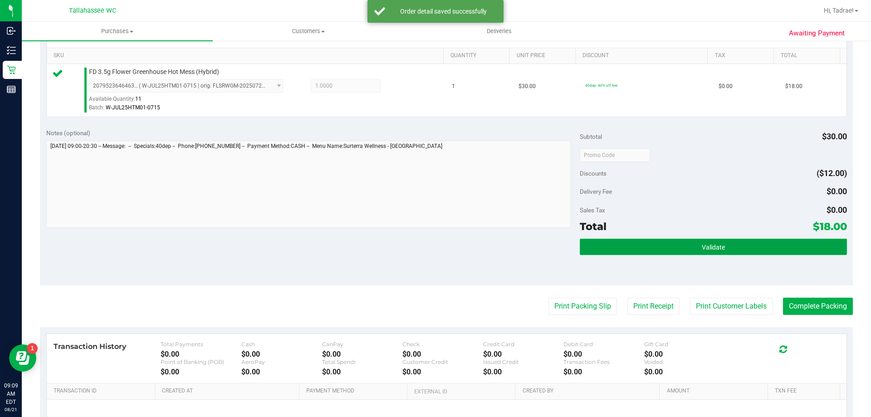
click at [623, 253] on button "Validate" at bounding box center [713, 247] width 267 height 16
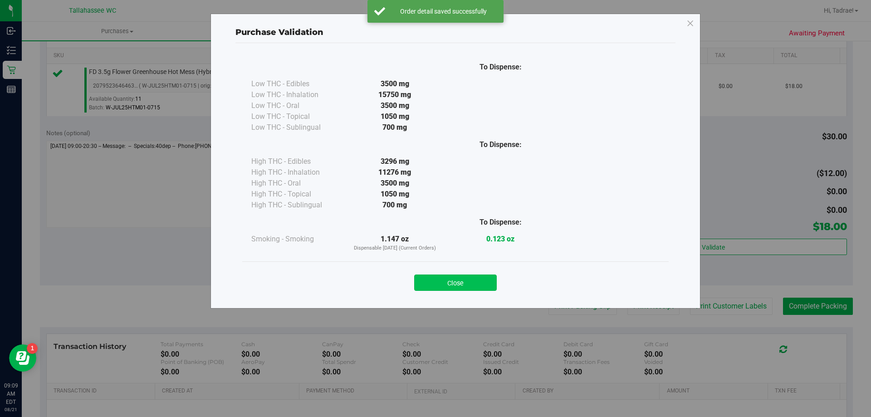
click at [482, 282] on button "Close" at bounding box center [455, 283] width 83 height 16
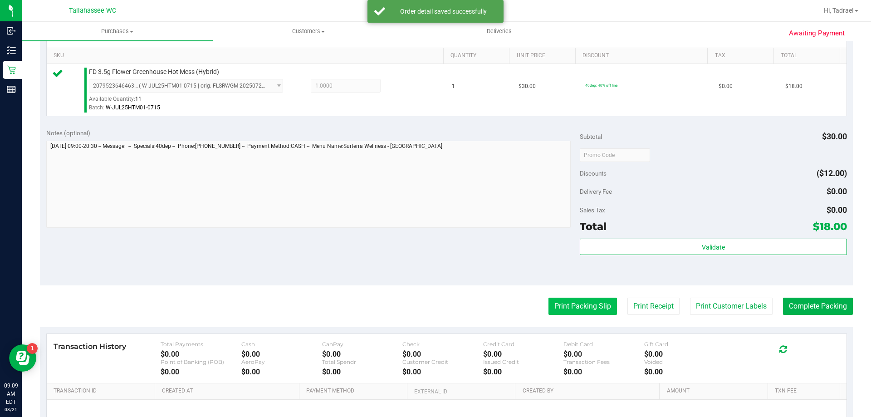
drag, startPoint x: 545, startPoint y: 295, endPoint x: 563, endPoint y: 310, distance: 23.9
click at [549, 298] on purchase-details "Back Edit Purchase Cancel Purchase View Profile # 11821484 BioTrack ID: - Submi…" at bounding box center [446, 159] width 813 height 675
click at [563, 310] on button "Print Packing Slip" at bounding box center [583, 306] width 69 height 17
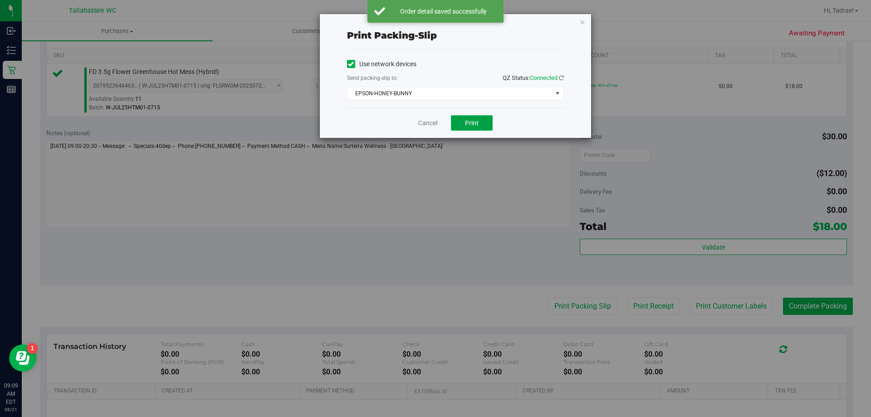
click at [481, 124] on button "Print" at bounding box center [472, 122] width 42 height 15
click at [583, 20] on icon "button" at bounding box center [583, 21] width 6 height 11
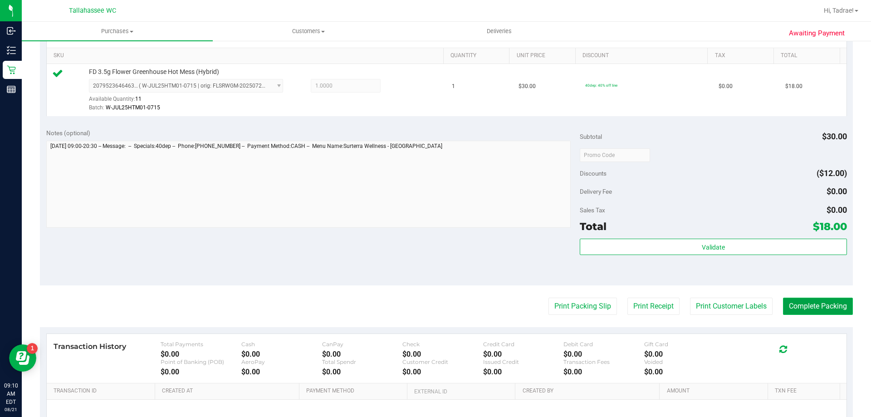
click at [799, 304] on button "Complete Packing" at bounding box center [818, 306] width 70 height 17
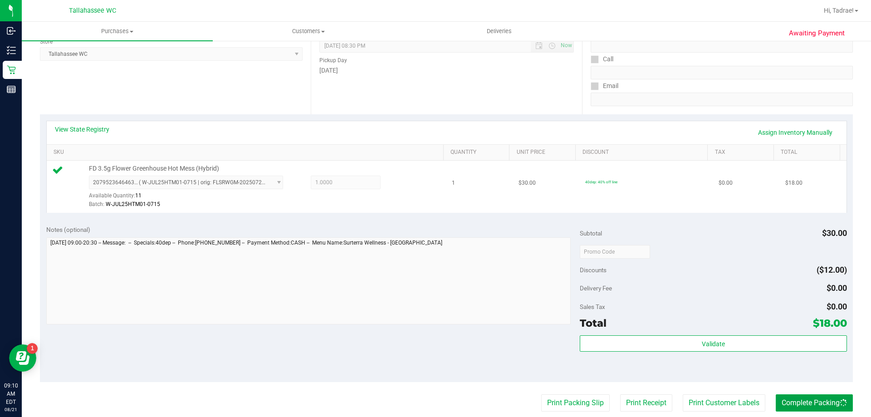
scroll to position [0, 0]
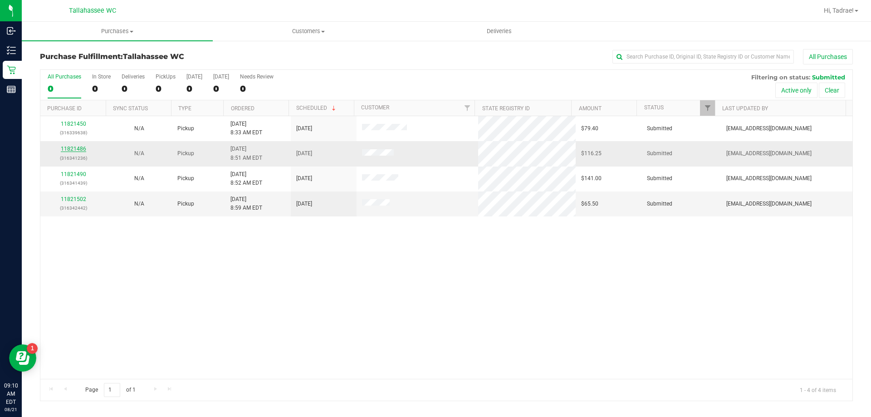
click at [65, 149] on link "11821486" at bounding box center [73, 149] width 25 height 6
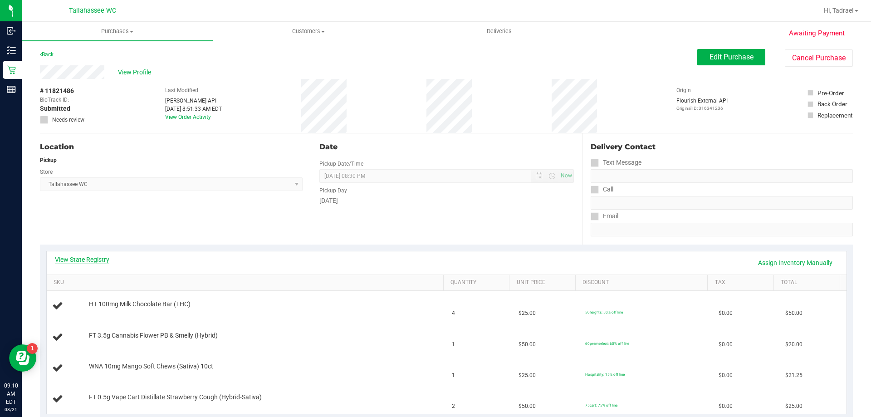
click at [79, 261] on link "View State Registry" at bounding box center [82, 259] width 54 height 9
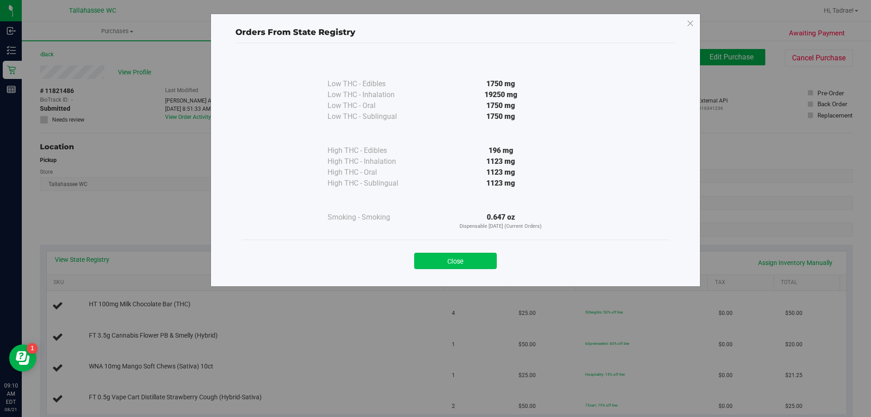
click at [459, 264] on button "Close" at bounding box center [455, 261] width 83 height 16
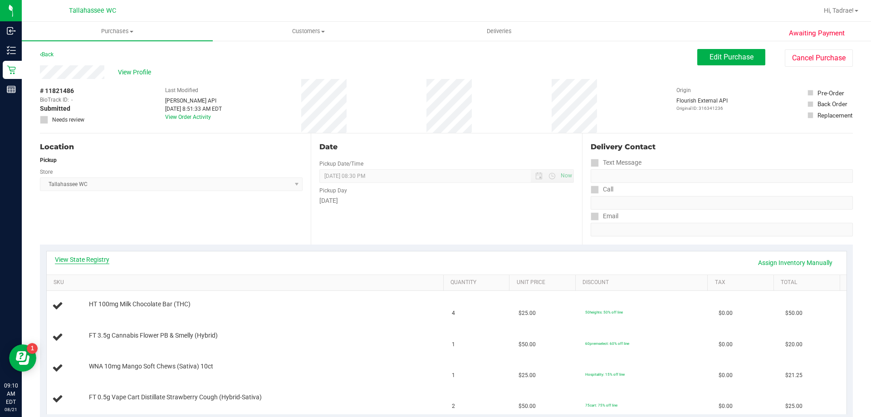
click at [87, 261] on link "View State Registry" at bounding box center [82, 259] width 54 height 9
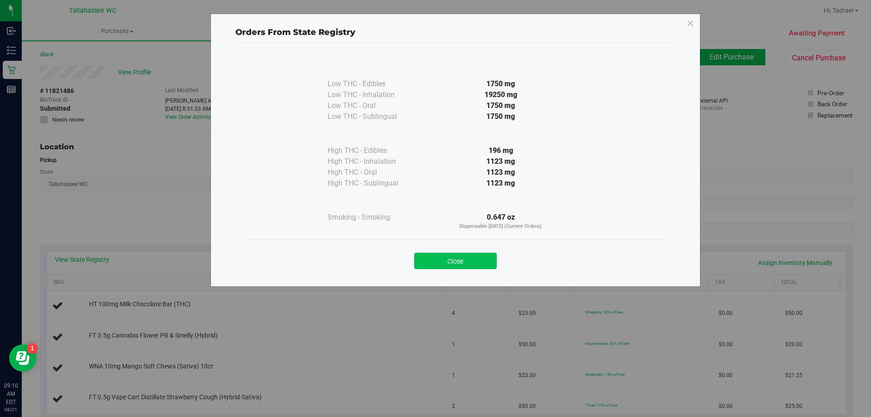
click at [456, 262] on button "Close" at bounding box center [455, 261] width 83 height 16
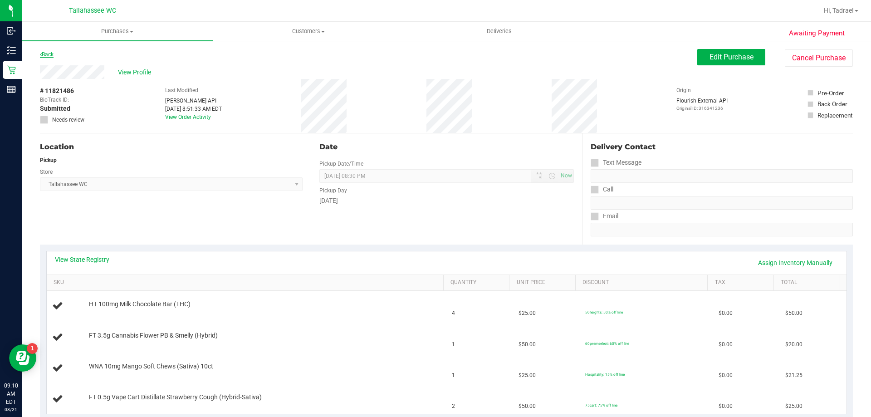
click at [48, 52] on link "Back" at bounding box center [47, 54] width 14 height 6
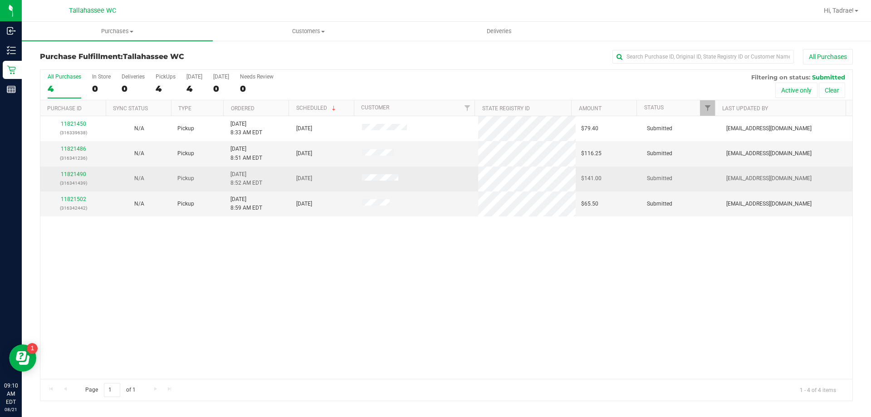
click at [73, 177] on div "11821490 (316341439)" at bounding box center [73, 178] width 55 height 17
click at [73, 177] on link "11821490" at bounding box center [73, 174] width 25 height 6
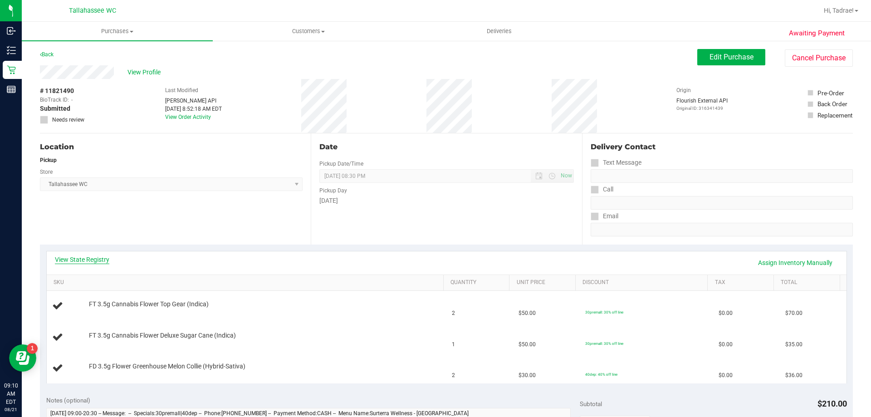
click at [92, 260] on link "View State Registry" at bounding box center [82, 259] width 54 height 9
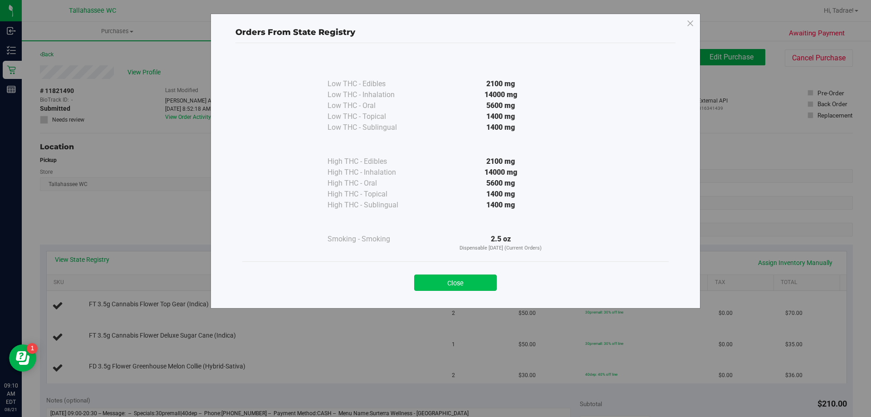
click at [472, 285] on button "Close" at bounding box center [455, 283] width 83 height 16
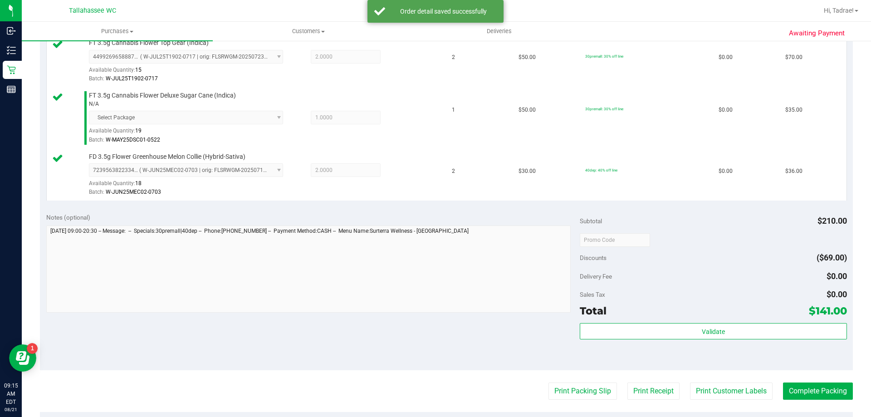
scroll to position [272, 0]
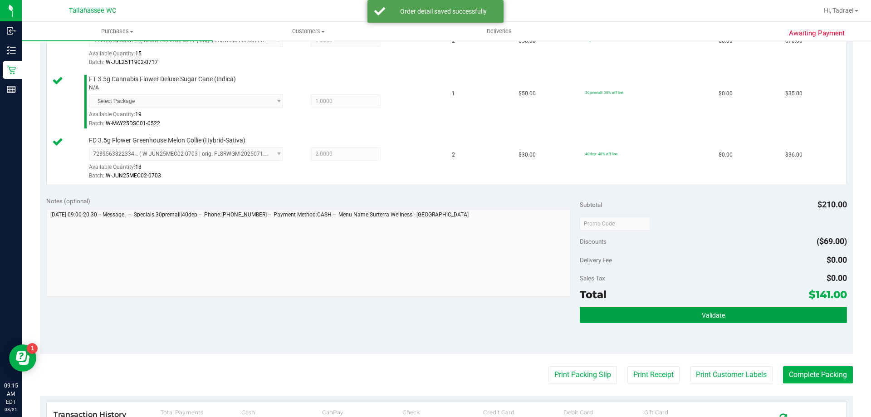
click at [683, 313] on button "Validate" at bounding box center [713, 315] width 267 height 16
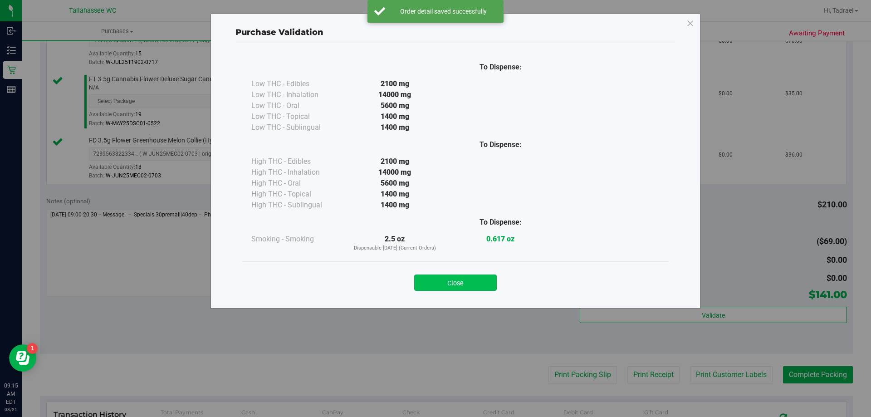
click at [483, 290] on button "Close" at bounding box center [455, 283] width 83 height 16
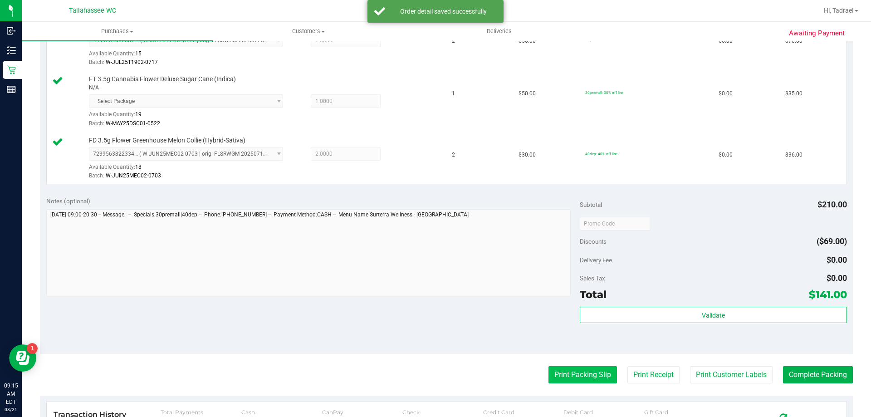
click at [566, 371] on button "Print Packing Slip" at bounding box center [583, 374] width 69 height 17
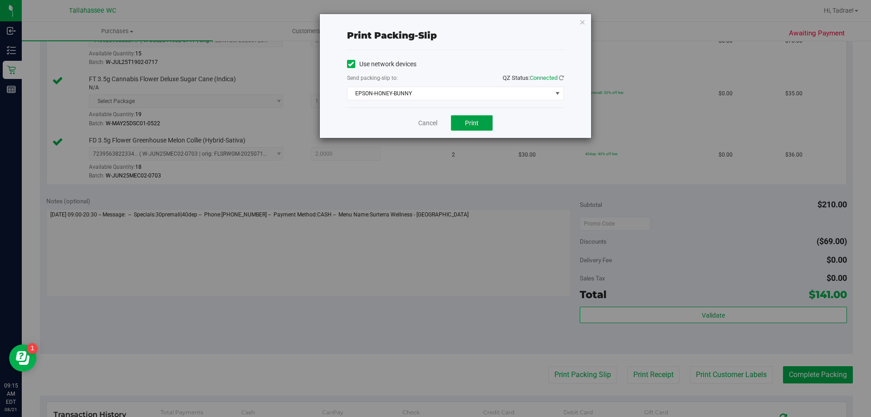
click at [487, 126] on button "Print" at bounding box center [472, 122] width 42 height 15
click at [582, 16] on icon "button" at bounding box center [583, 21] width 6 height 11
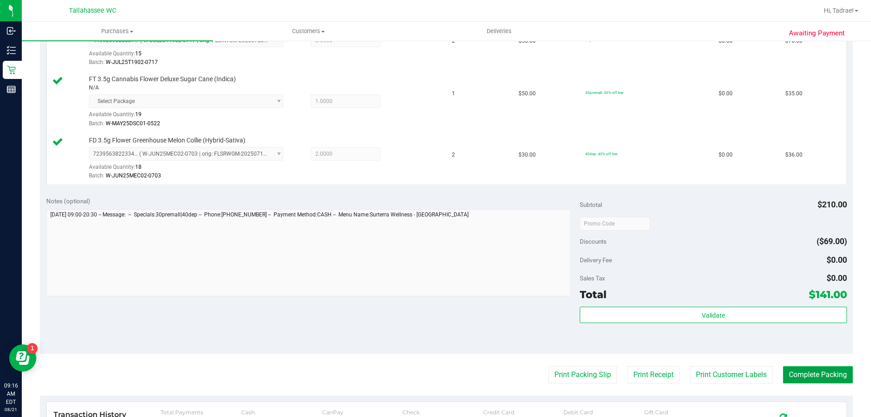
click at [803, 375] on button "Complete Packing" at bounding box center [818, 374] width 70 height 17
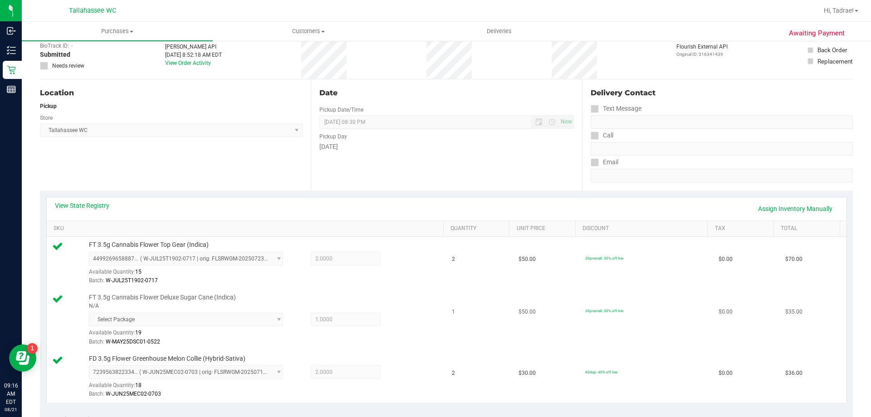
scroll to position [45, 0]
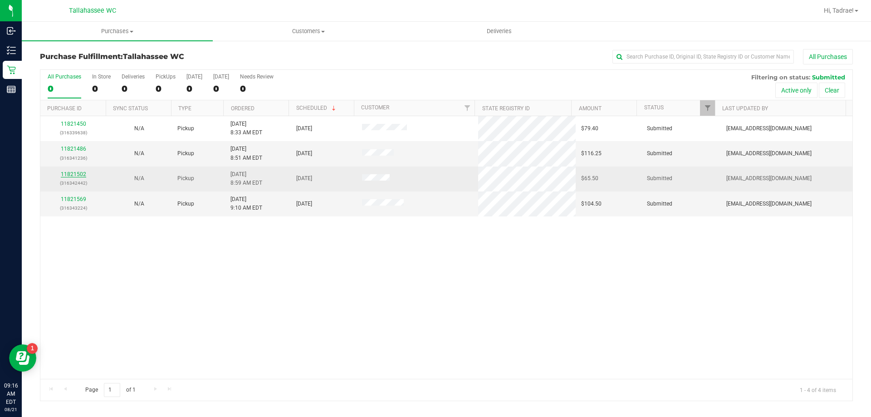
click at [70, 173] on link "11821502" at bounding box center [73, 174] width 25 height 6
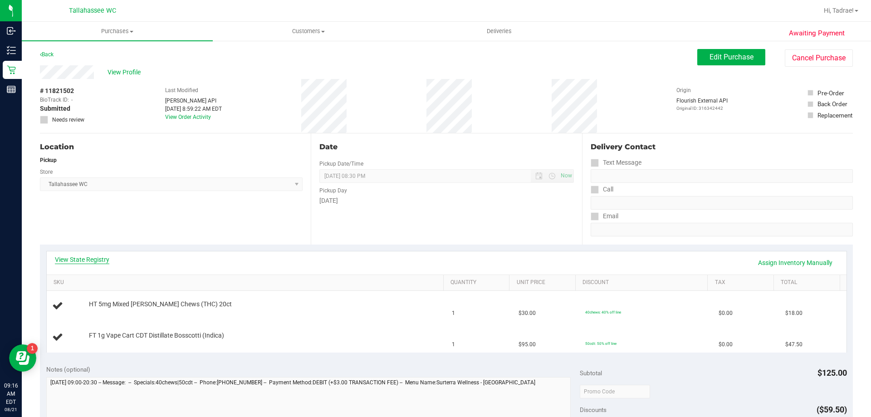
click at [94, 261] on link "View State Registry" at bounding box center [82, 259] width 54 height 9
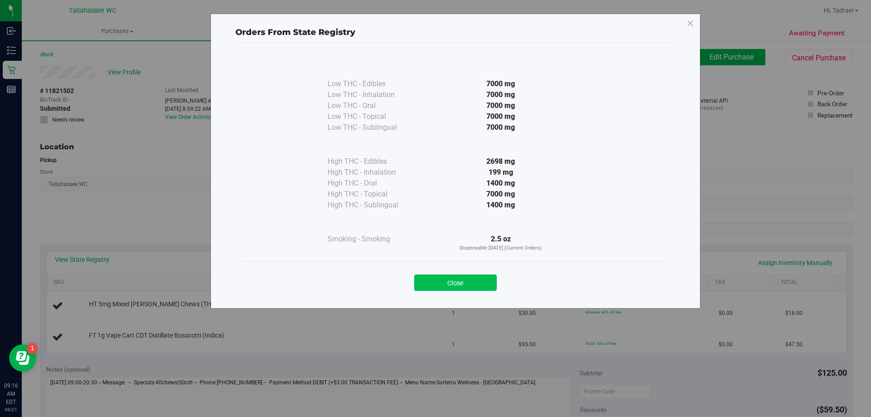
click at [483, 284] on button "Close" at bounding box center [455, 283] width 83 height 16
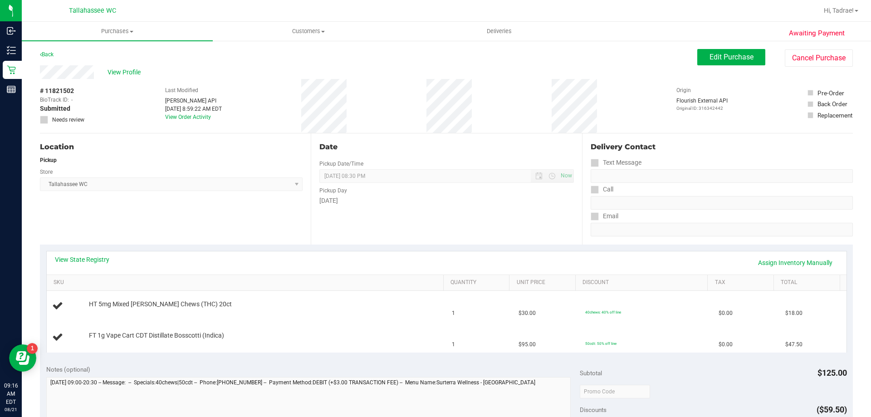
click at [67, 265] on div "View State Registry Assign Inventory Manually" at bounding box center [447, 262] width 784 height 15
click at [68, 265] on div "View State Registry Assign Inventory Manually" at bounding box center [447, 262] width 784 height 15
click at [69, 263] on link "View State Registry" at bounding box center [82, 259] width 54 height 9
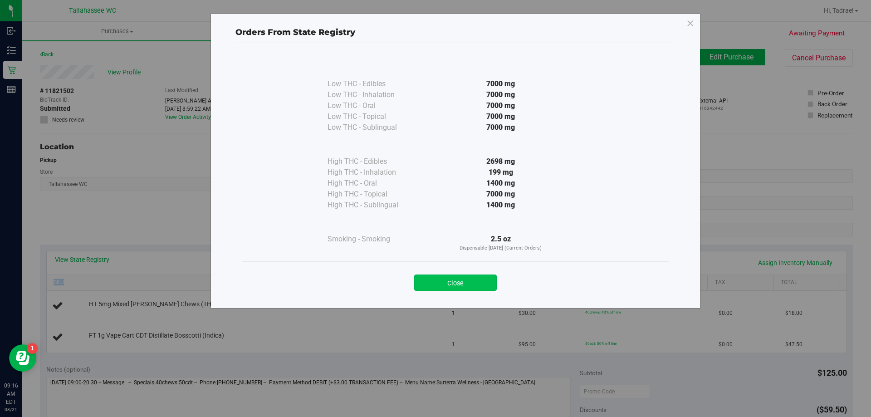
click at [448, 280] on button "Close" at bounding box center [455, 283] width 83 height 16
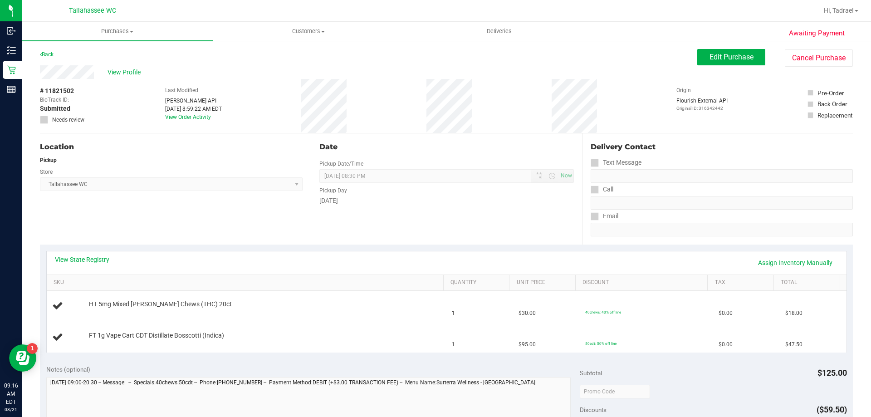
click at [54, 58] on div "Back" at bounding box center [47, 54] width 14 height 11
click at [52, 58] on div "Back" at bounding box center [47, 54] width 14 height 11
click at [49, 55] on link "Back" at bounding box center [47, 54] width 14 height 6
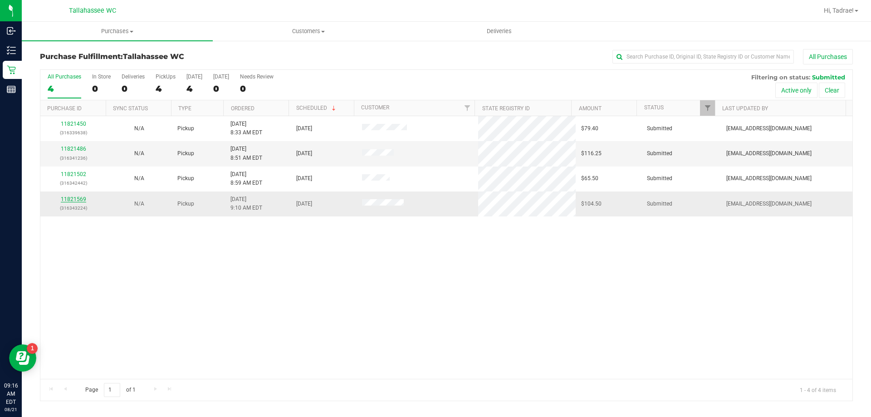
click at [80, 199] on link "11821569" at bounding box center [73, 199] width 25 height 6
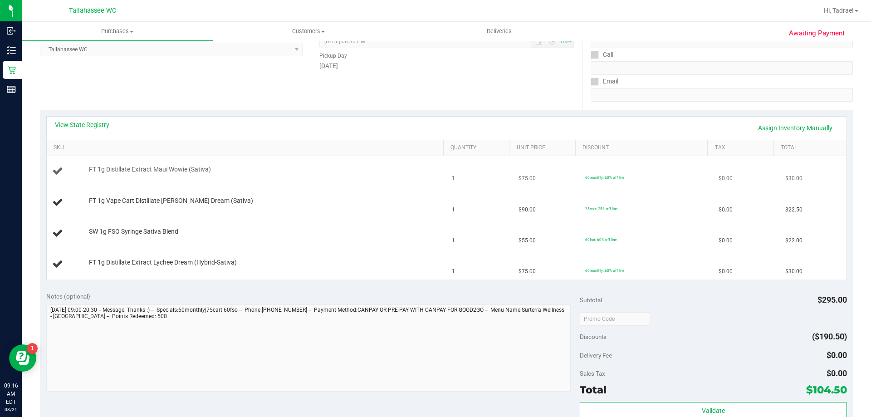
scroll to position [91, 0]
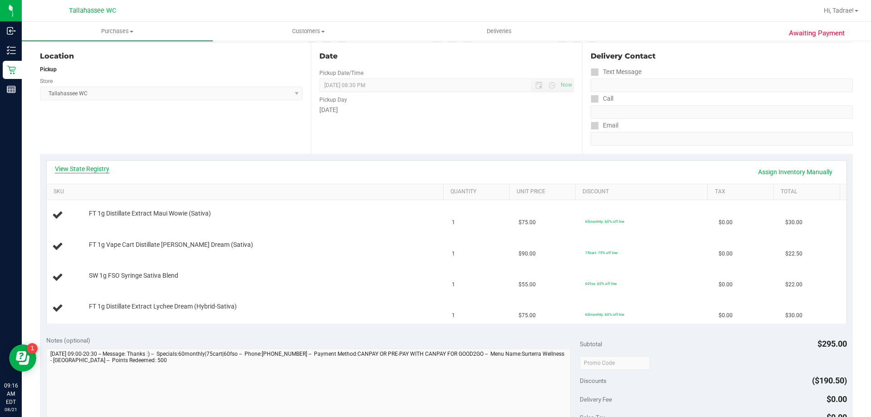
click at [85, 171] on link "View State Registry" at bounding box center [82, 168] width 54 height 9
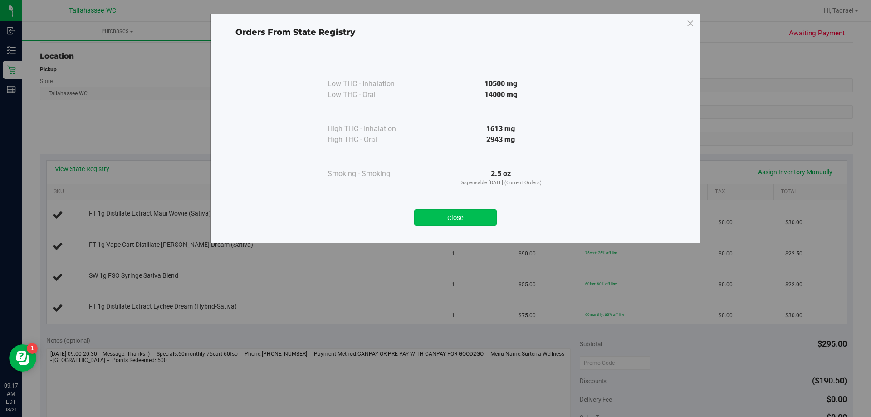
click at [469, 211] on button "Close" at bounding box center [455, 217] width 83 height 16
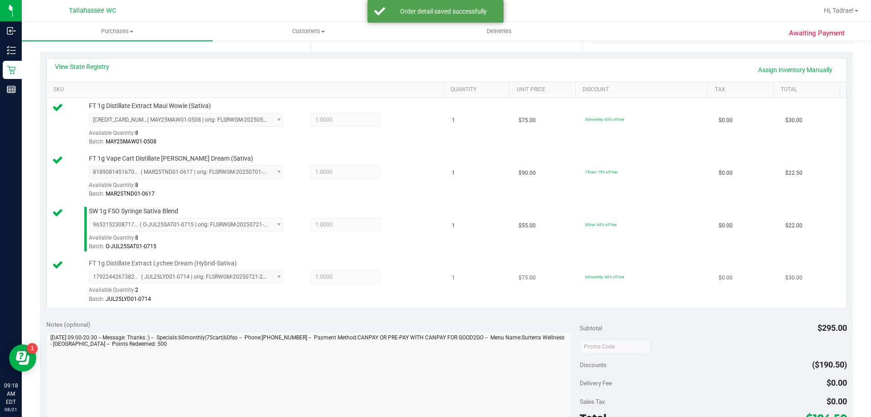
scroll to position [318, 0]
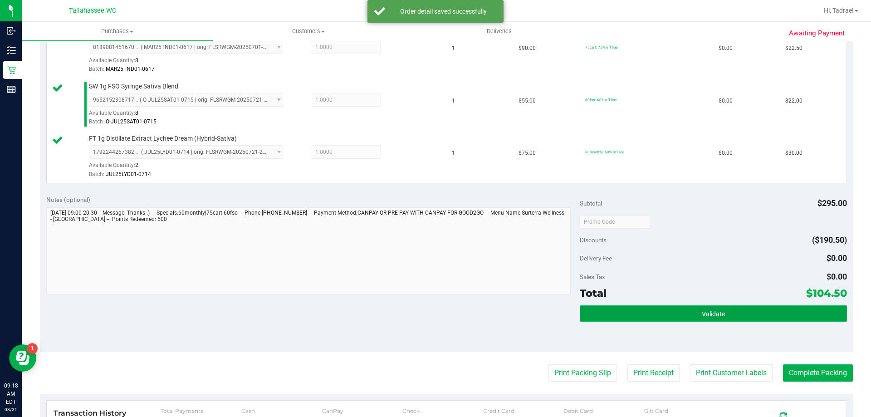
click at [679, 313] on button "Validate" at bounding box center [713, 313] width 267 height 16
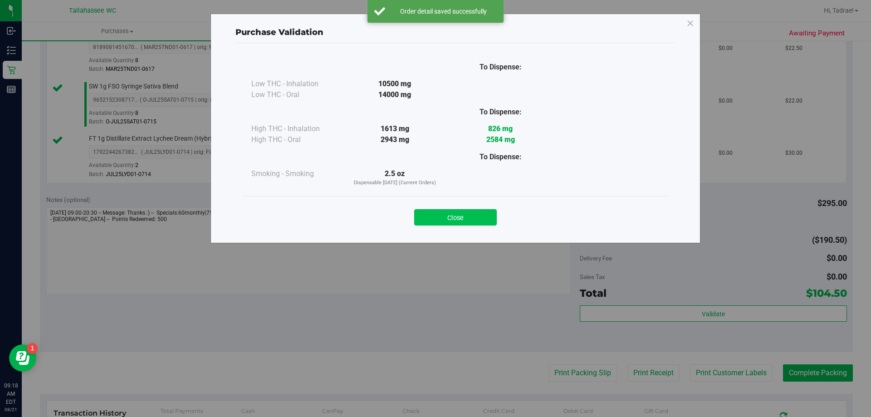
click at [461, 217] on button "Close" at bounding box center [455, 217] width 83 height 16
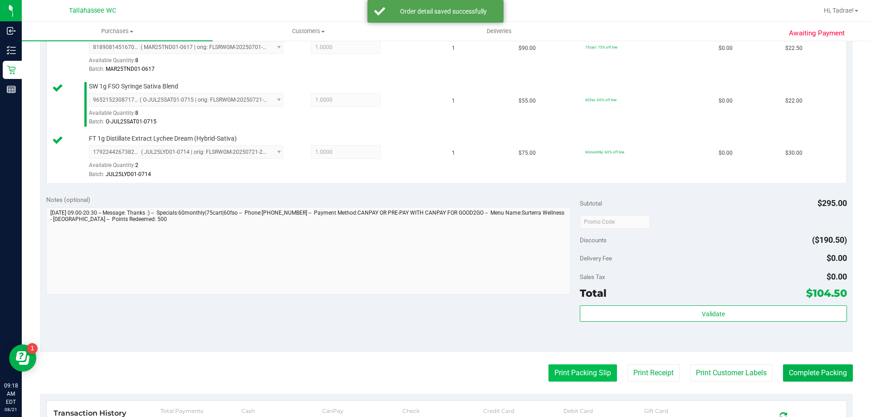
click at [571, 382] on button "Print Packing Slip" at bounding box center [583, 372] width 69 height 17
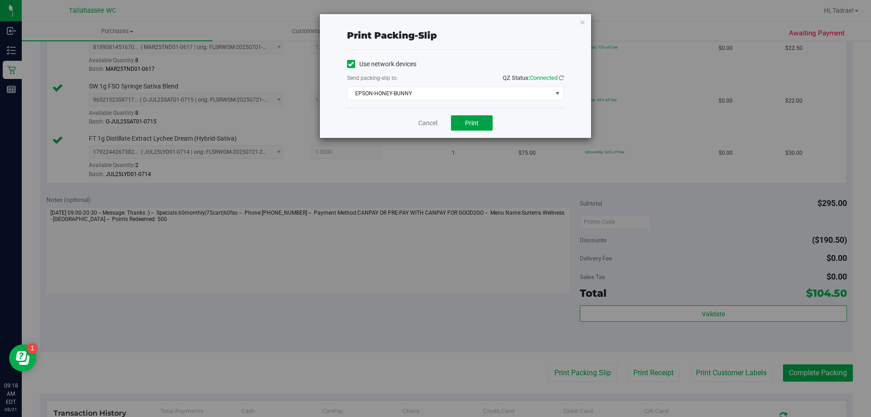
click at [475, 119] on span "Print" at bounding box center [472, 122] width 14 height 7
click at [582, 20] on icon "button" at bounding box center [583, 21] width 6 height 11
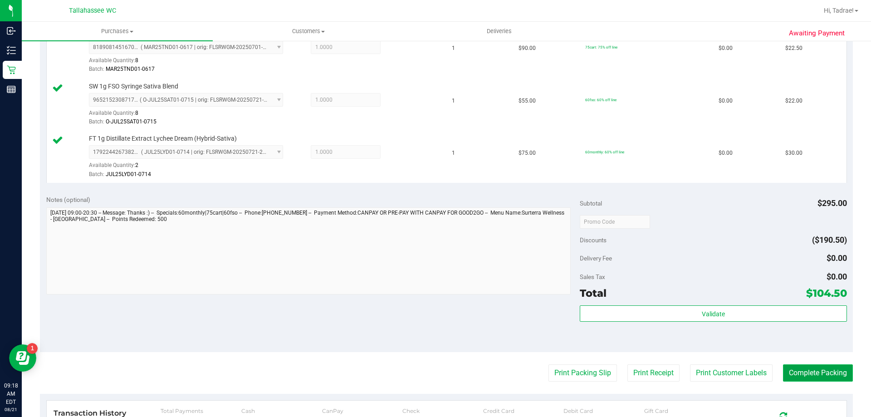
click at [804, 376] on button "Complete Packing" at bounding box center [818, 372] width 70 height 17
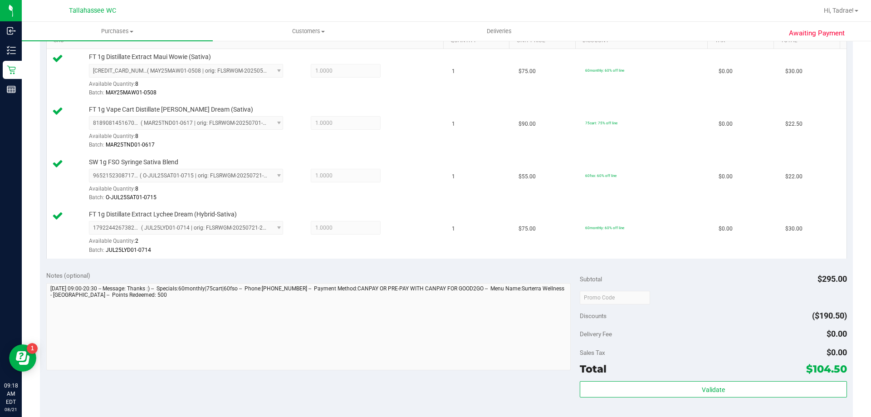
scroll to position [0, 0]
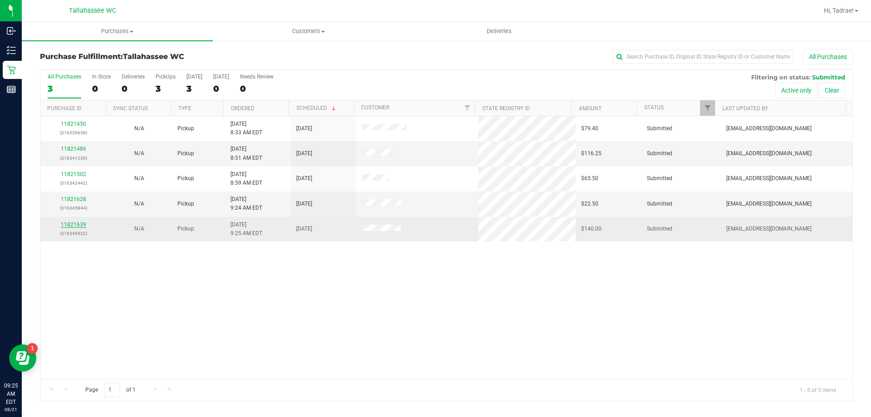
click at [73, 224] on link "11821639" at bounding box center [73, 224] width 25 height 6
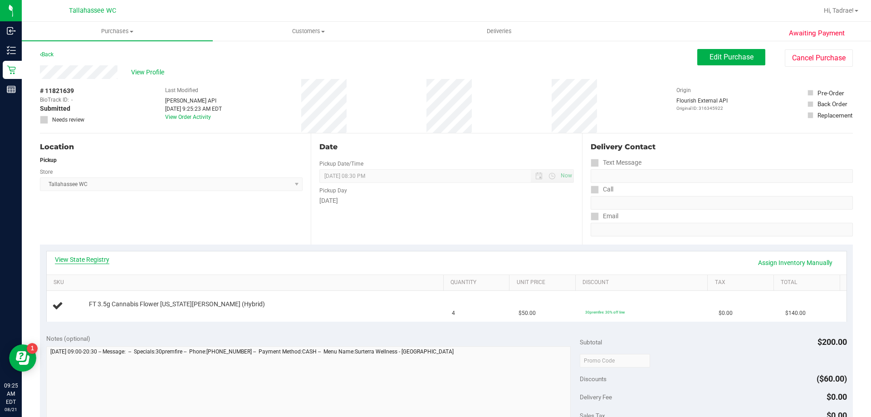
click at [98, 262] on link "View State Registry" at bounding box center [82, 259] width 54 height 9
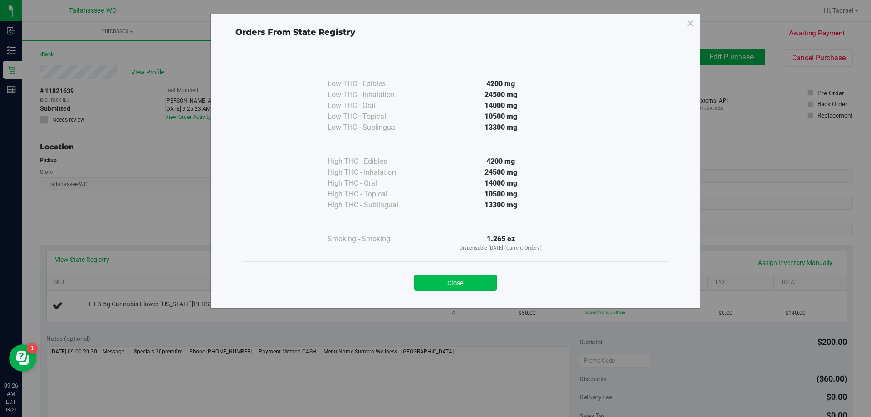
click at [471, 280] on button "Close" at bounding box center [455, 283] width 83 height 16
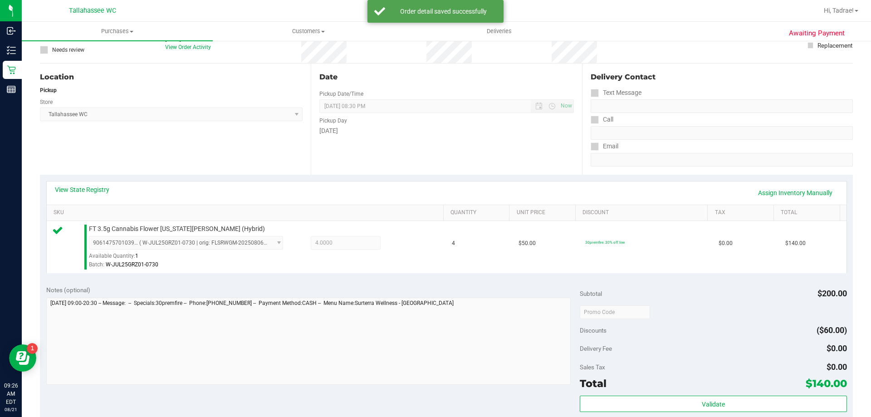
scroll to position [136, 0]
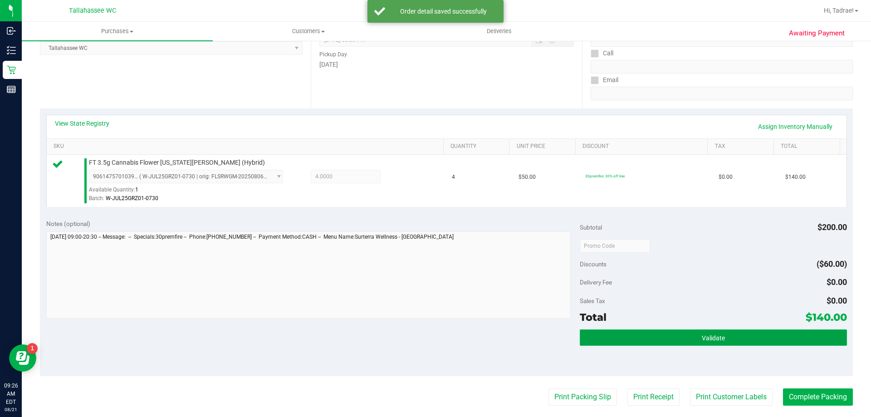
click at [702, 342] on button "Validate" at bounding box center [713, 337] width 267 height 16
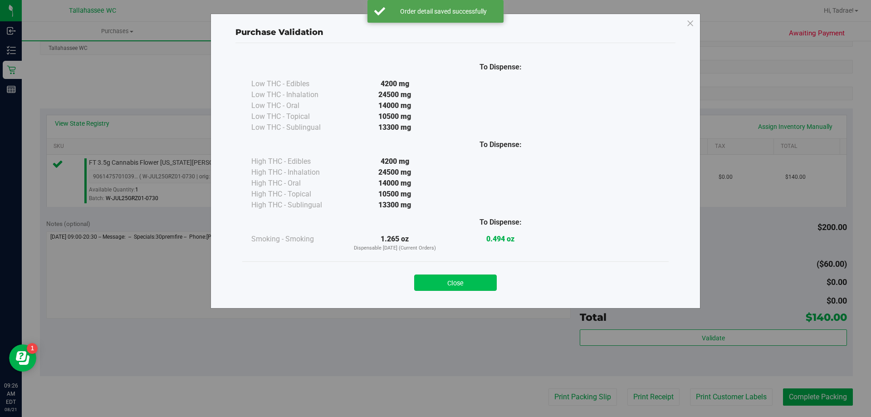
click at [478, 278] on button "Close" at bounding box center [455, 283] width 83 height 16
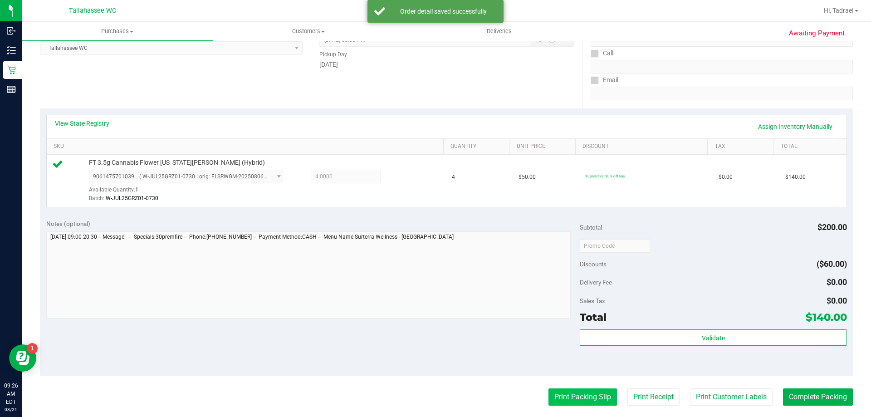
click at [553, 396] on button "Print Packing Slip" at bounding box center [583, 396] width 69 height 17
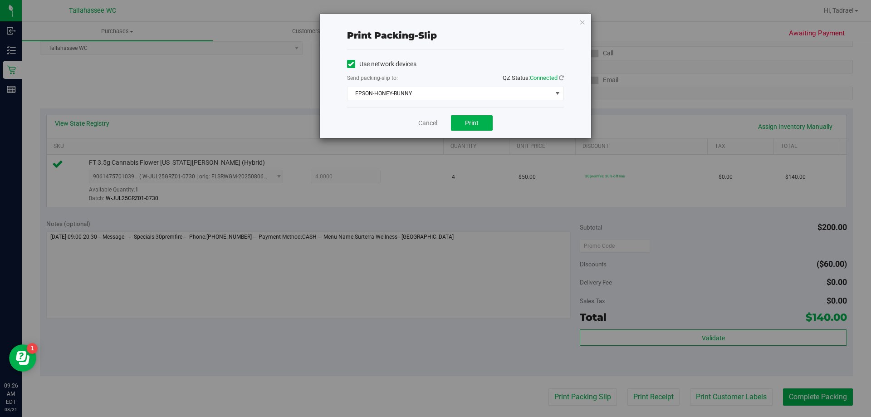
click at [478, 113] on div "Cancel Print" at bounding box center [455, 123] width 217 height 30
click at [476, 116] on button "Print" at bounding box center [472, 122] width 42 height 15
click at [585, 21] on icon "button" at bounding box center [583, 21] width 6 height 11
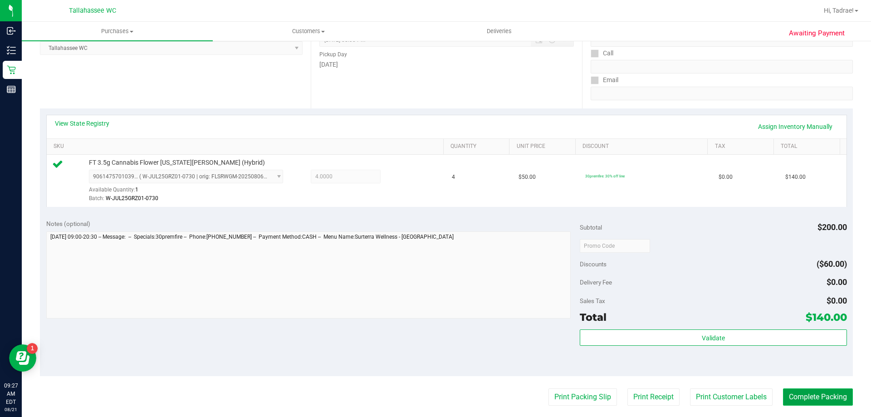
click at [793, 404] on button "Complete Packing" at bounding box center [818, 396] width 70 height 17
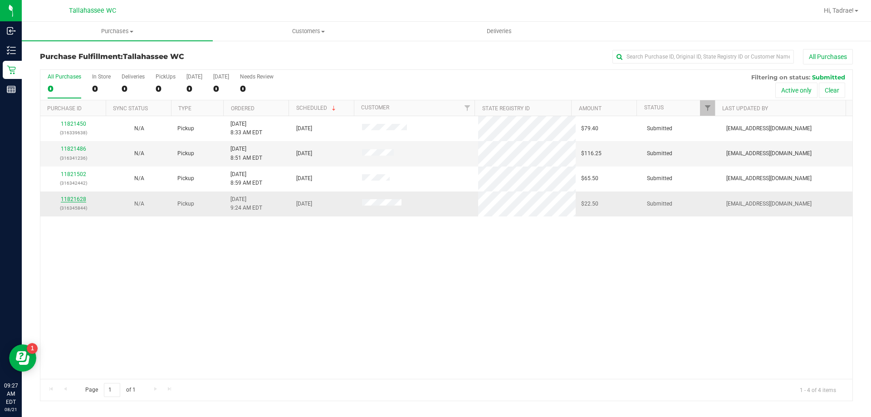
click at [76, 199] on link "11821628" at bounding box center [73, 199] width 25 height 6
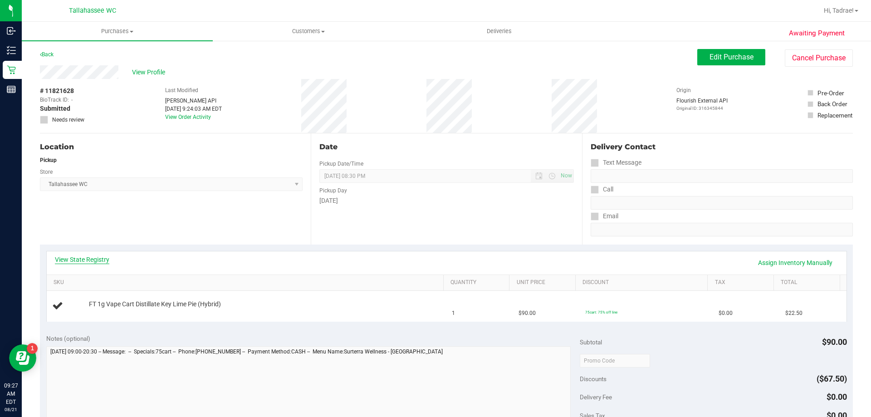
click at [91, 258] on link "View State Registry" at bounding box center [82, 259] width 54 height 9
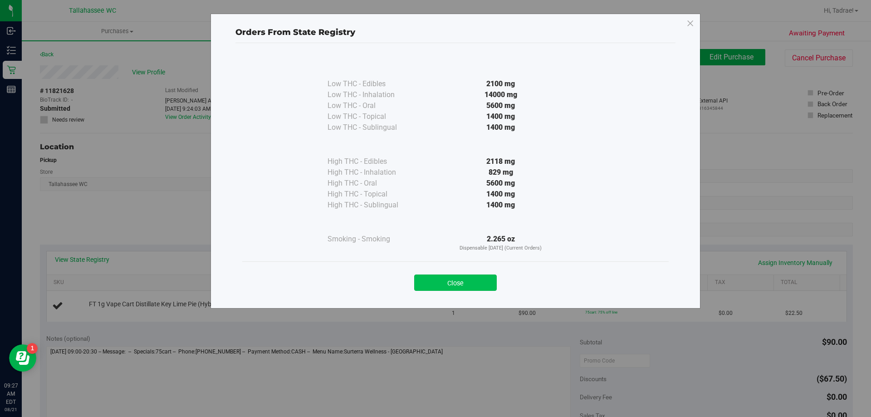
click at [445, 285] on button "Close" at bounding box center [455, 283] width 83 height 16
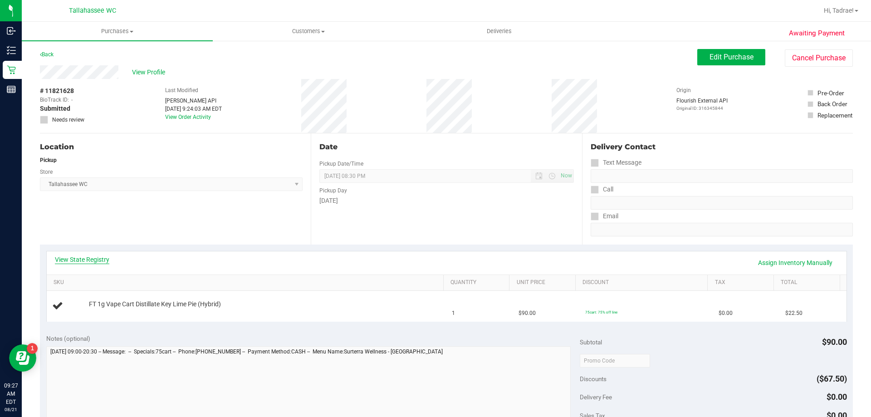
click at [92, 256] on link "View State Registry" at bounding box center [82, 259] width 54 height 9
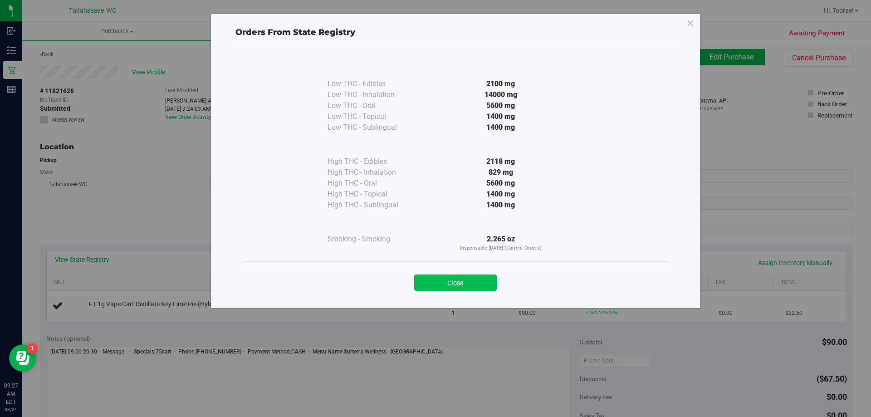
click at [431, 289] on button "Close" at bounding box center [455, 283] width 83 height 16
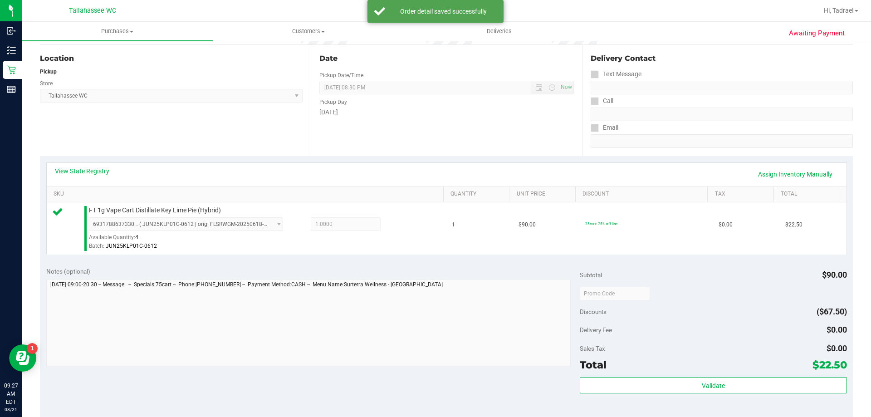
scroll to position [227, 0]
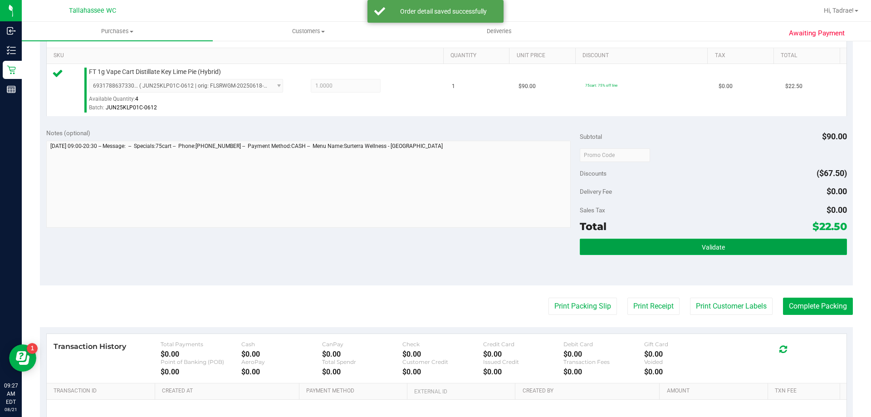
click at [674, 252] on button "Validate" at bounding box center [713, 247] width 267 height 16
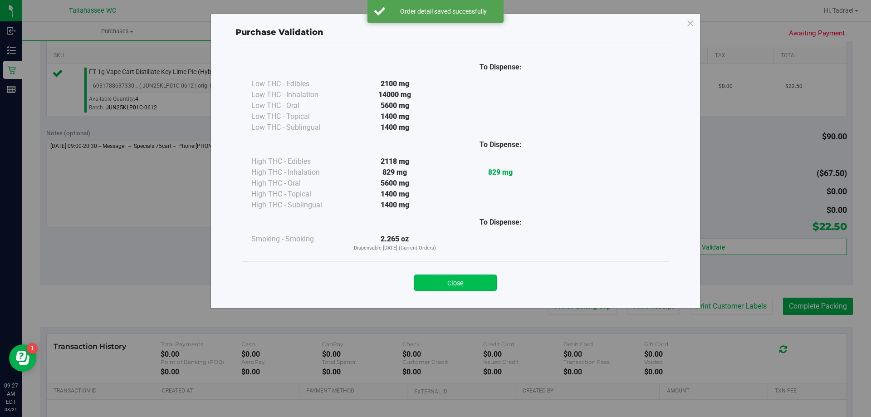
click at [463, 277] on button "Close" at bounding box center [455, 283] width 83 height 16
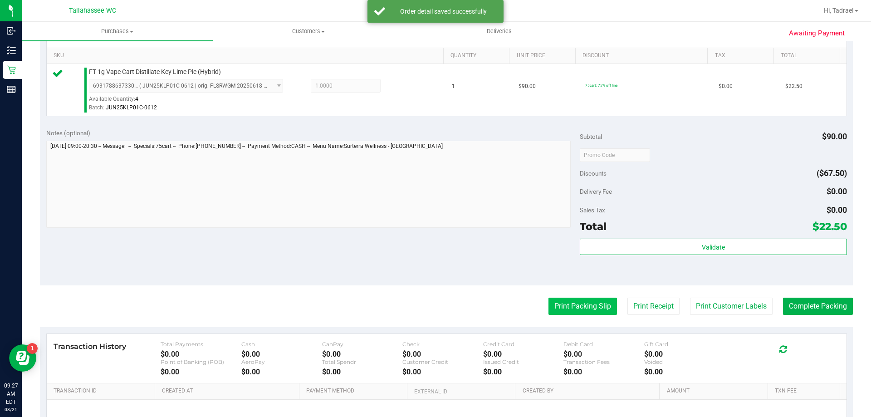
click at [557, 300] on button "Print Packing Slip" at bounding box center [583, 306] width 69 height 17
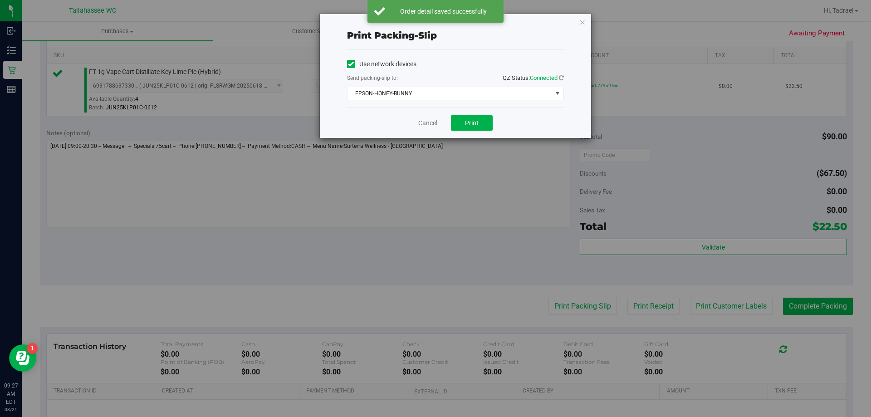
click at [483, 132] on div "Cancel Print" at bounding box center [455, 123] width 217 height 30
click at [479, 122] on button "Print" at bounding box center [472, 122] width 42 height 15
click at [584, 19] on icon "button" at bounding box center [583, 21] width 6 height 11
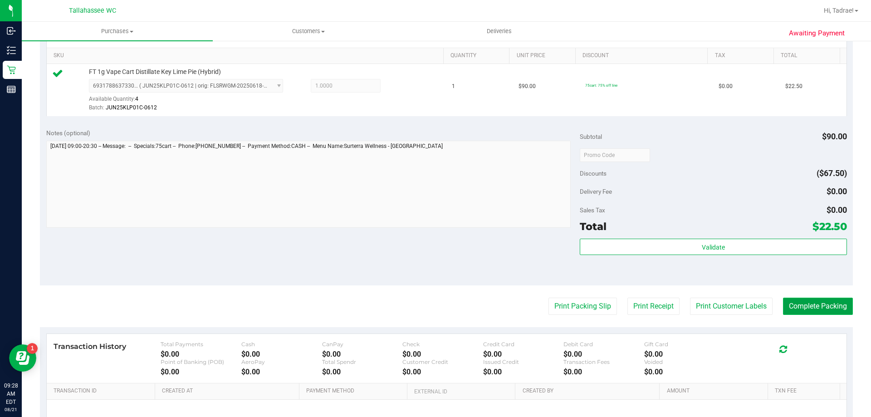
click at [823, 307] on button "Complete Packing" at bounding box center [818, 306] width 70 height 17
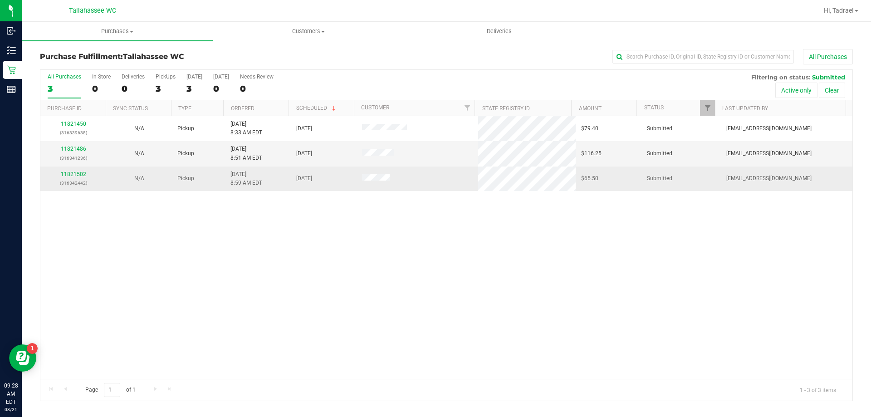
click at [64, 170] on div "11821502 (316342442)" at bounding box center [73, 178] width 55 height 17
click at [64, 174] on link "11821502" at bounding box center [73, 174] width 25 height 6
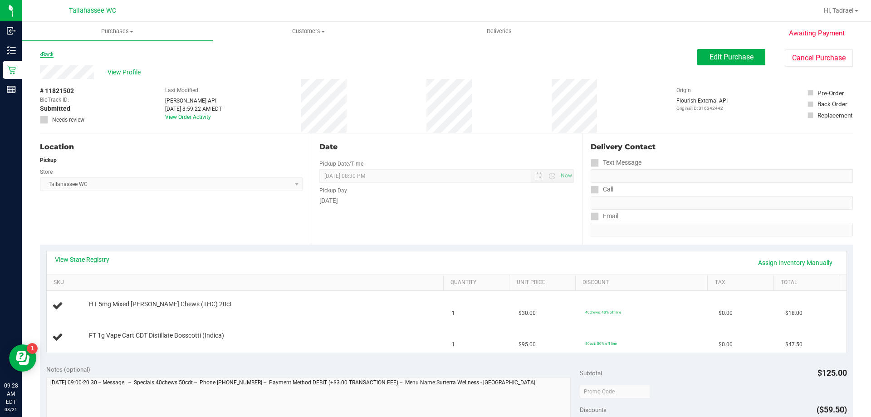
click at [47, 54] on link "Back" at bounding box center [47, 54] width 14 height 6
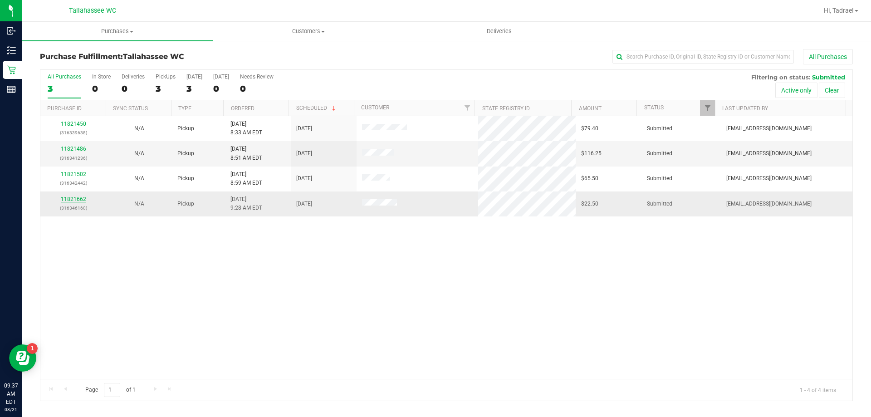
click at [76, 200] on link "11821662" at bounding box center [73, 199] width 25 height 6
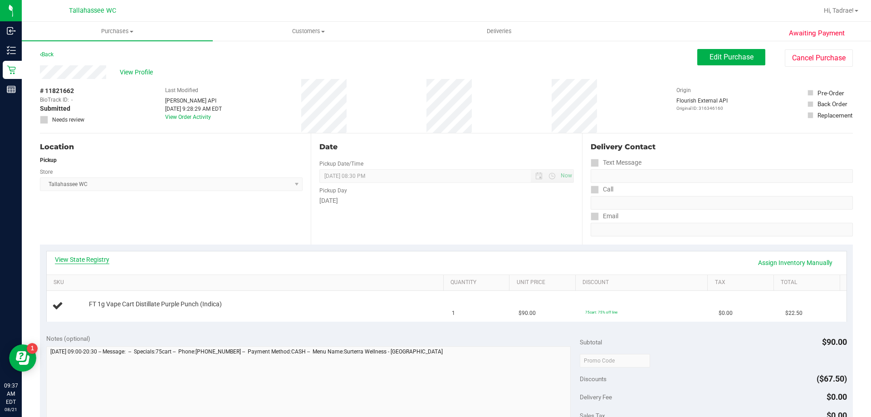
click at [90, 259] on link "View State Registry" at bounding box center [82, 259] width 54 height 9
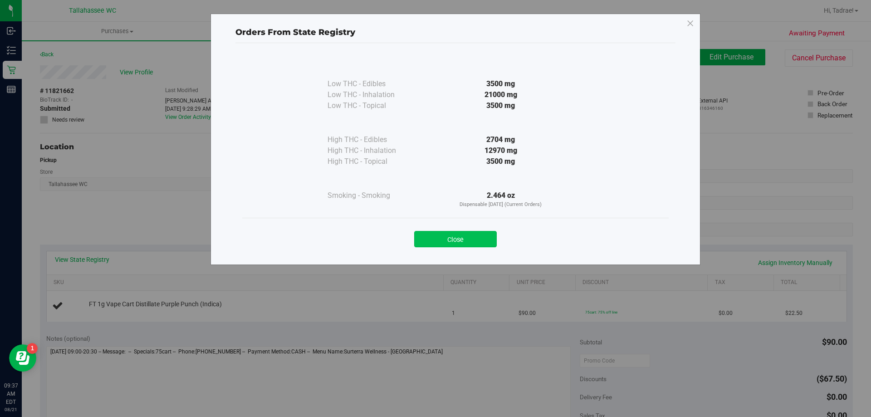
click at [463, 236] on button "Close" at bounding box center [455, 239] width 83 height 16
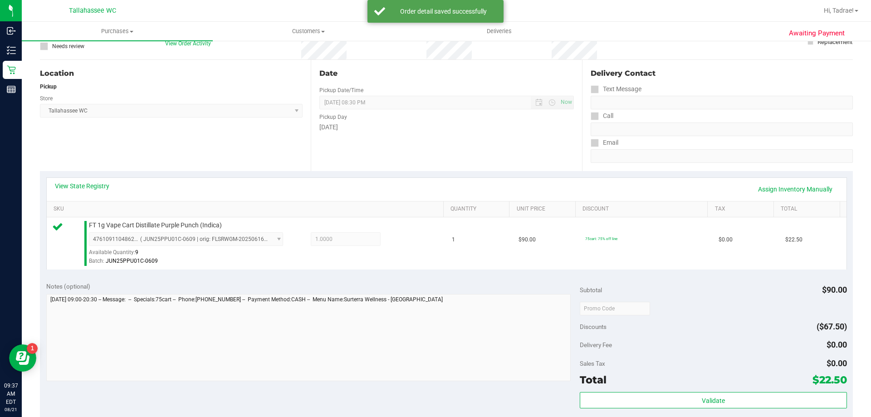
scroll to position [227, 0]
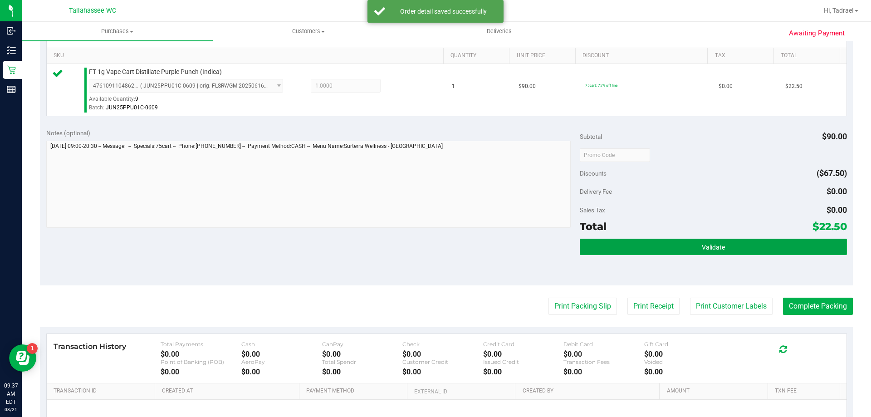
click at [703, 244] on span "Validate" at bounding box center [713, 247] width 23 height 7
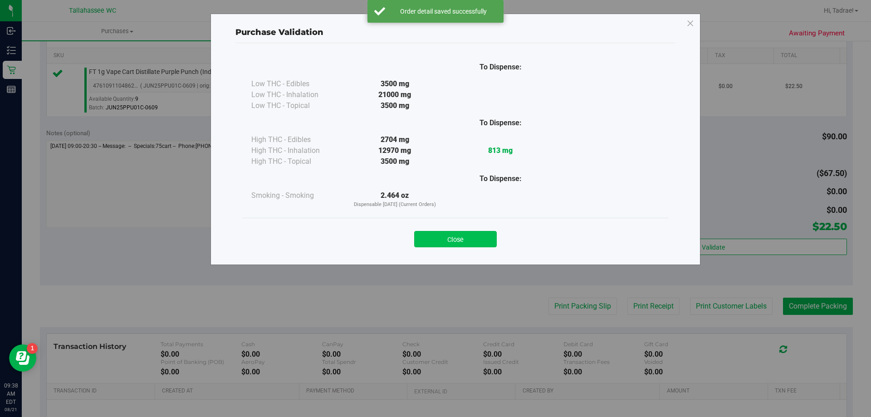
click at [484, 243] on button "Close" at bounding box center [455, 239] width 83 height 16
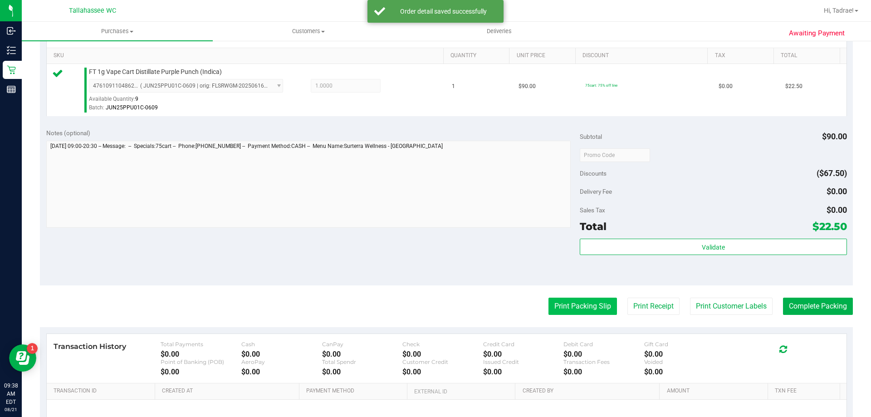
click at [580, 300] on button "Print Packing Slip" at bounding box center [583, 306] width 69 height 17
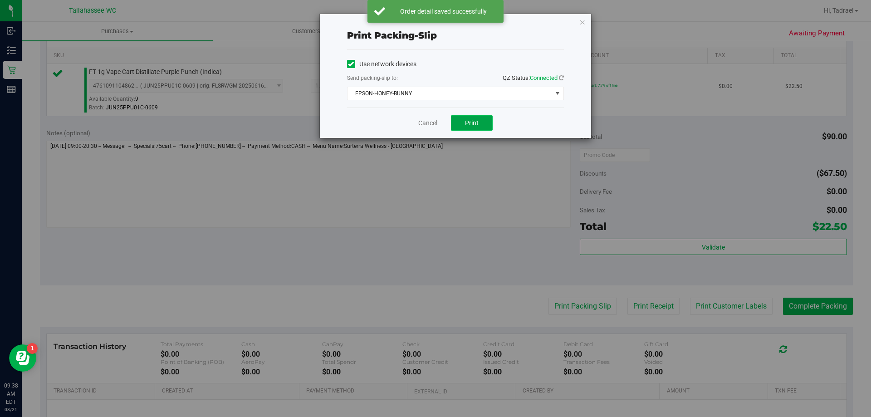
click at [482, 127] on button "Print" at bounding box center [472, 122] width 42 height 15
click at [585, 20] on icon "button" at bounding box center [583, 21] width 6 height 11
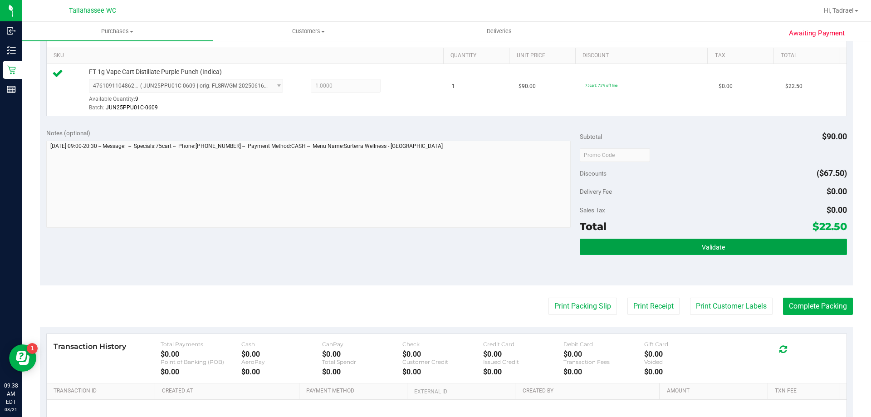
click at [728, 255] on button "Validate" at bounding box center [713, 247] width 267 height 16
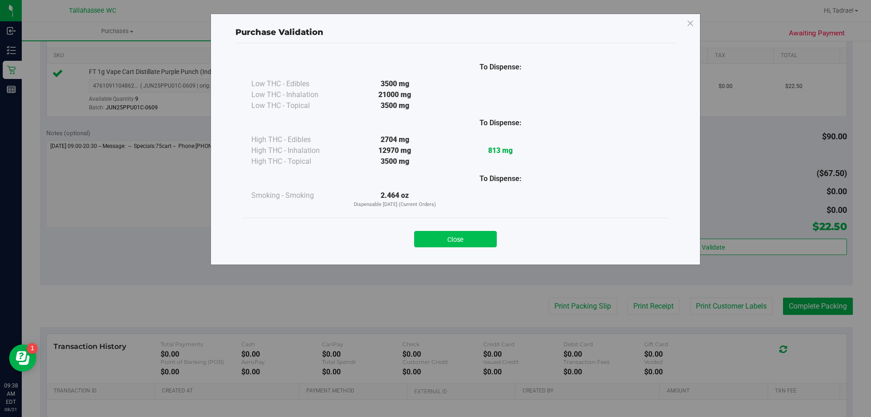
click at [485, 246] on button "Close" at bounding box center [455, 239] width 83 height 16
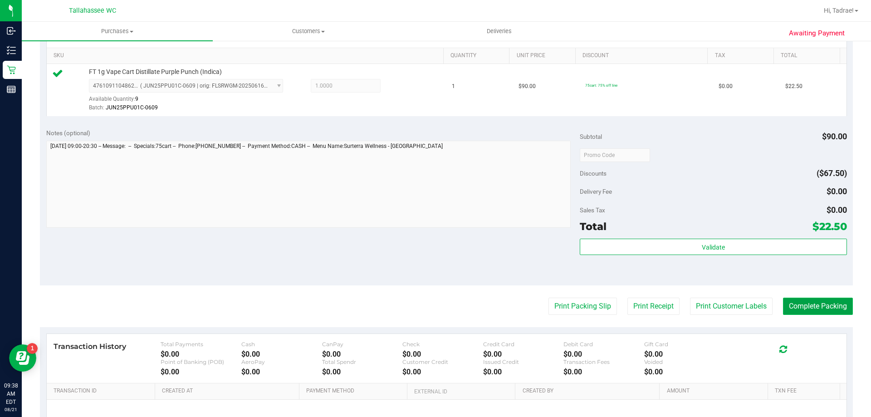
click at [830, 309] on button "Complete Packing" at bounding box center [818, 306] width 70 height 17
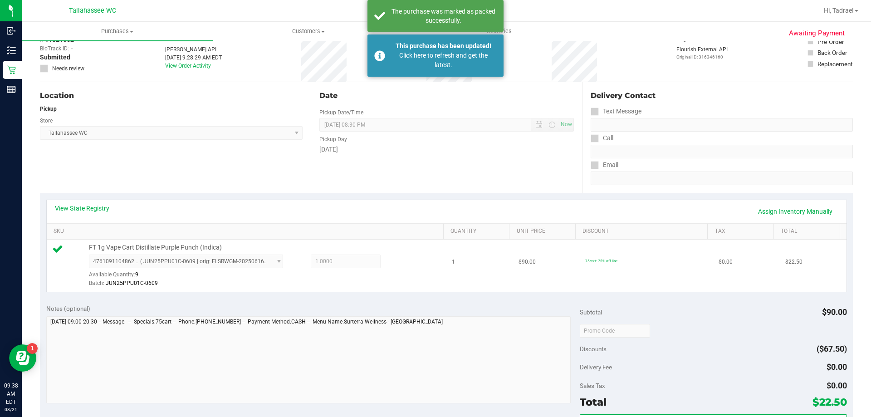
scroll to position [0, 0]
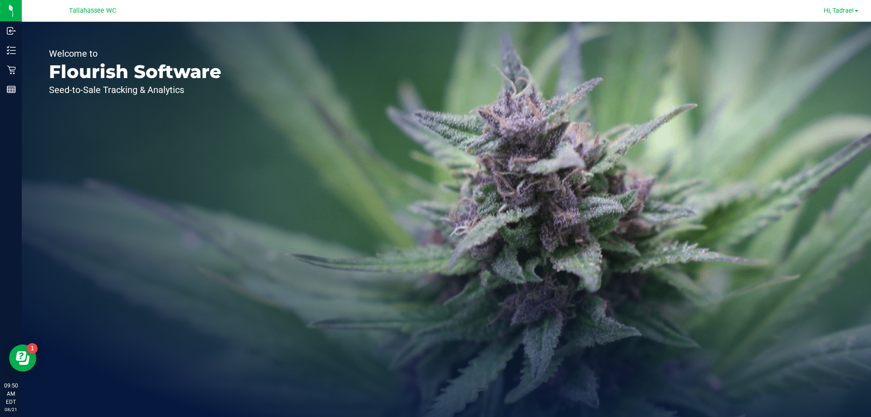
click at [851, 12] on span "Hi, Tadrae!" at bounding box center [839, 10] width 30 height 7
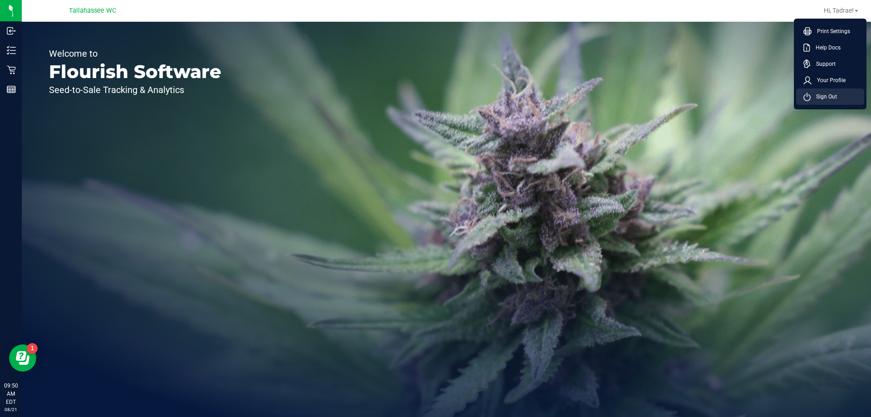
click at [823, 102] on li "Sign Out" at bounding box center [831, 97] width 68 height 16
